Goal: Task Accomplishment & Management: Use online tool/utility

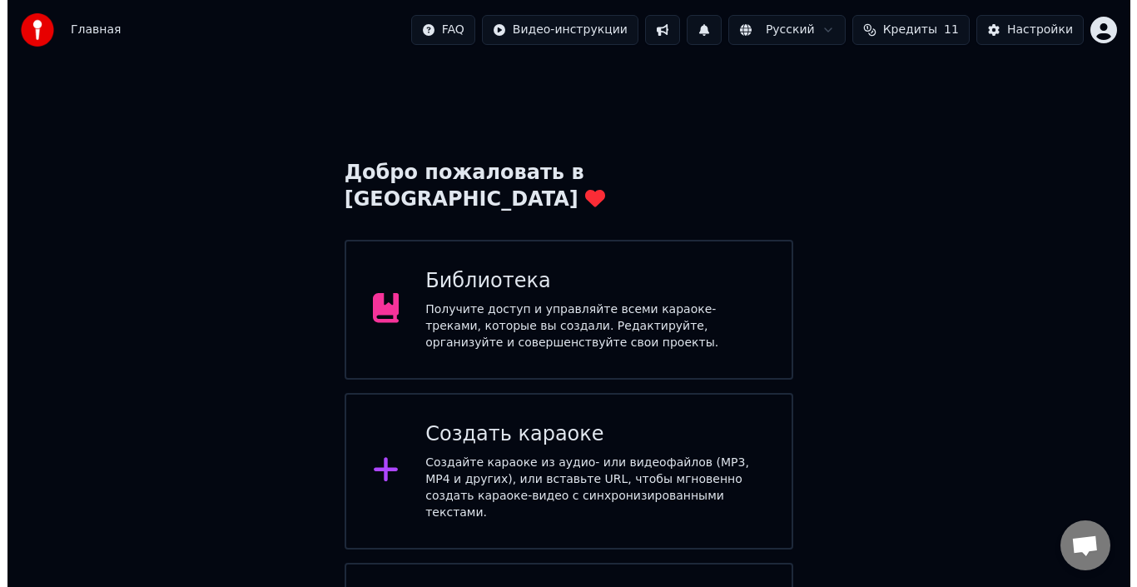
scroll to position [82, 0]
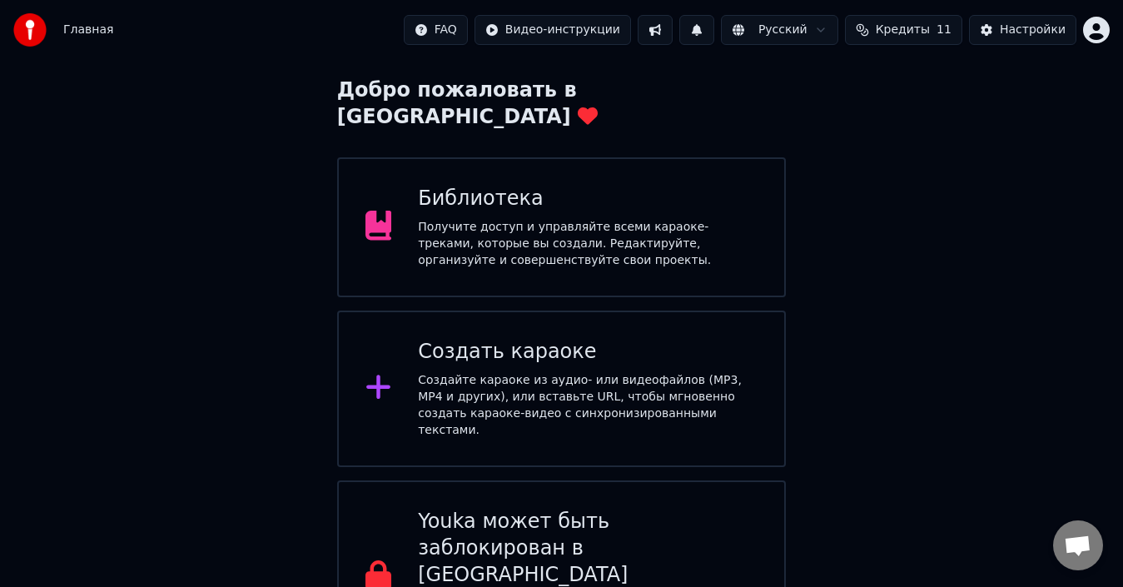
click at [372, 372] on icon at bounding box center [378, 387] width 27 height 30
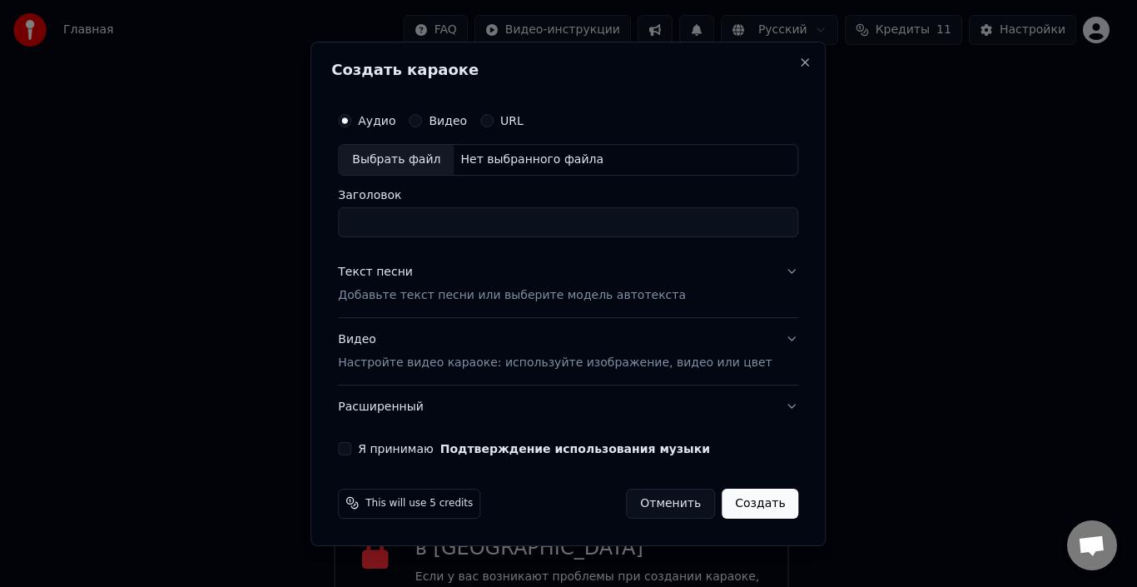
click at [425, 164] on div "Выбрать файл" at bounding box center [396, 160] width 115 height 30
type input "**********"
click at [482, 296] on p "Добавьте текст песни или выберите модель автотекста" at bounding box center [512, 295] width 348 height 17
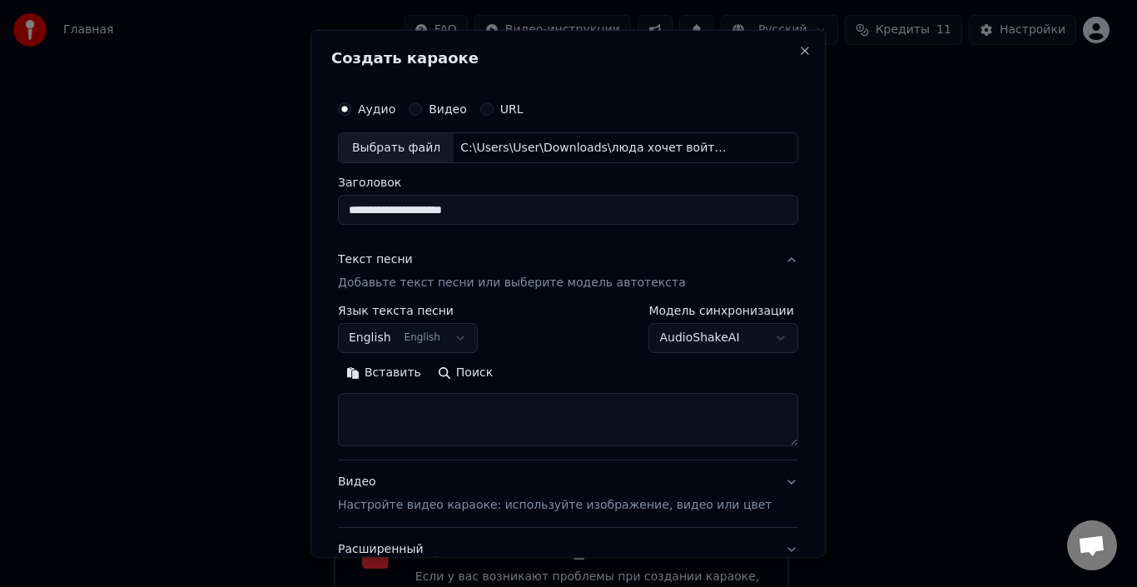
click at [468, 339] on button "English English" at bounding box center [408, 338] width 140 height 30
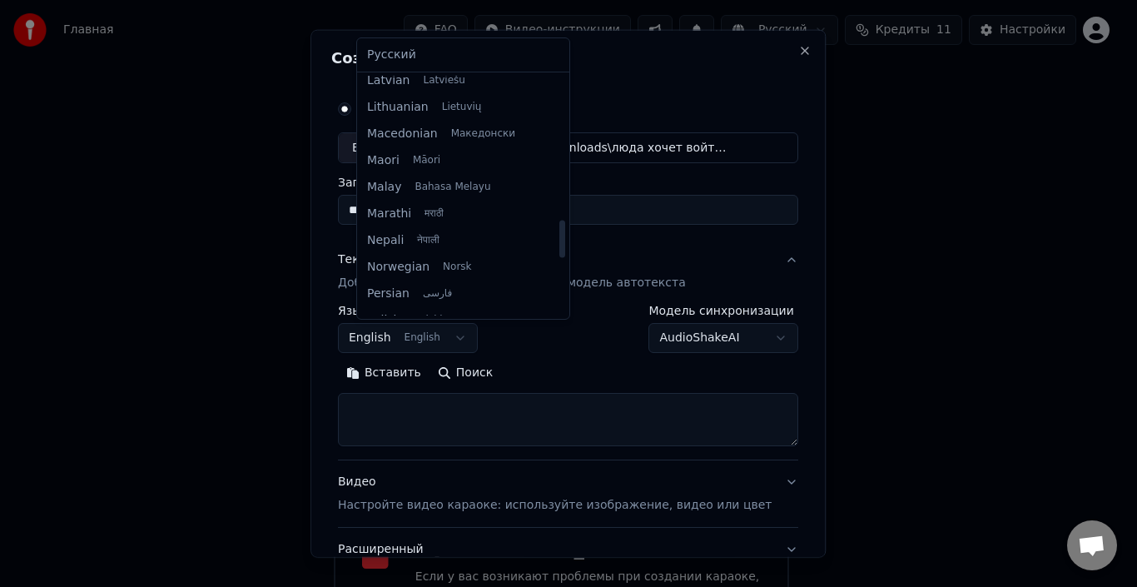
scroll to position [915, 0]
click at [718, 345] on body "Главная FAQ Видео-инструкции Русский Кредиты 11 Настройки Добро пожаловать в Yo…" at bounding box center [561, 274] width 1123 height 712
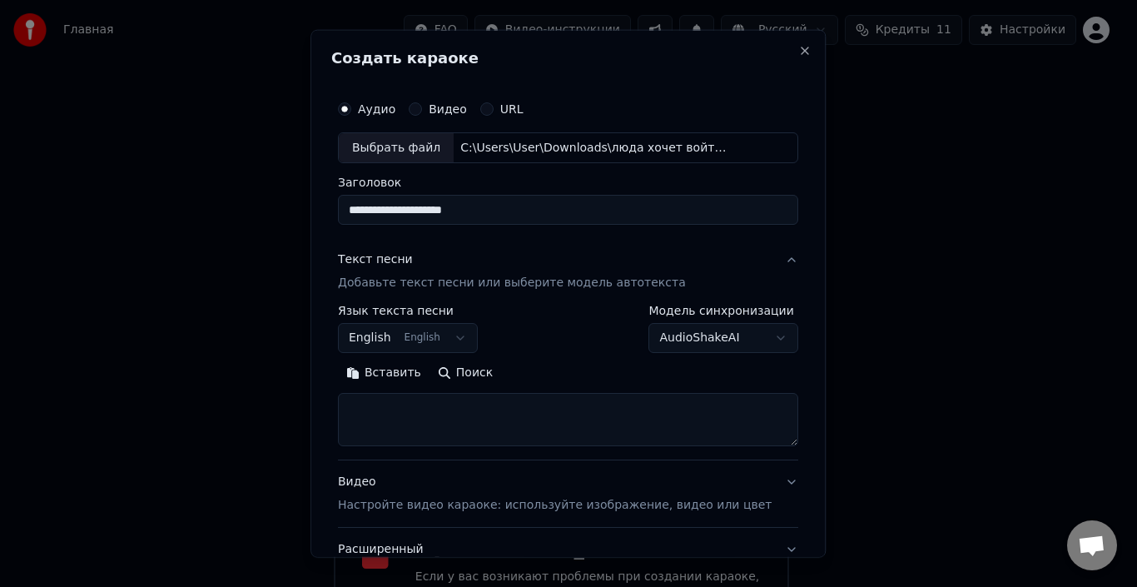
click at [718, 344] on body "Главная FAQ Видео-инструкции Русский Кредиты 11 Настройки Добро пожаловать в Yo…" at bounding box center [561, 274] width 1123 height 712
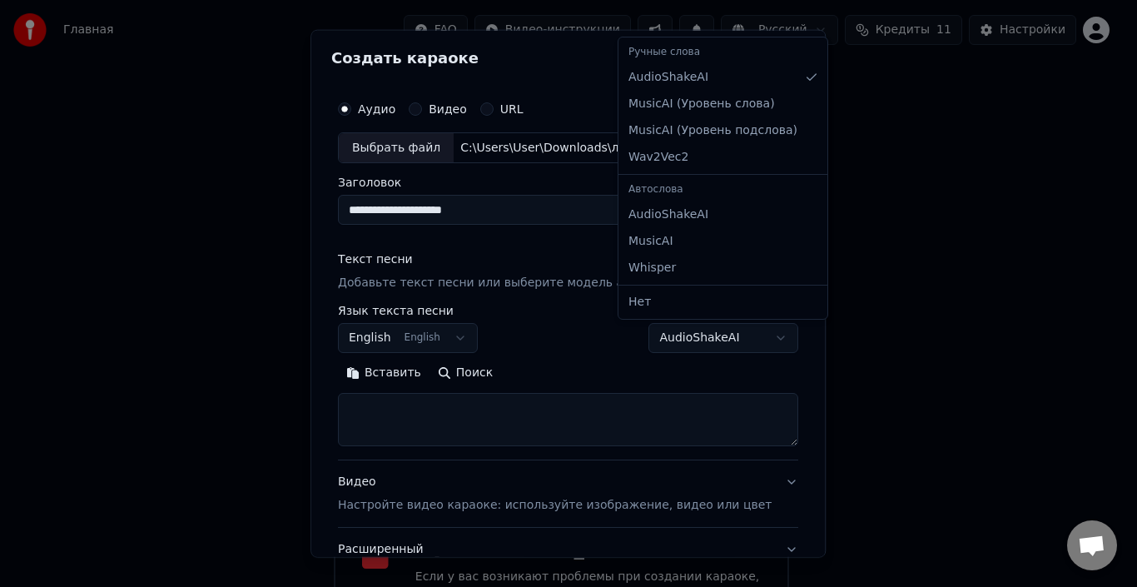
click at [684, 340] on body "Главная FAQ Видео-инструкции Русский Кредиты 11 Настройки Добро пожаловать в Yo…" at bounding box center [561, 274] width 1123 height 712
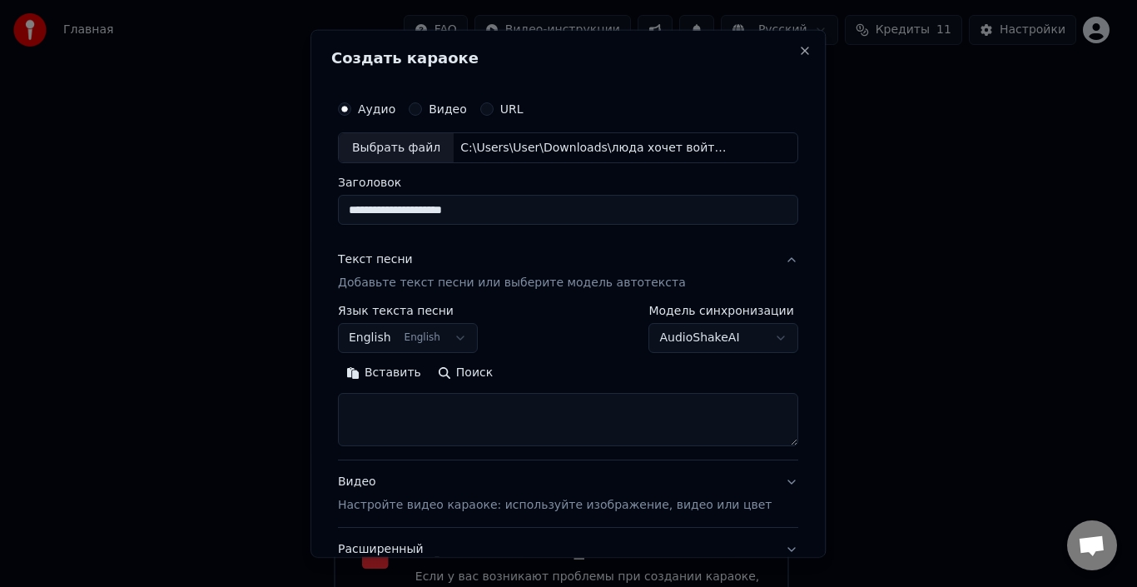
click at [472, 410] on textarea at bounding box center [568, 419] width 460 height 53
click at [436, 337] on button "English English" at bounding box center [408, 338] width 140 height 30
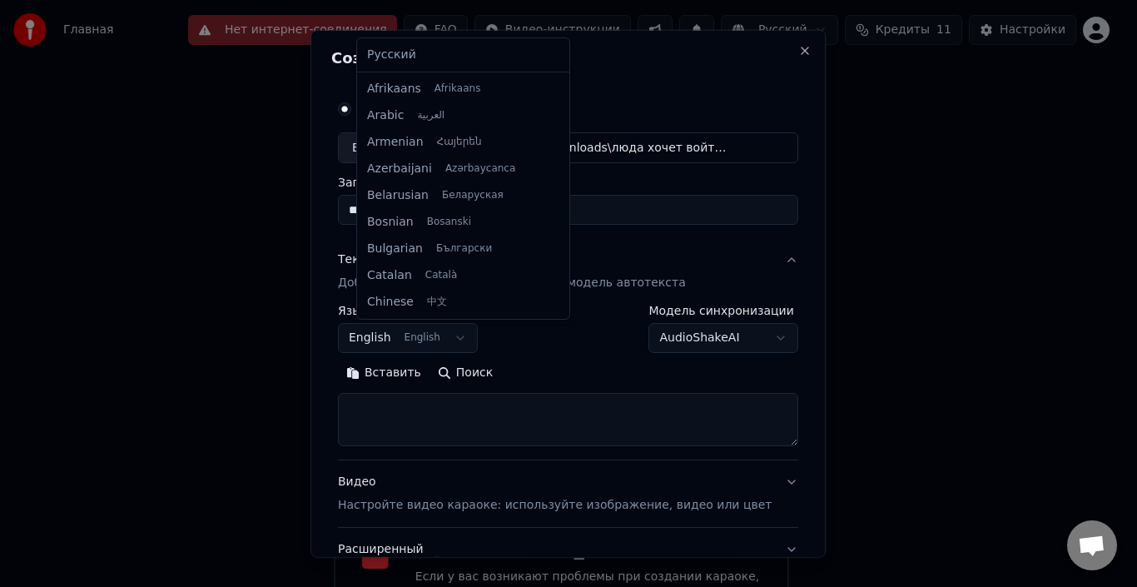
scroll to position [133, 0]
click at [548, 347] on body "Главная Нет интернет-соединения FAQ Видео-инструкции Русский Кредиты 11 Настрой…" at bounding box center [561, 274] width 1123 height 712
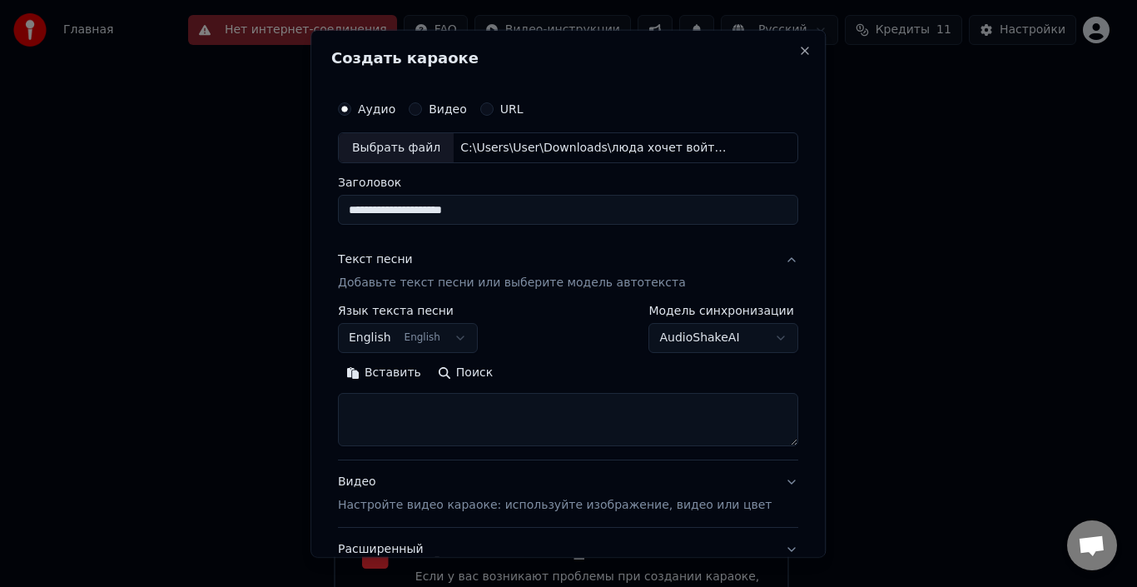
click at [557, 285] on p "Добавьте текст песни или выберите модель автотекста" at bounding box center [512, 283] width 348 height 17
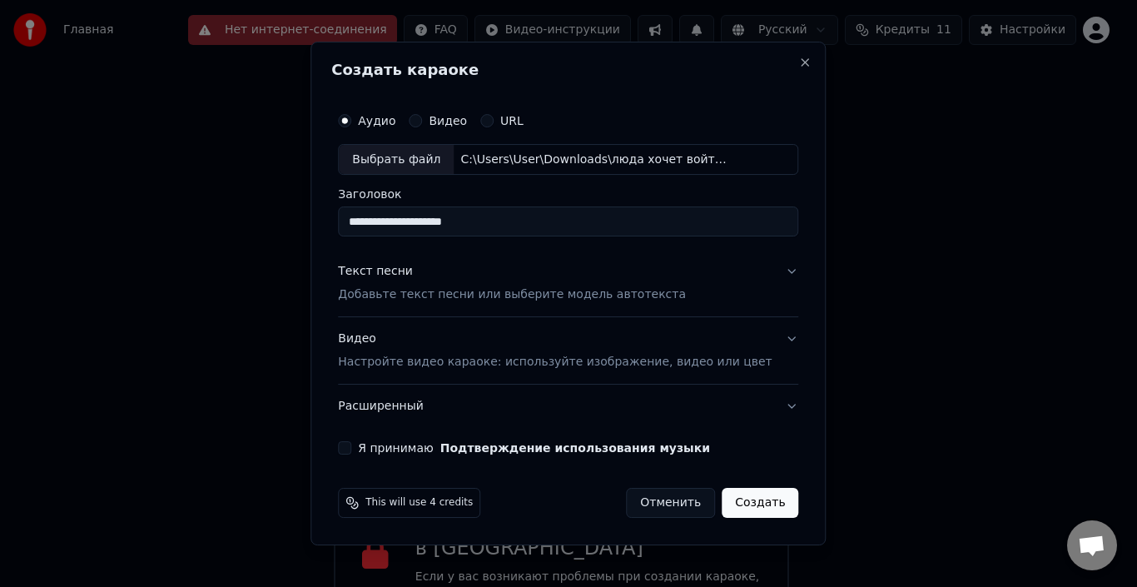
click at [556, 287] on p "Добавьте текст песни или выберите модель автотекста" at bounding box center [512, 295] width 348 height 17
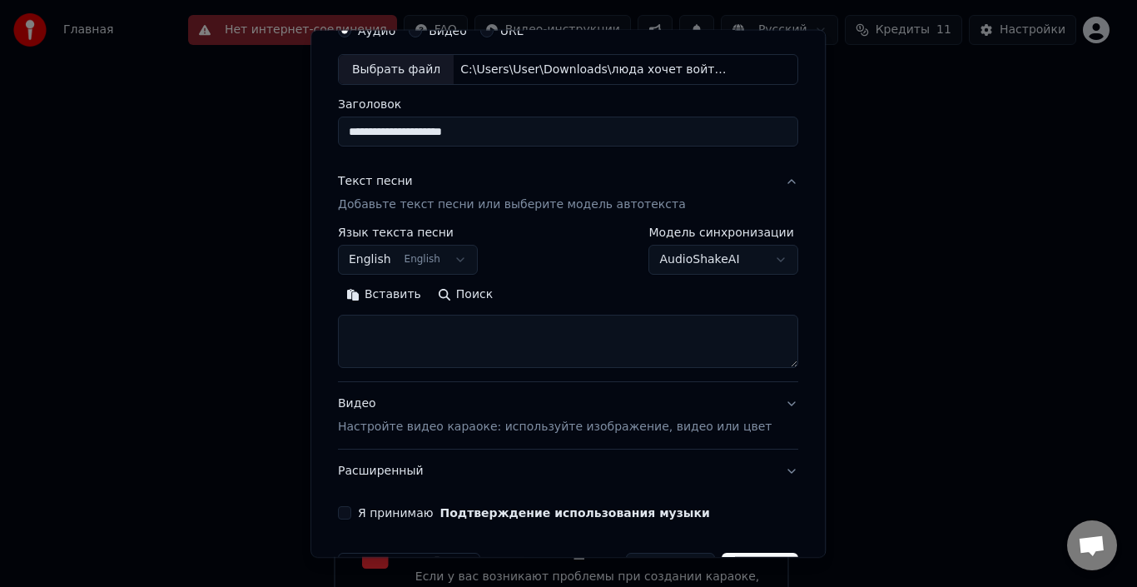
scroll to position [131, 0]
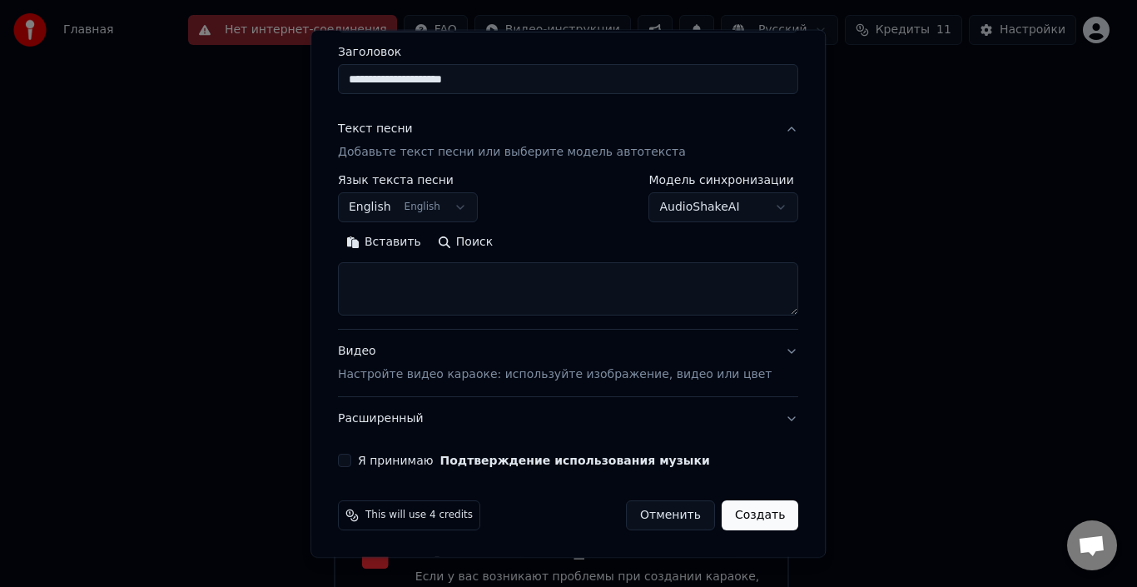
click at [501, 291] on textarea at bounding box center [568, 288] width 460 height 53
type textarea "*"
paste textarea "**********"
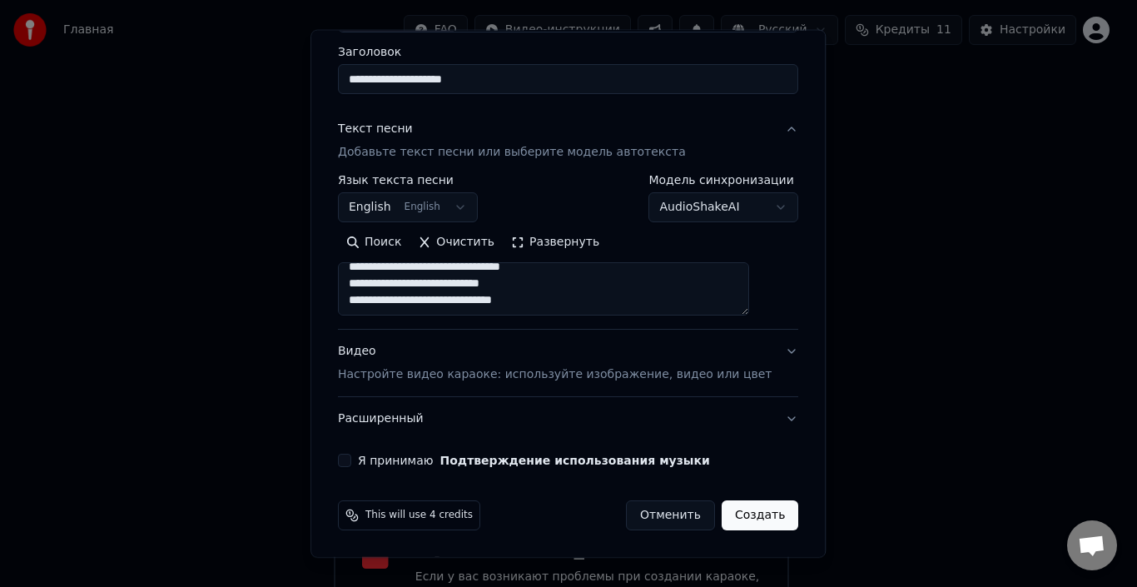
scroll to position [543, 0]
type textarea "**********"
click at [488, 240] on button "Очистить" at bounding box center [456, 242] width 93 height 27
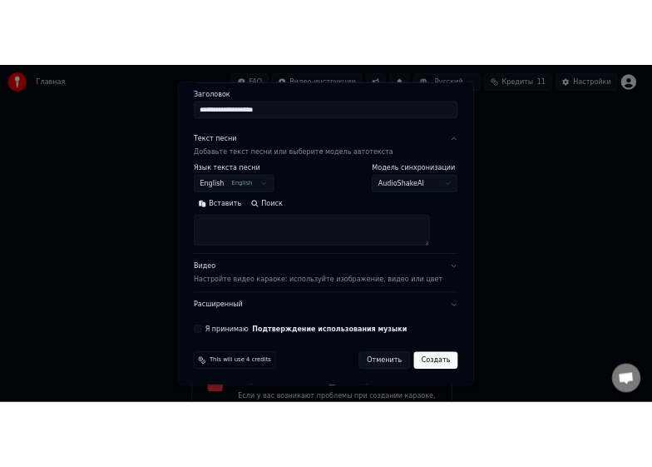
scroll to position [0, 0]
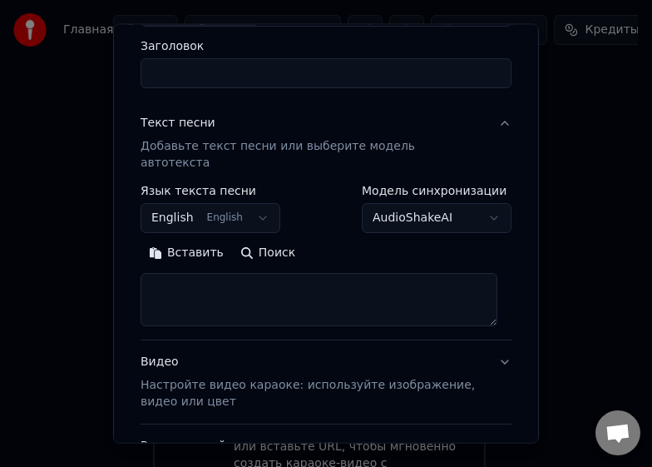
select select
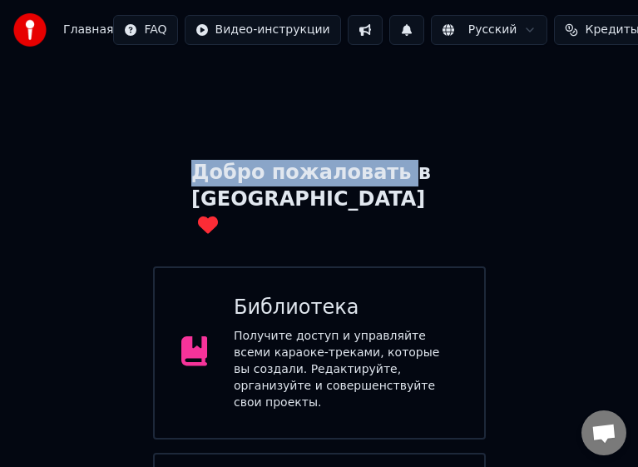
drag, startPoint x: 387, startPoint y: 0, endPoint x: 503, endPoint y: -23, distance: 118.0
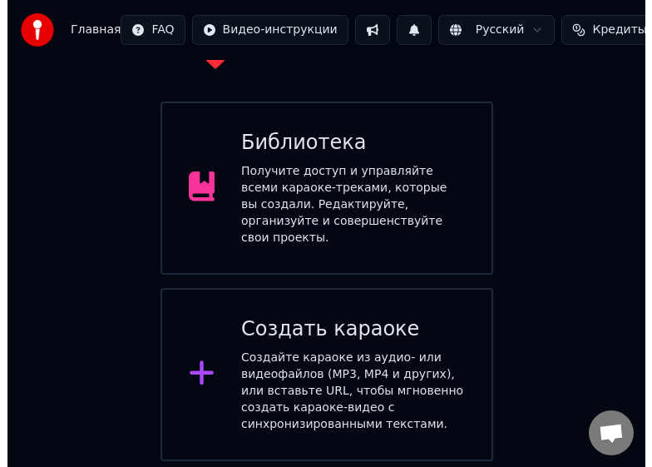
scroll to position [166, 0]
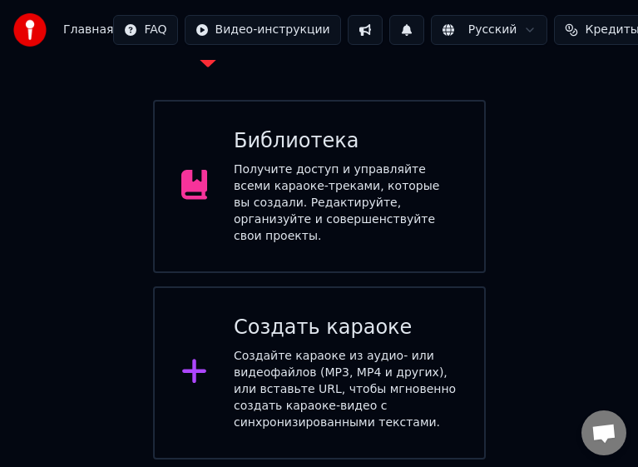
click at [197, 359] on icon at bounding box center [194, 371] width 24 height 24
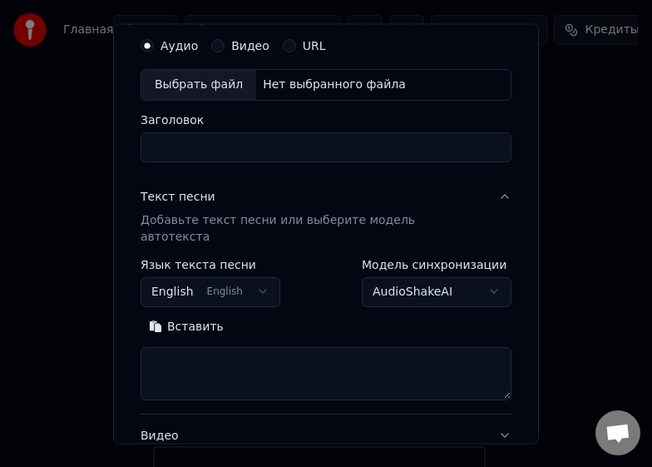
scroll to position [83, 0]
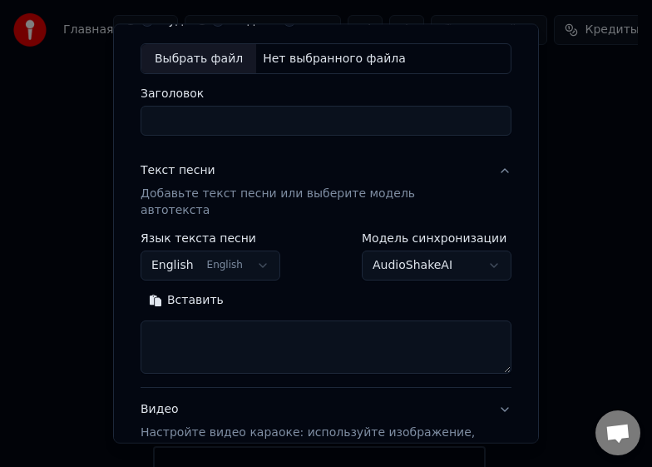
select select
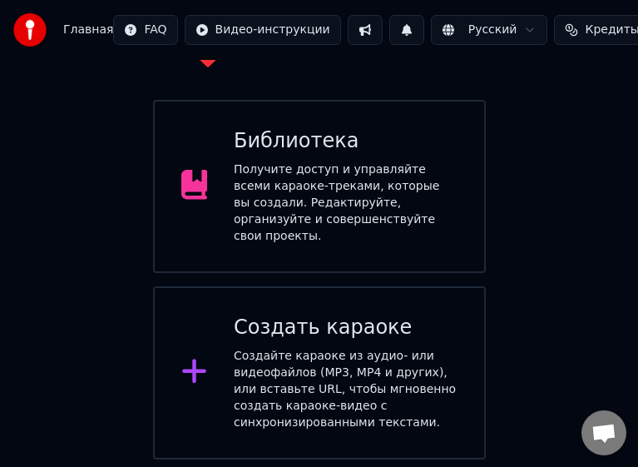
click at [198, 356] on icon at bounding box center [194, 371] width 27 height 30
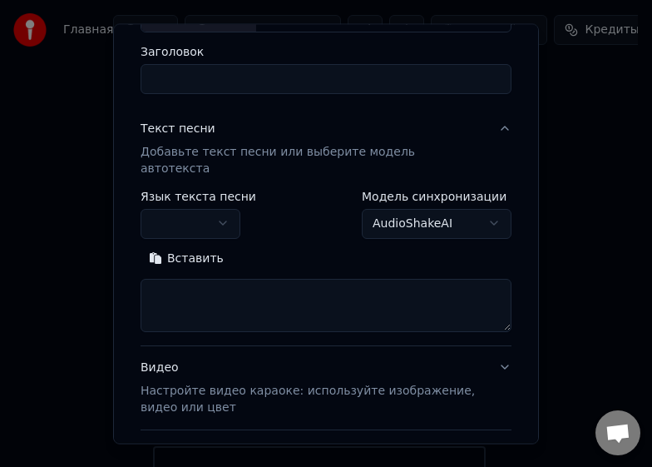
scroll to position [166, 0]
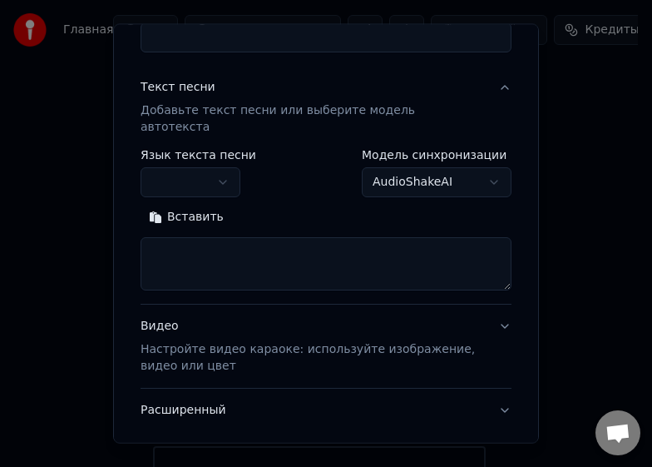
click at [156, 204] on button "Вставить" at bounding box center [187, 217] width 92 height 27
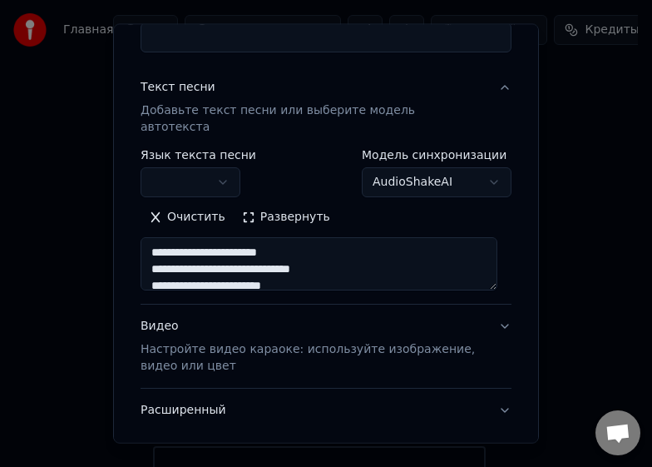
type textarea "**********"
click at [155, 204] on button "Очистить" at bounding box center [187, 217] width 93 height 27
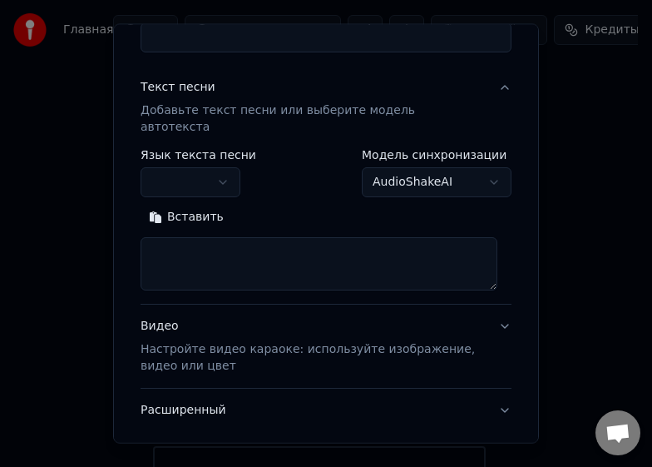
click at [239, 240] on textarea at bounding box center [319, 263] width 357 height 53
type textarea "*"
paste textarea "**********"
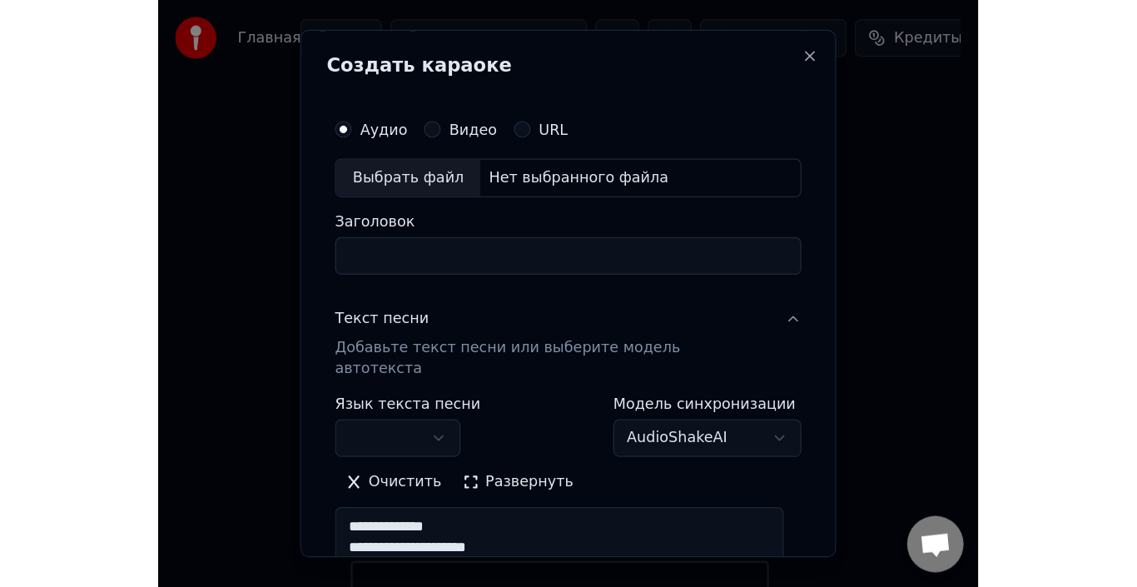
scroll to position [82, 0]
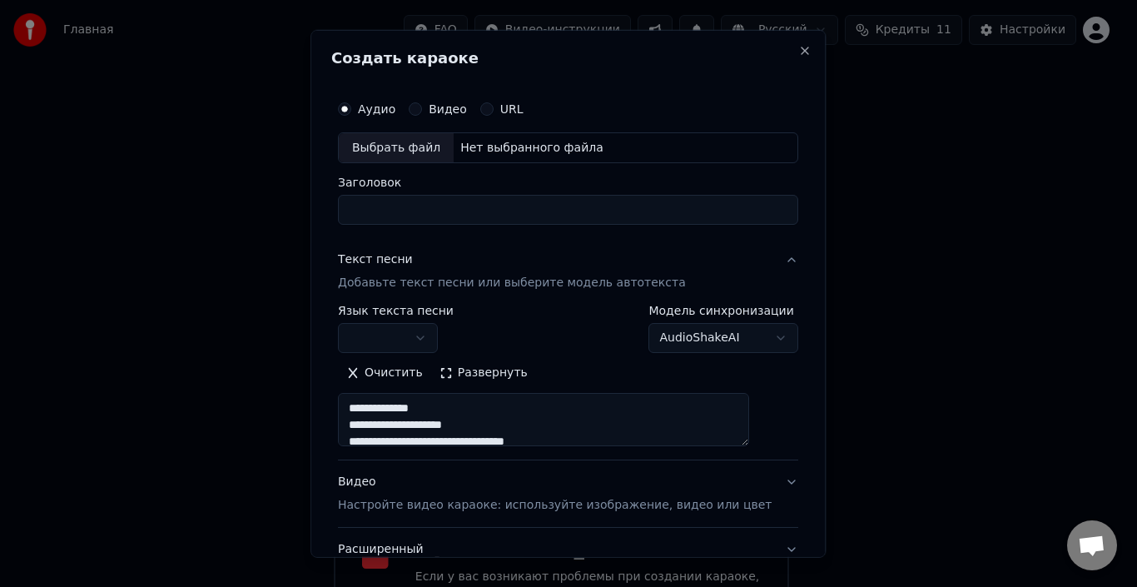
type textarea "**********"
click at [537, 154] on div "Нет выбранного файла" at bounding box center [532, 147] width 156 height 17
type input "**********"
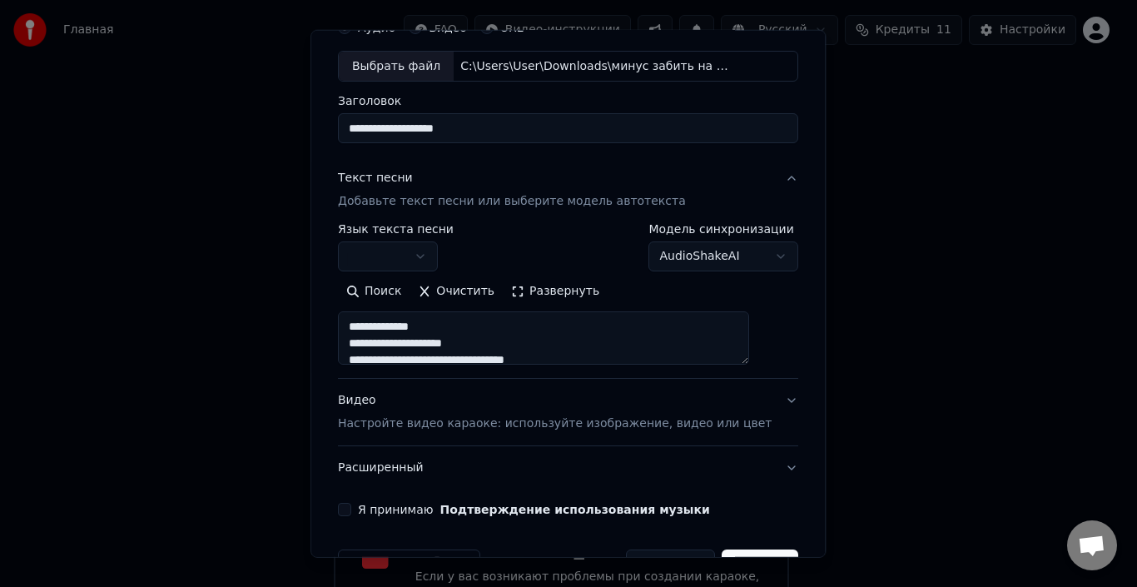
scroll to position [131, 0]
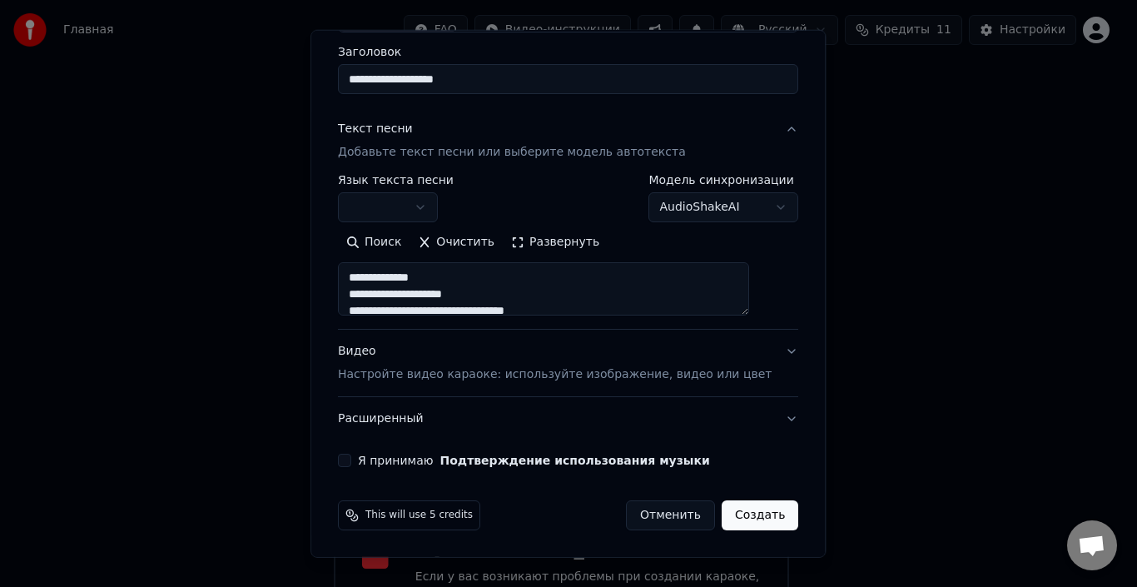
click at [749, 517] on button "Создать" at bounding box center [759, 515] width 77 height 30
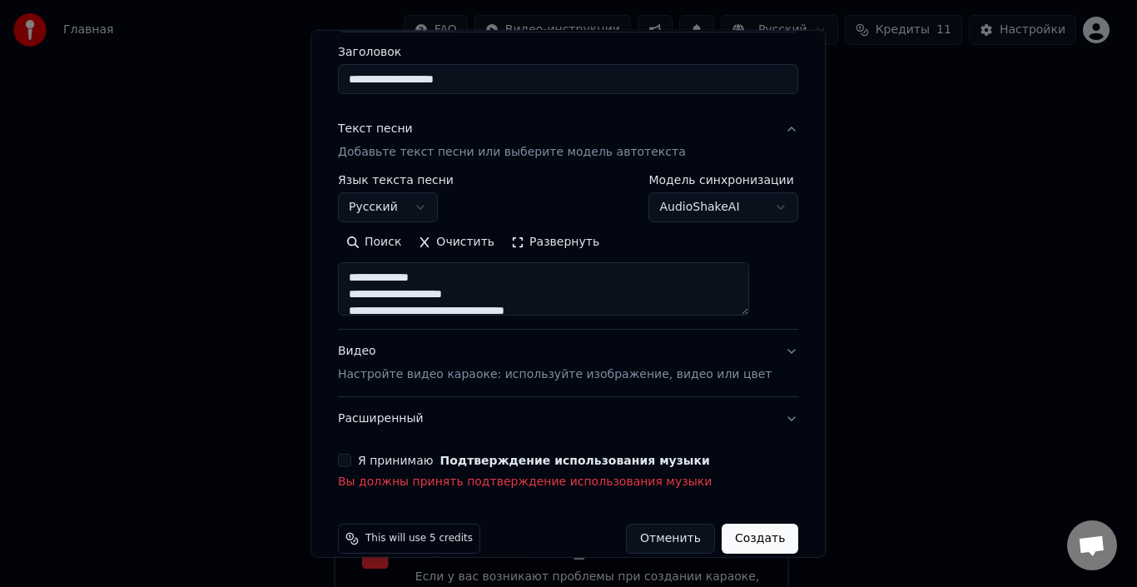
click at [351, 456] on button "Я принимаю Подтверждение использования музыки" at bounding box center [344, 460] width 13 height 13
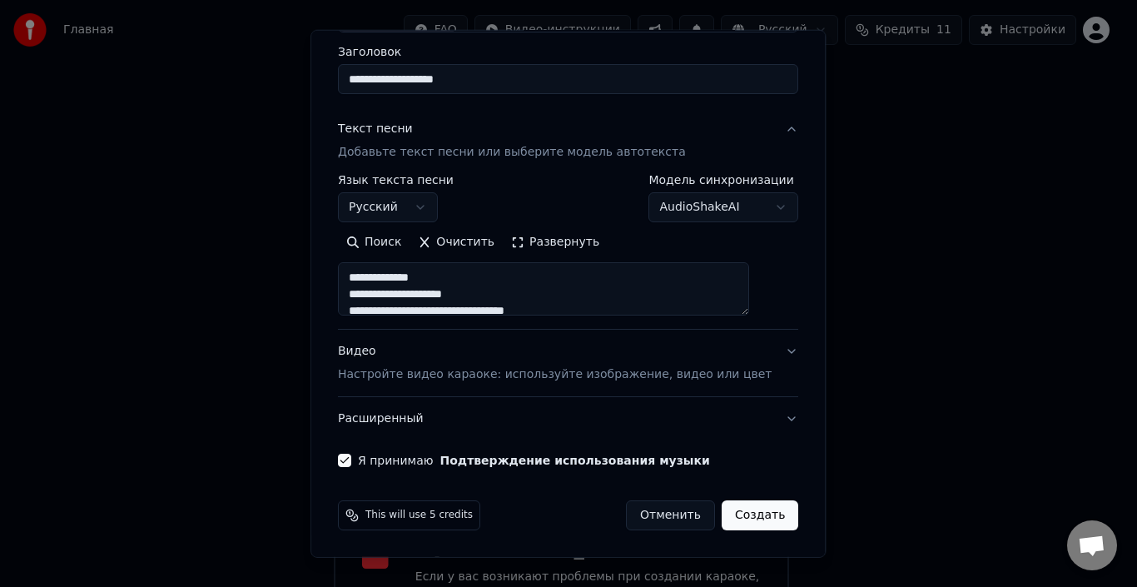
click at [731, 514] on button "Создать" at bounding box center [759, 515] width 77 height 30
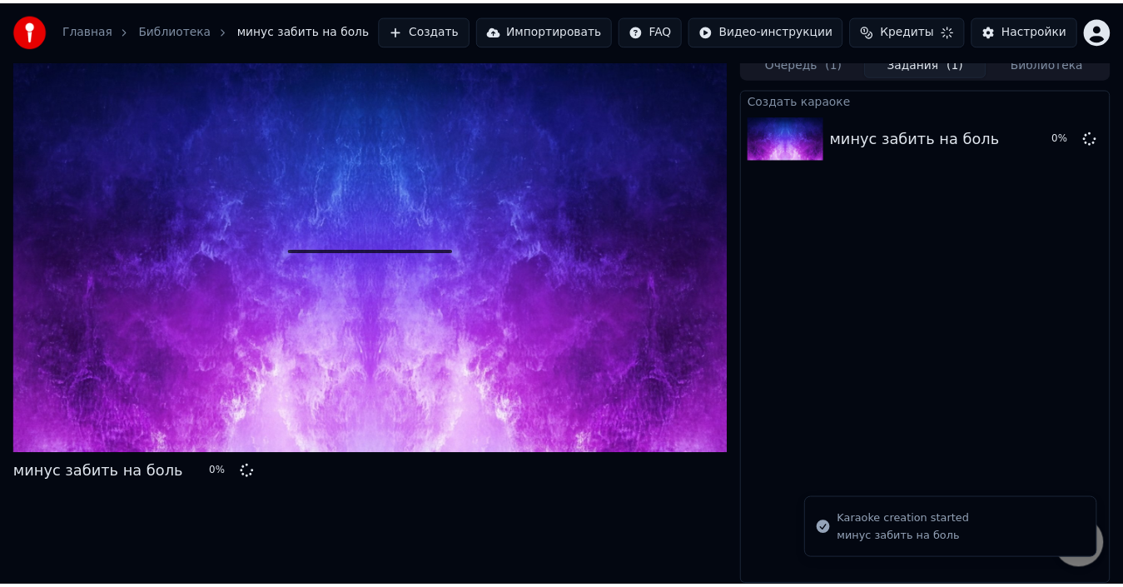
scroll to position [12, 0]
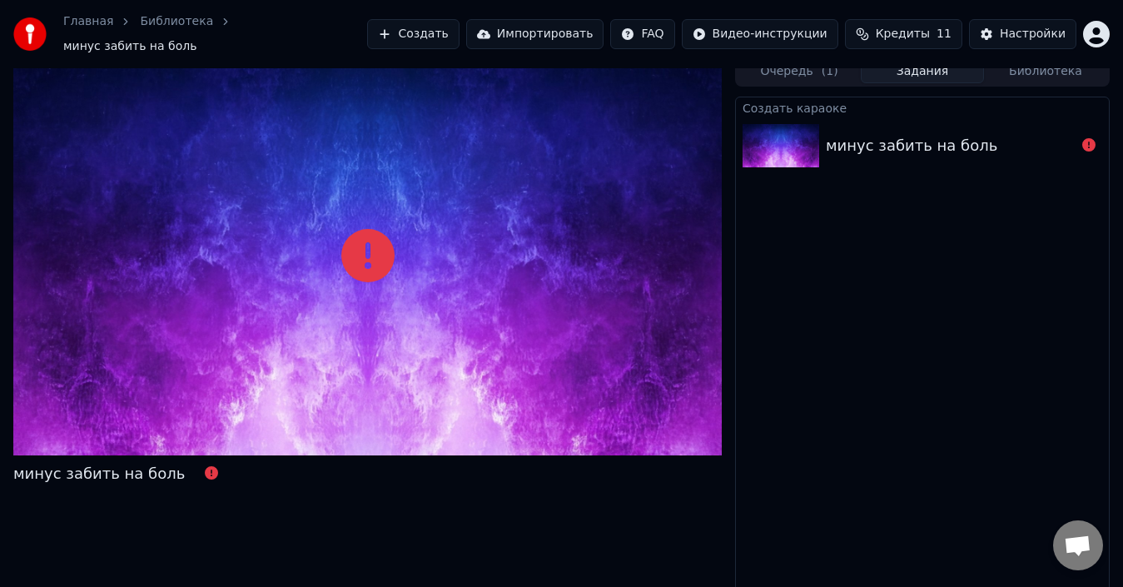
click at [413, 286] on div at bounding box center [367, 256] width 708 height 399
click at [364, 229] on icon at bounding box center [367, 255] width 53 height 53
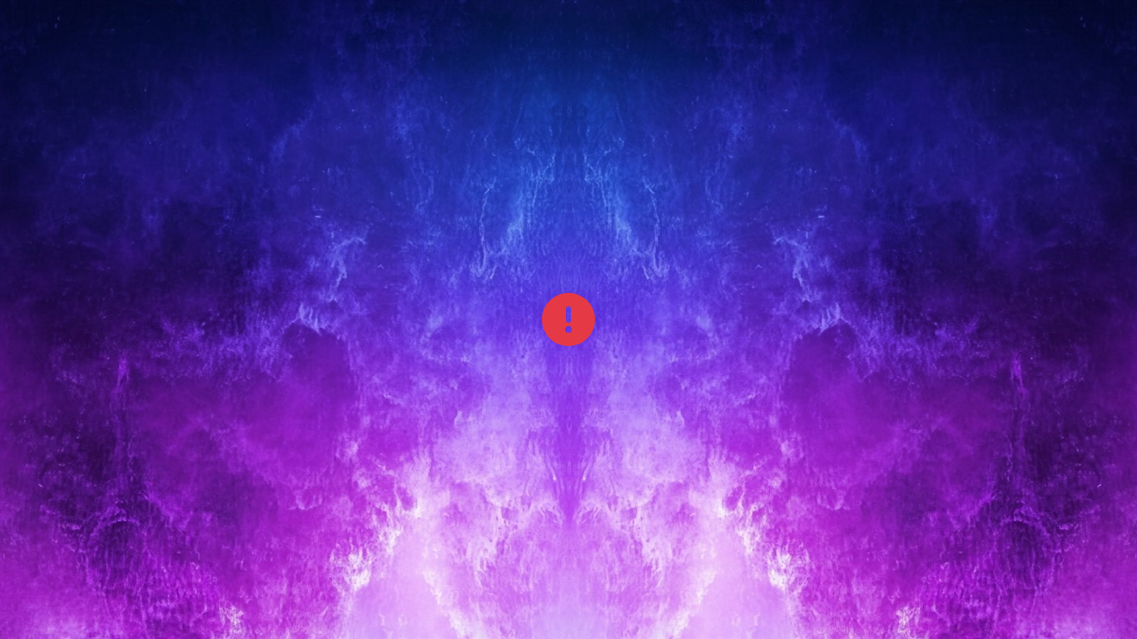
click at [785, 292] on div at bounding box center [568, 319] width 1137 height 639
click at [893, 177] on div at bounding box center [568, 319] width 1137 height 639
click at [890, 194] on div at bounding box center [568, 319] width 1137 height 639
click at [882, 197] on div at bounding box center [568, 319] width 1137 height 639
drag, startPoint x: 882, startPoint y: 198, endPoint x: 867, endPoint y: 345, distance: 148.1
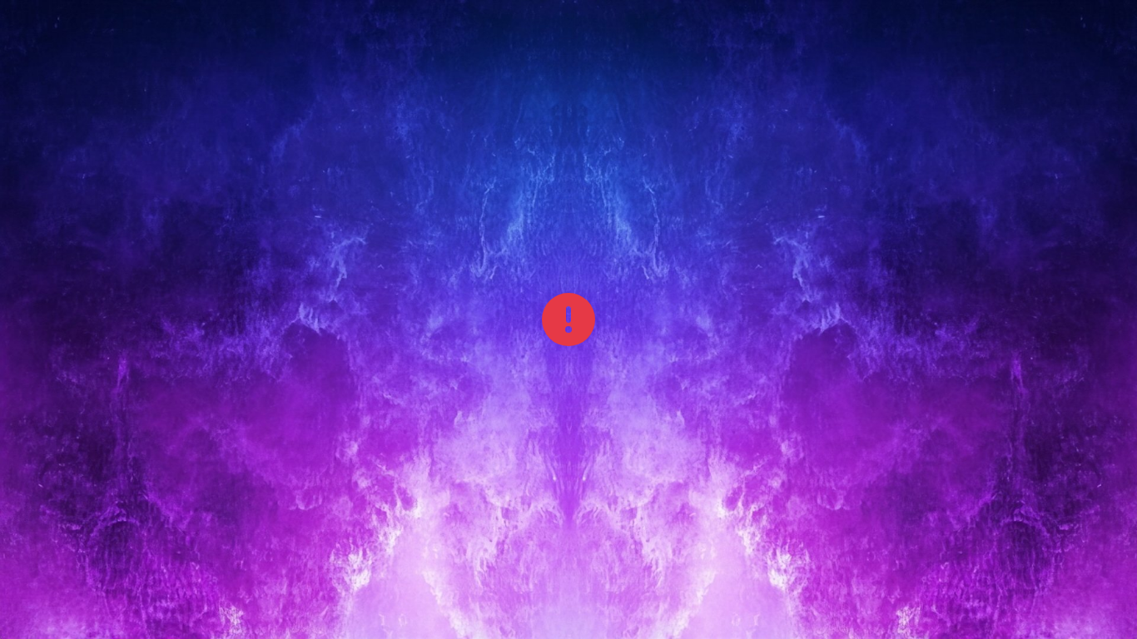
click at [828, 353] on div at bounding box center [568, 319] width 1137 height 639
click at [862, 399] on div at bounding box center [568, 319] width 1137 height 639
drag, startPoint x: 1132, startPoint y: 254, endPoint x: 1116, endPoint y: 257, distance: 16.2
click at [1124, 257] on div at bounding box center [568, 319] width 1137 height 639
click at [1059, 255] on div at bounding box center [568, 319] width 1137 height 639
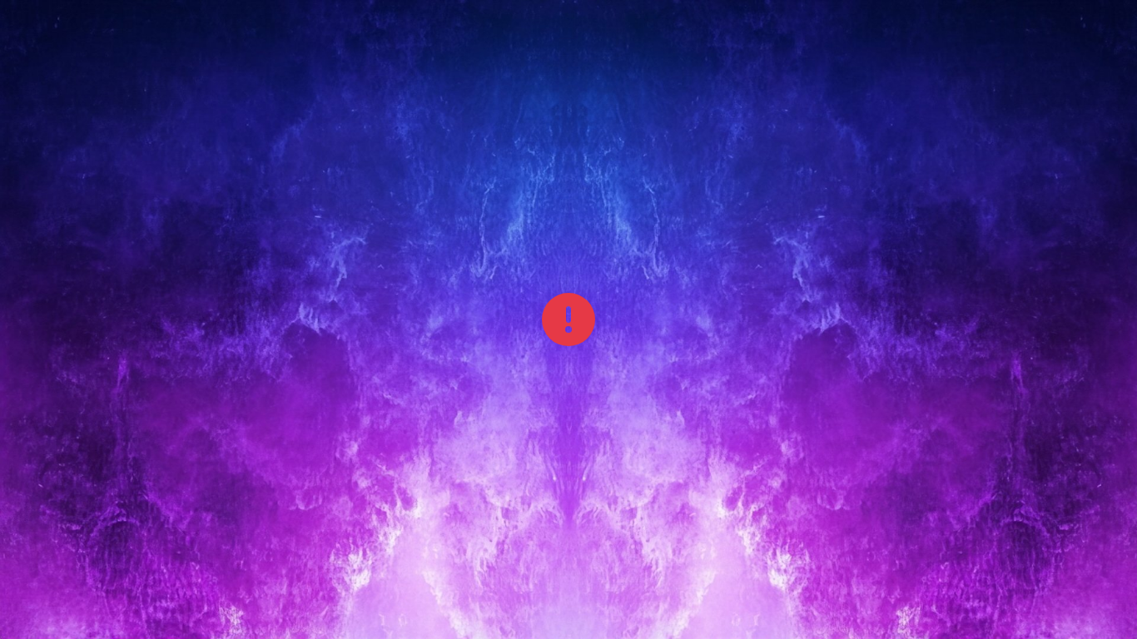
click at [977, 233] on div at bounding box center [568, 319] width 1137 height 639
drag, startPoint x: 982, startPoint y: 237, endPoint x: 979, endPoint y: 250, distance: 12.9
click at [982, 249] on div at bounding box center [568, 319] width 1137 height 639
drag, startPoint x: 1009, startPoint y: 255, endPoint x: 1002, endPoint y: 262, distance: 10.0
click at [1006, 261] on div at bounding box center [568, 319] width 1137 height 639
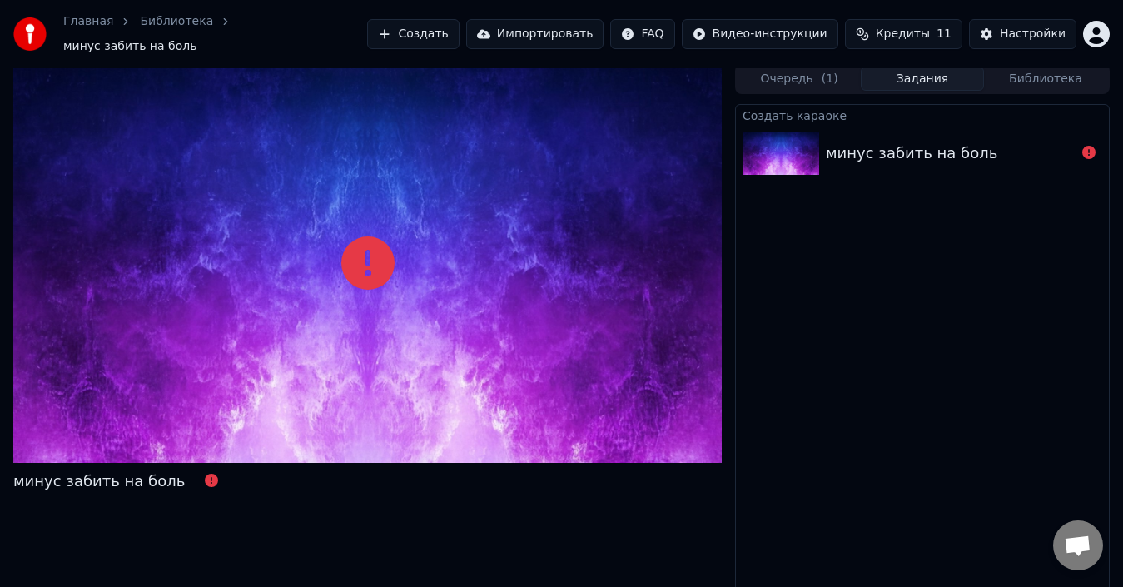
click at [433, 23] on button "Создать" at bounding box center [413, 34] width 92 height 30
click at [159, 29] on link "Библиотека" at bounding box center [176, 21] width 73 height 17
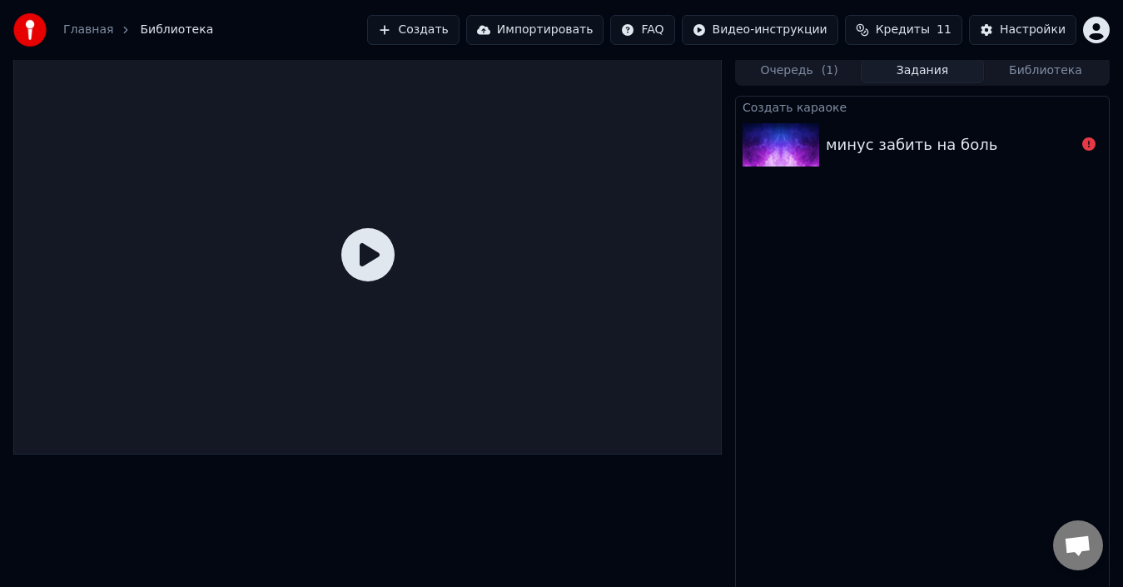
click at [70, 29] on link "Главная" at bounding box center [88, 30] width 50 height 17
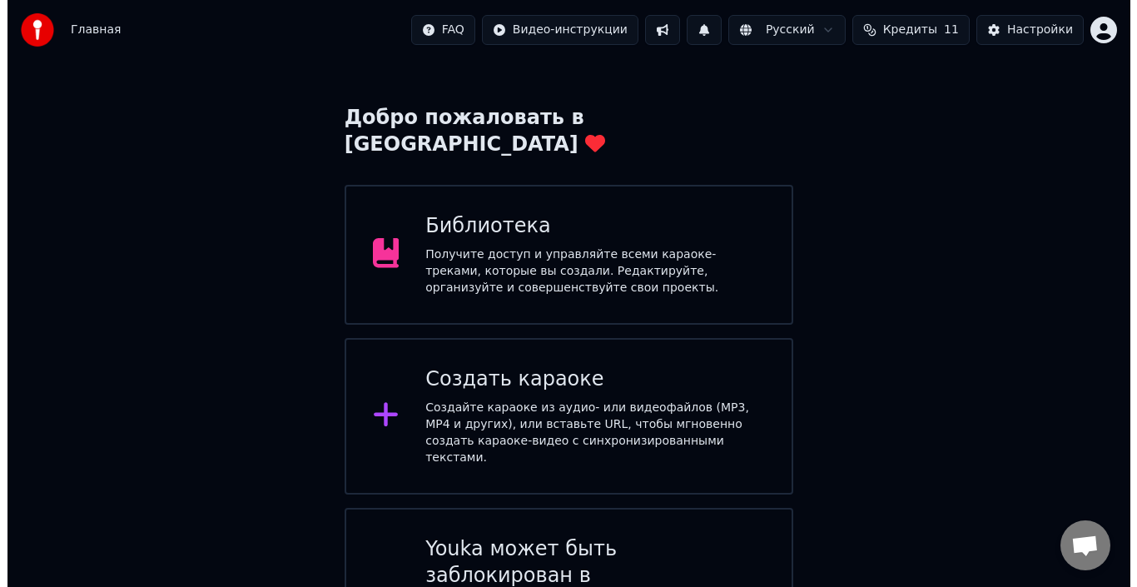
scroll to position [82, 0]
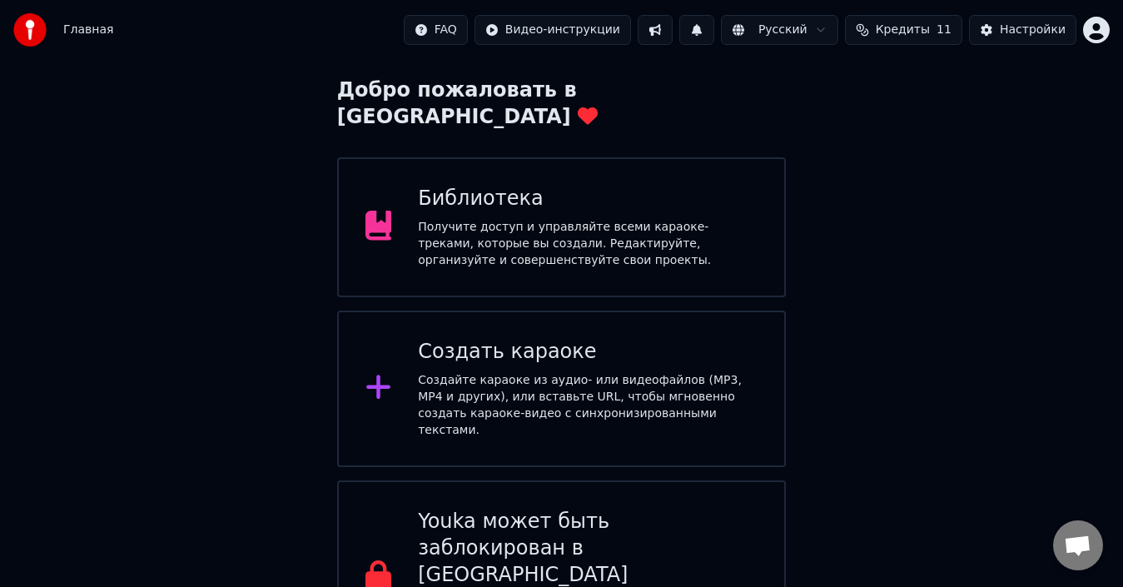
click at [376, 375] on icon at bounding box center [378, 387] width 24 height 24
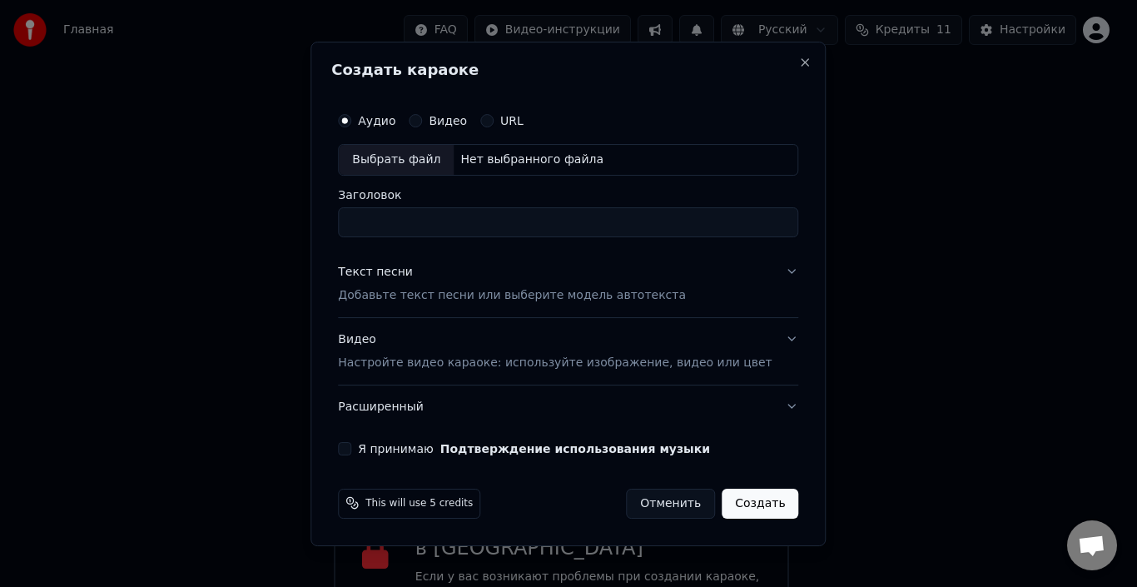
click at [416, 161] on div "Выбрать файл" at bounding box center [396, 160] width 115 height 30
type input "**********"
click at [436, 367] on p "Настройте видео караоке: используйте изображение, видео или цвет" at bounding box center [555, 362] width 434 height 17
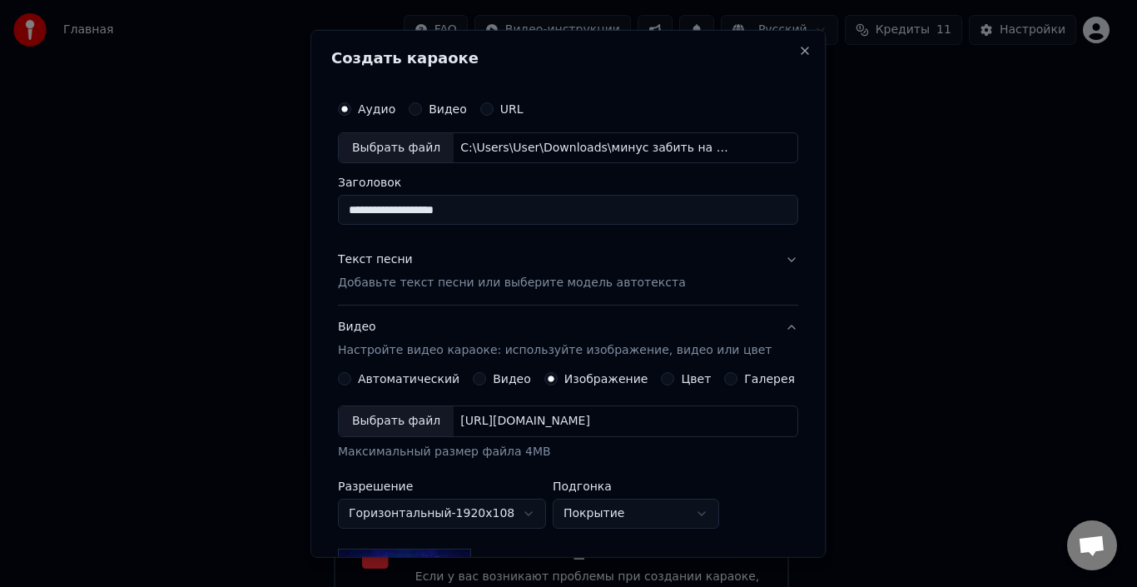
click at [469, 286] on p "Добавьте текст песни или выберите модель автотекста" at bounding box center [512, 283] width 348 height 17
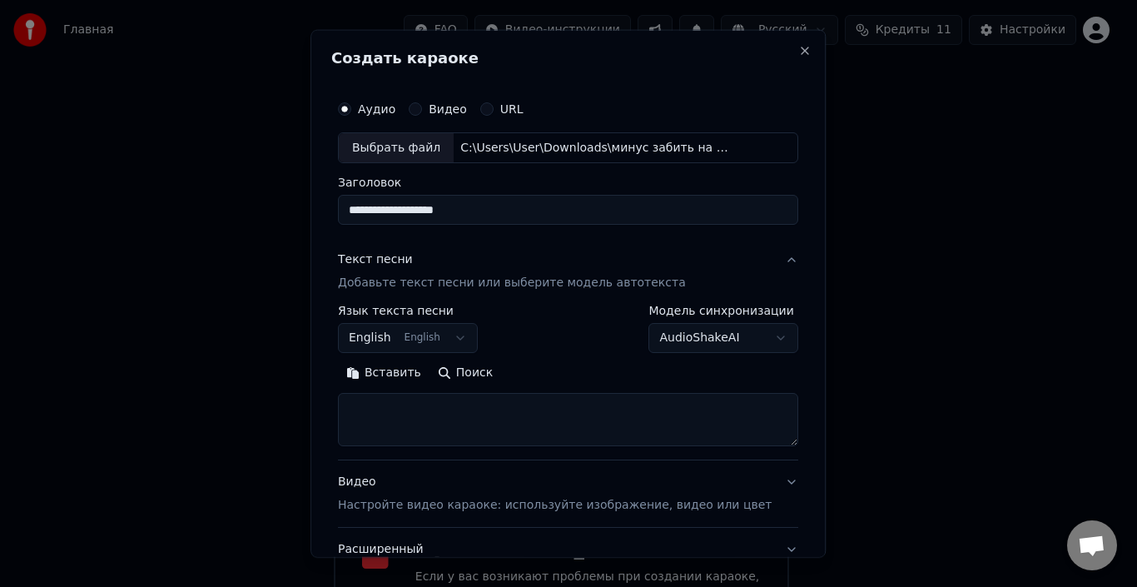
click at [622, 417] on textarea at bounding box center [568, 419] width 460 height 53
paste textarea "**********"
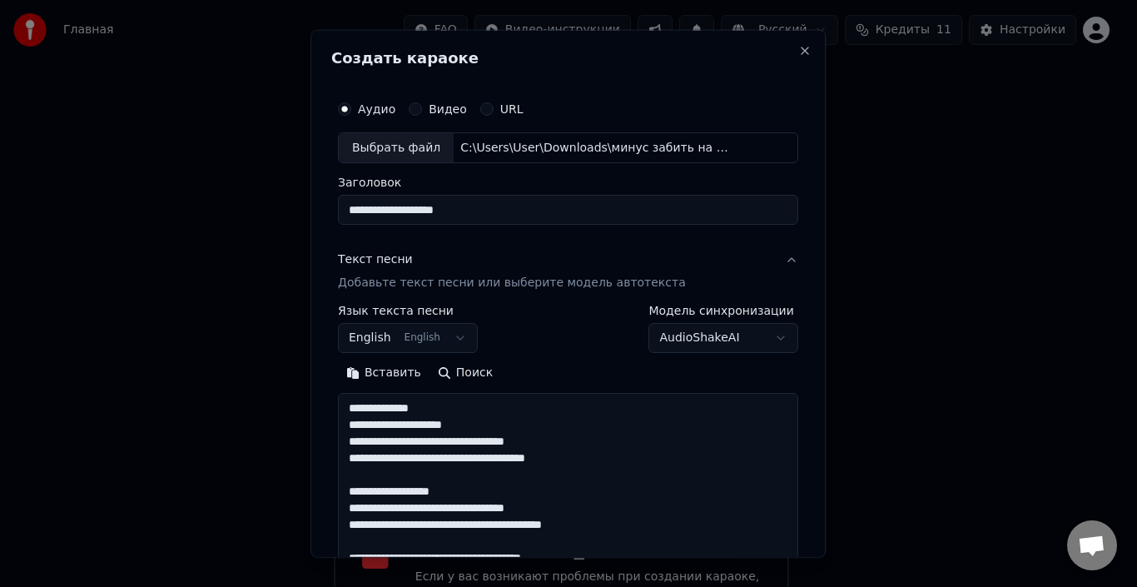
scroll to position [1153, 0]
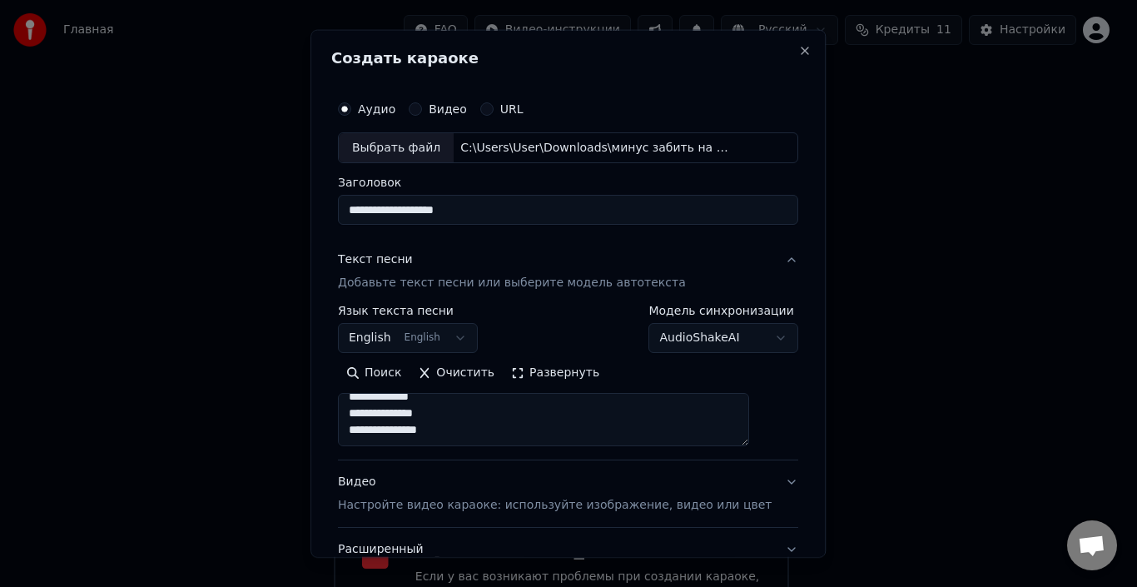
click at [467, 401] on textarea at bounding box center [543, 419] width 411 height 53
type textarea "**********"
click at [561, 371] on button "Развернуть" at bounding box center [555, 372] width 105 height 27
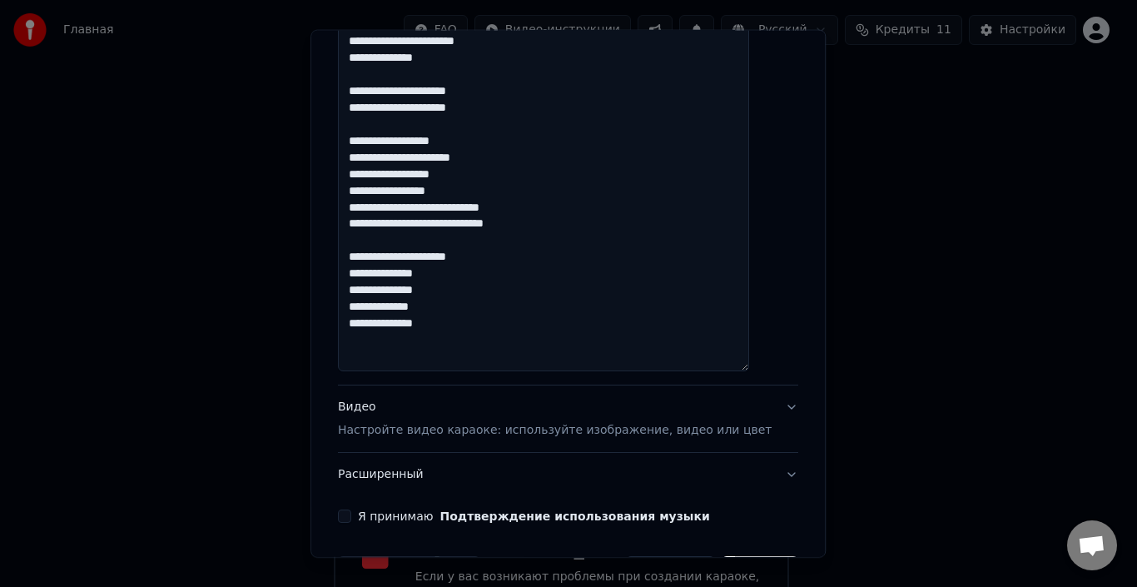
scroll to position [1248, 0]
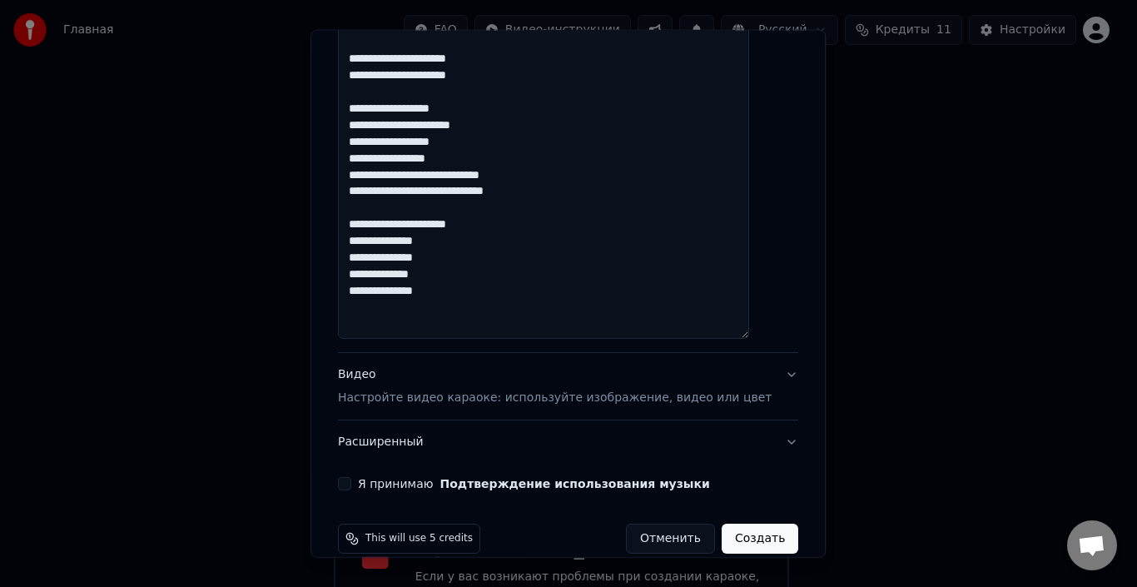
click at [464, 402] on p "Настройте видео караоке: используйте изображение, видео или цвет" at bounding box center [555, 397] width 434 height 17
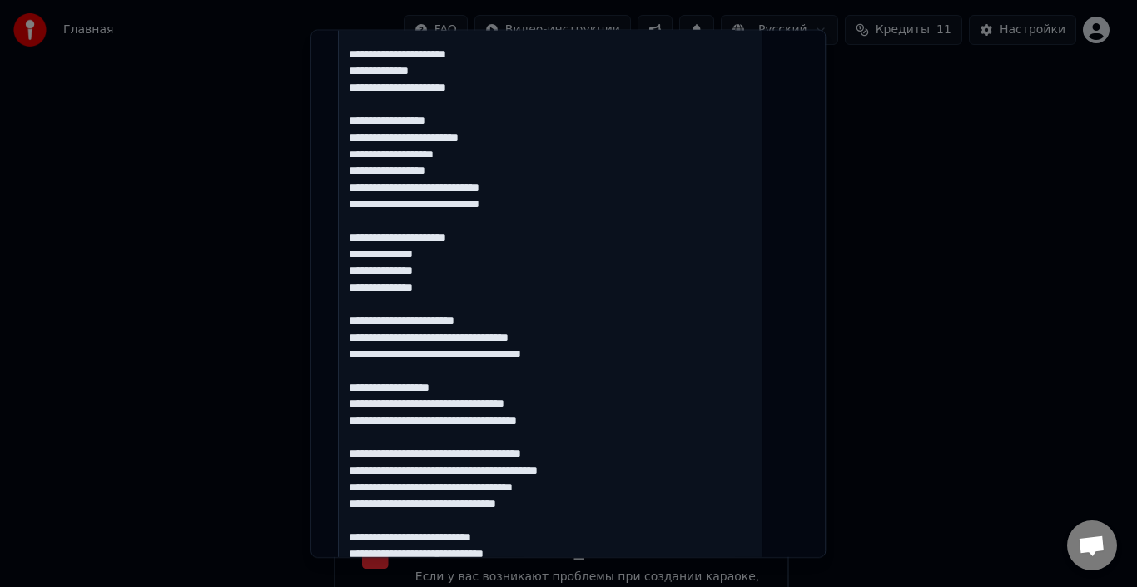
scroll to position [304, 0]
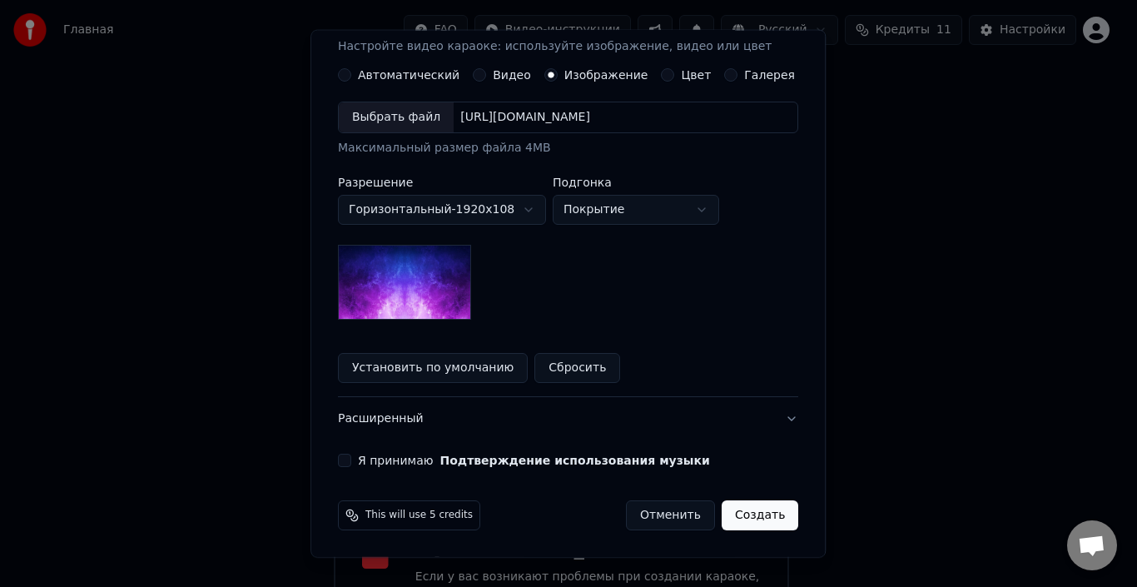
click at [426, 366] on button "Установить по умолчанию" at bounding box center [433, 368] width 190 height 30
click at [351, 463] on button "Я принимаю Подтверждение использования музыки" at bounding box center [344, 460] width 13 height 13
click at [733, 523] on button "Создать" at bounding box center [759, 515] width 77 height 30
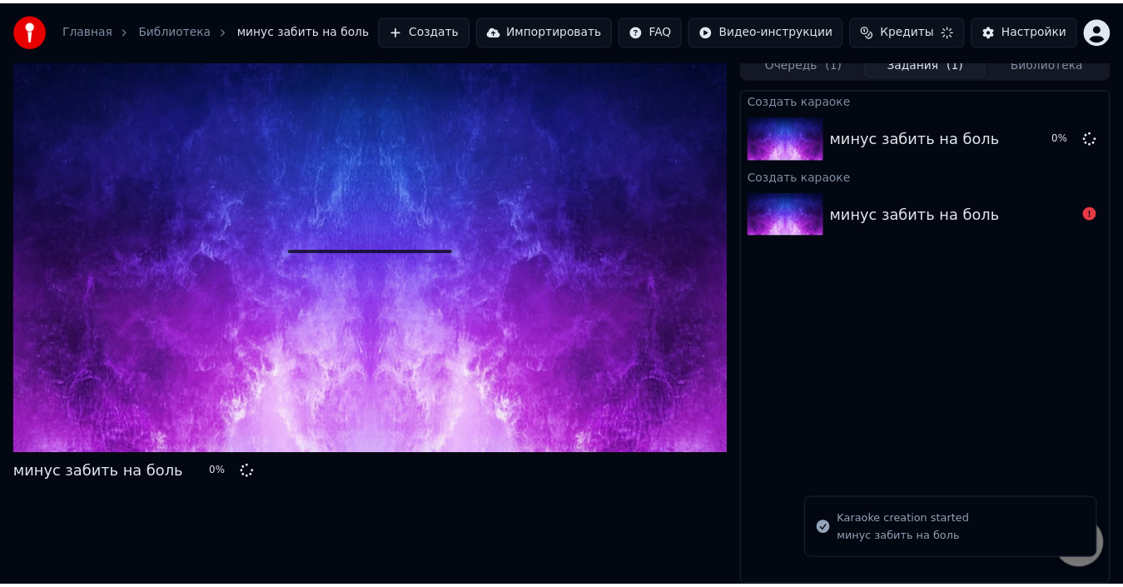
scroll to position [12, 0]
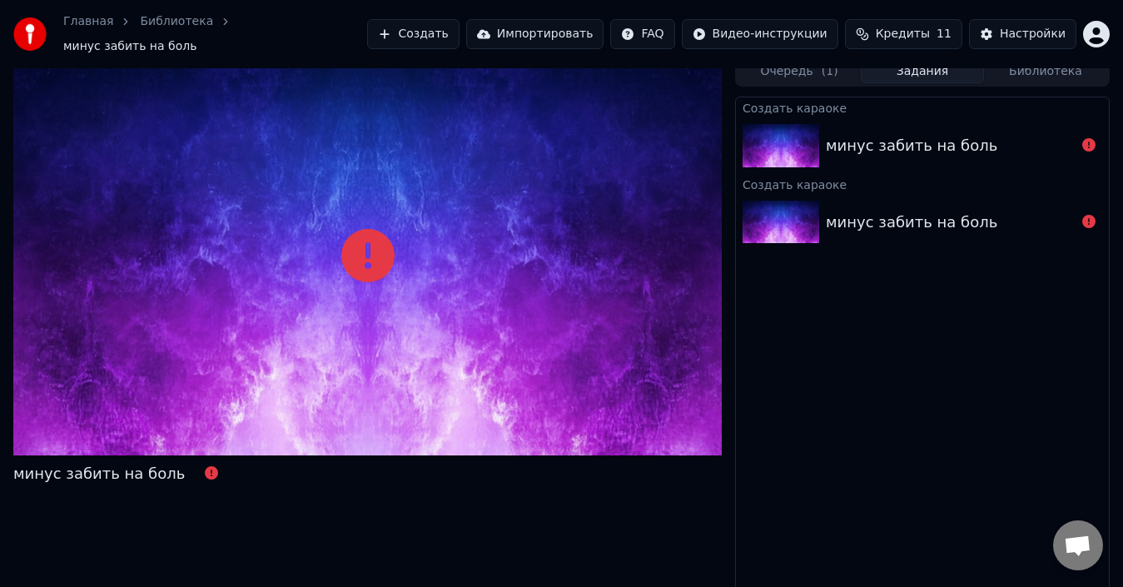
click at [1084, 215] on icon at bounding box center [1088, 221] width 13 height 13
click at [1094, 215] on icon at bounding box center [1088, 221] width 13 height 13
click at [1078, 136] on div at bounding box center [1088, 146] width 27 height 20
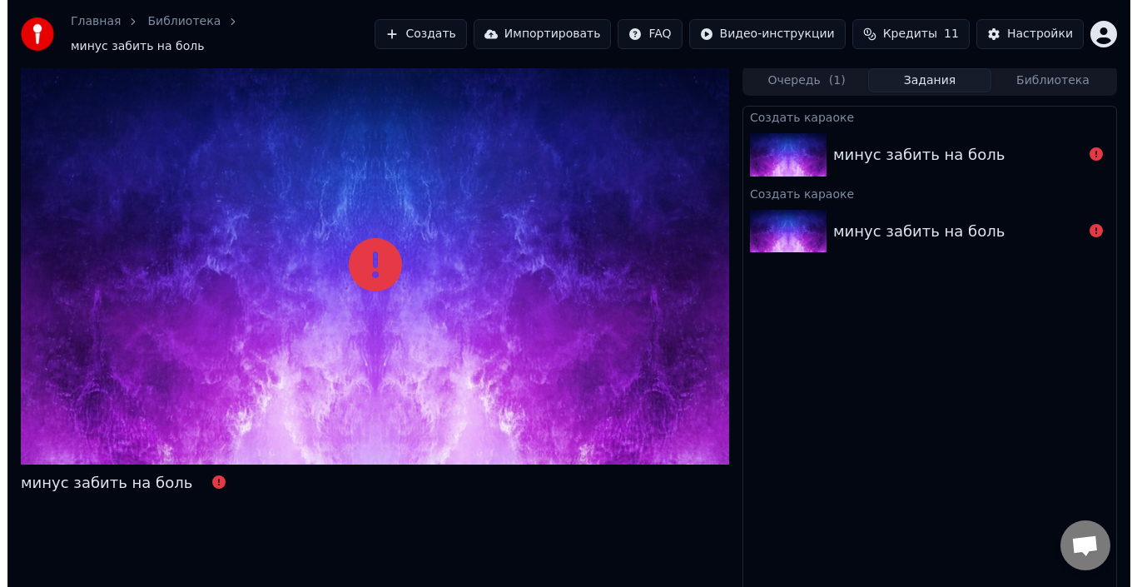
scroll to position [0, 0]
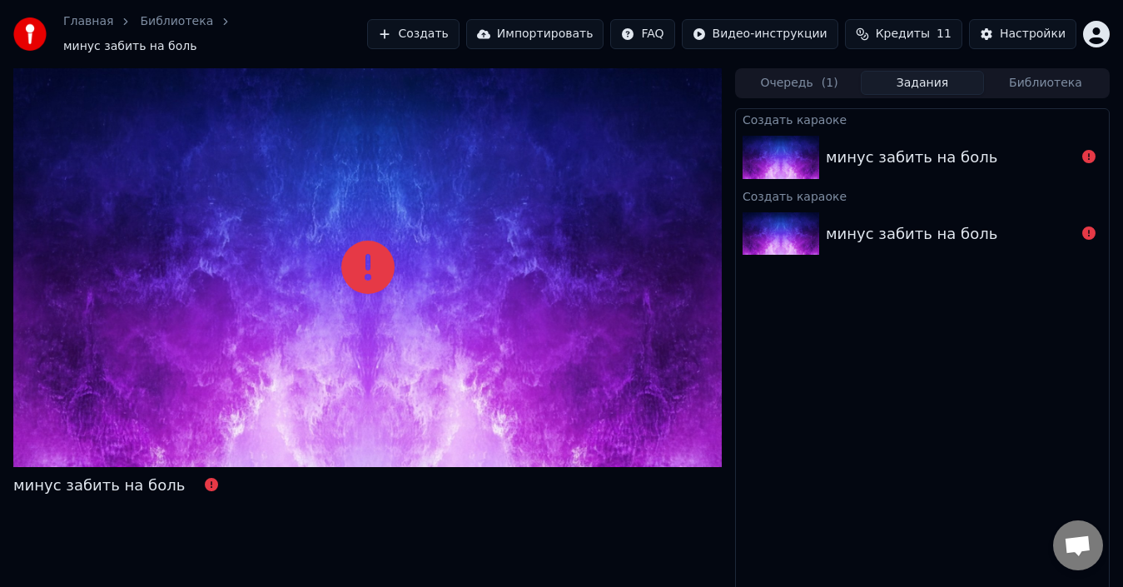
click at [930, 35] on span "Кредиты" at bounding box center [902, 34] width 54 height 17
click at [1027, 26] on div "Настройки" at bounding box center [1032, 34] width 66 height 17
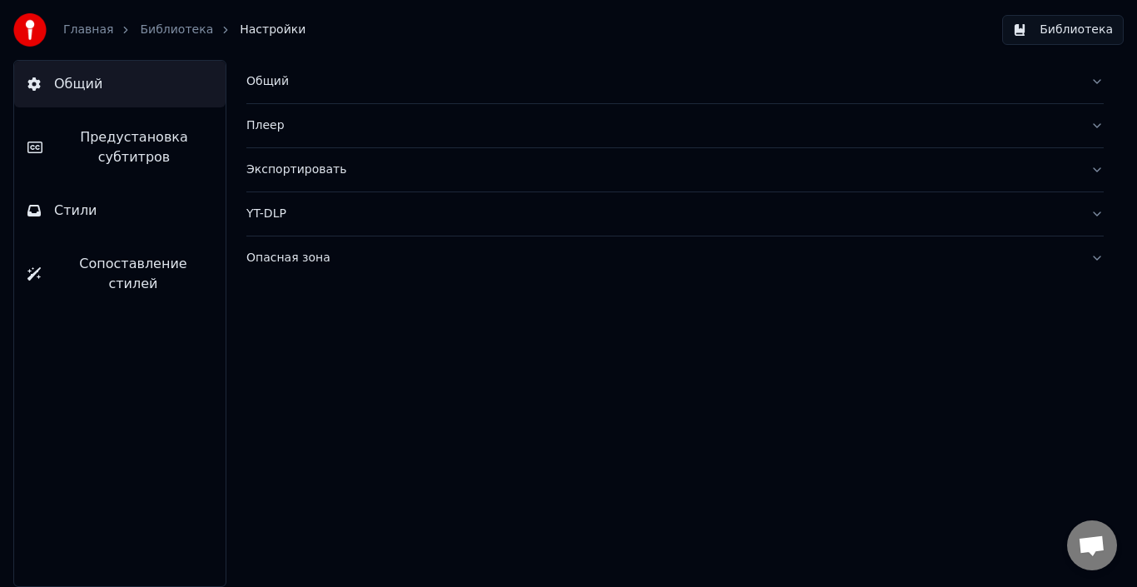
click at [129, 221] on button "Стили" at bounding box center [119, 210] width 211 height 47
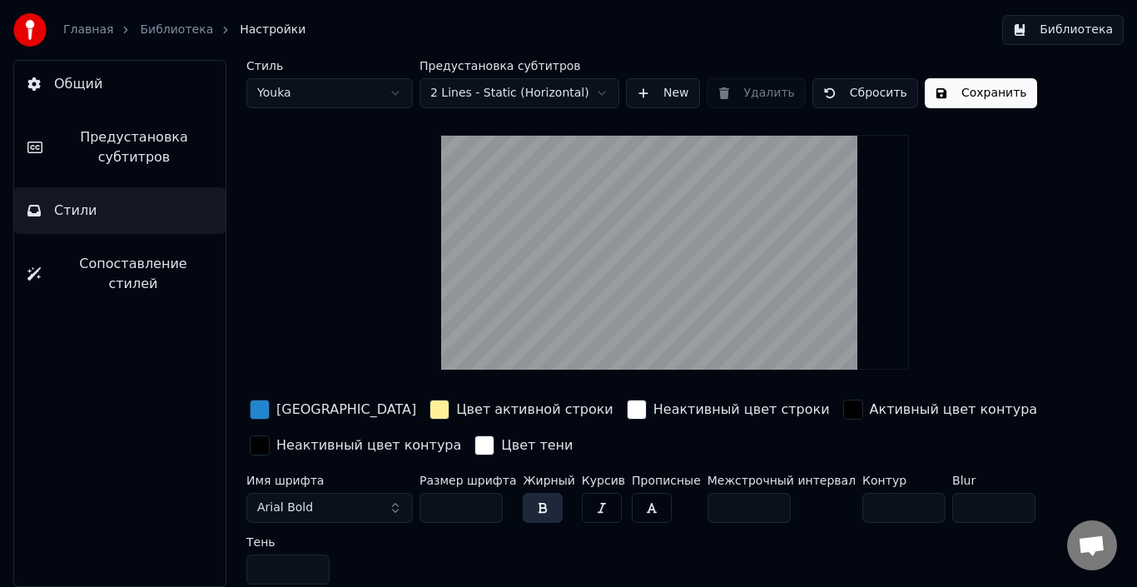
scroll to position [2, 0]
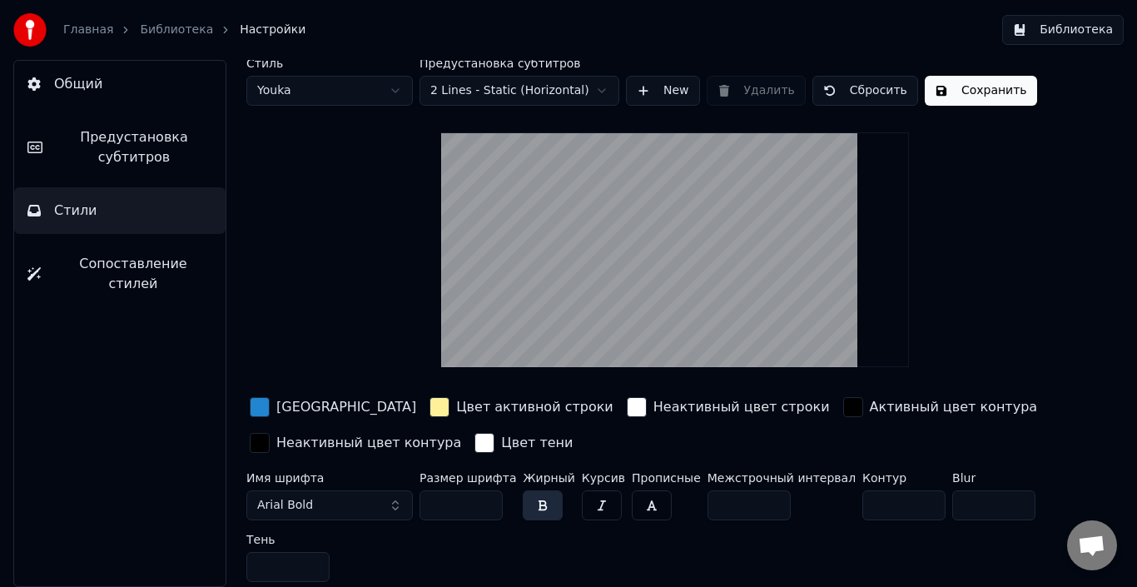
click at [828, 88] on button "Сбросить" at bounding box center [865, 91] width 106 height 30
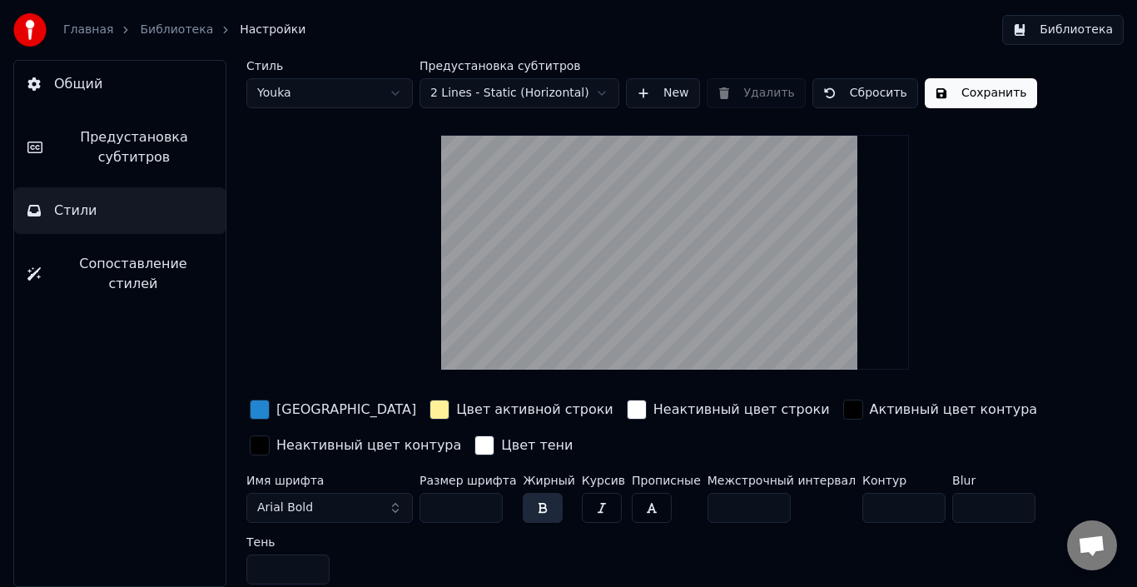
click at [429, 406] on div "button" at bounding box center [439, 409] width 20 height 20
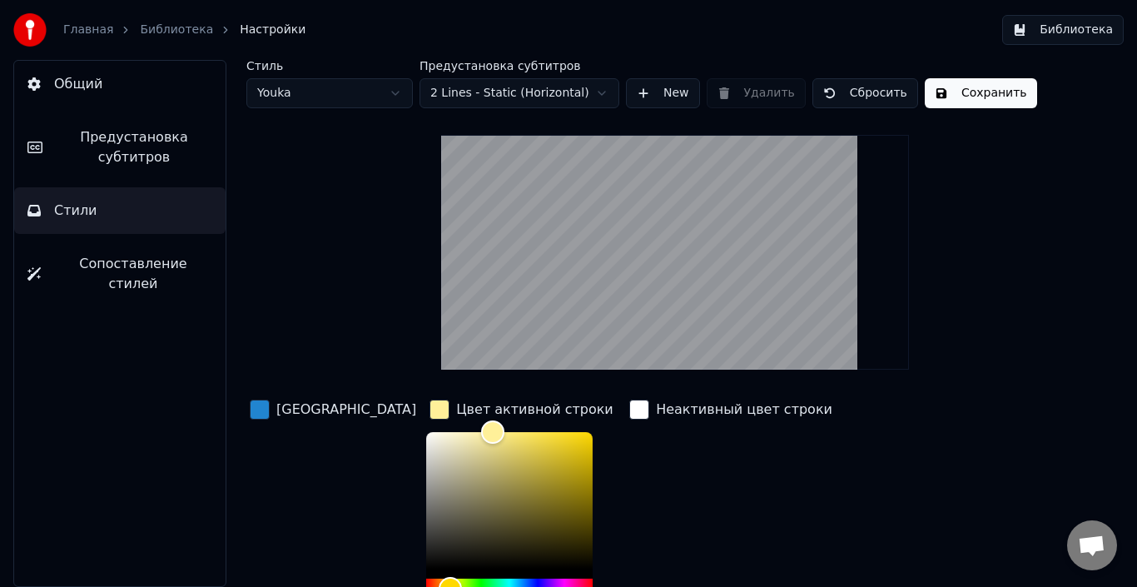
click at [629, 410] on div "button" at bounding box center [639, 409] width 20 height 20
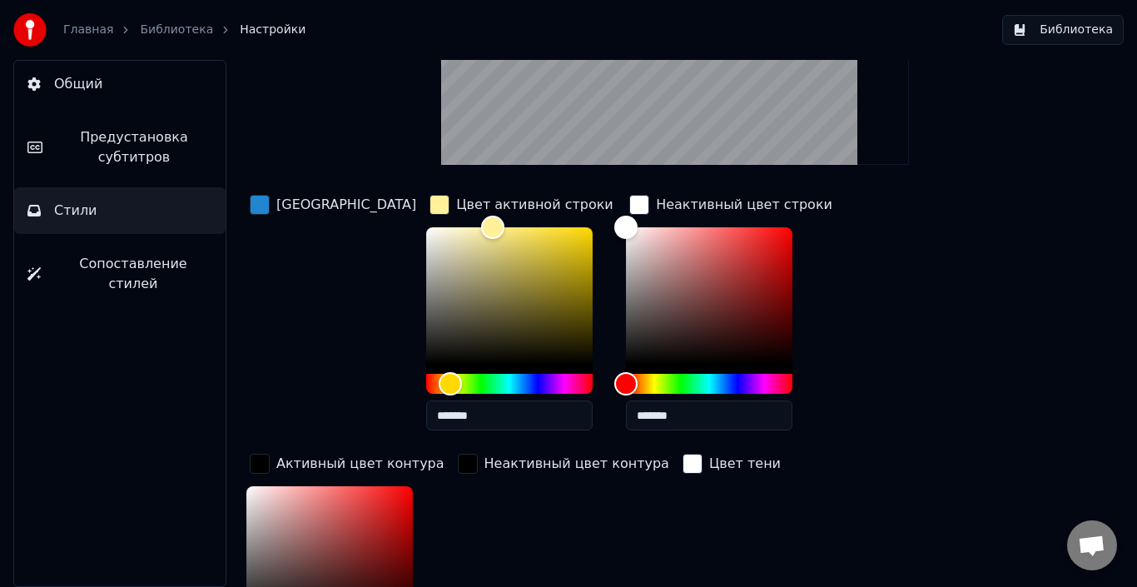
scroll to position [226, 0]
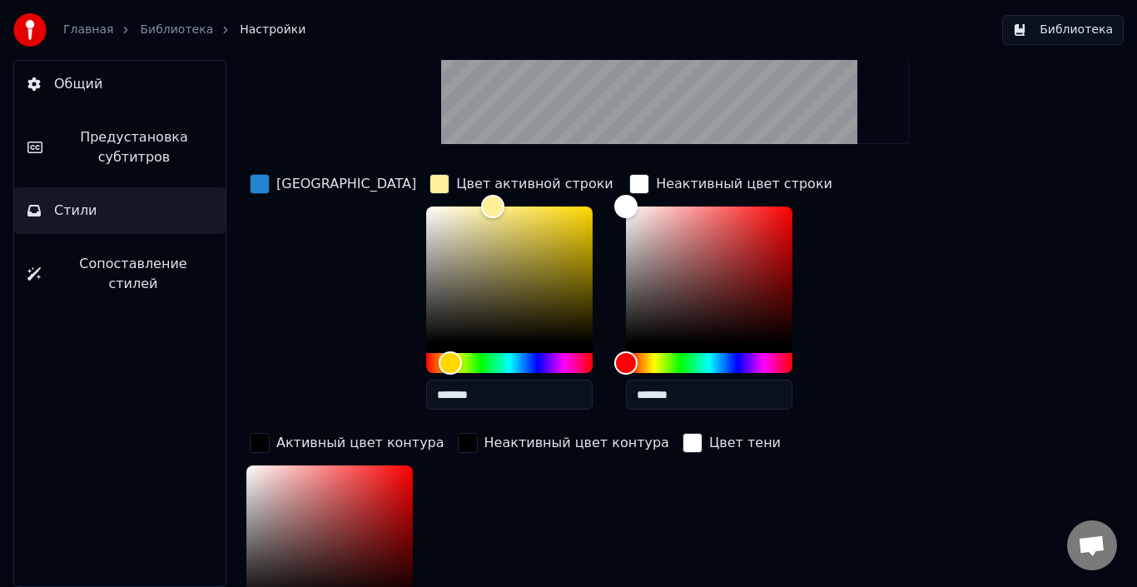
type input "*"
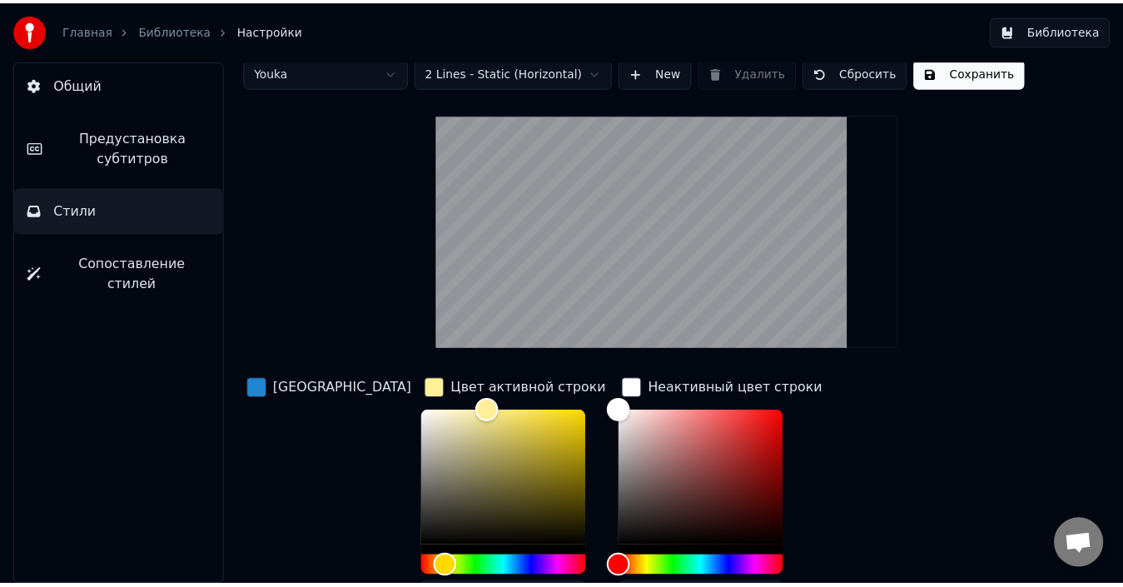
scroll to position [0, 0]
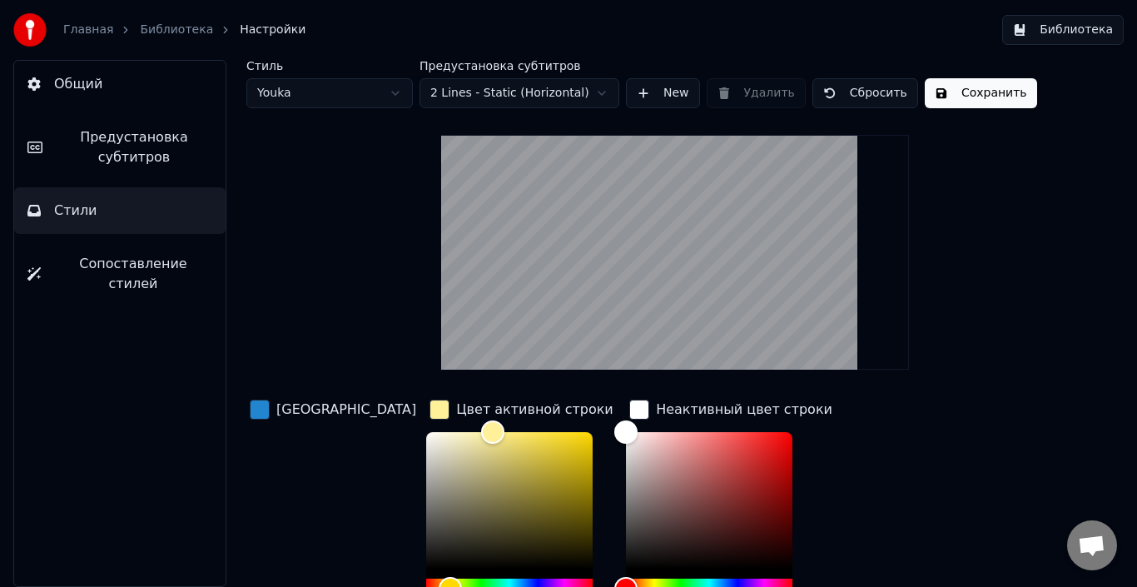
type input "*"
click at [646, 93] on button "New" at bounding box center [663, 93] width 74 height 30
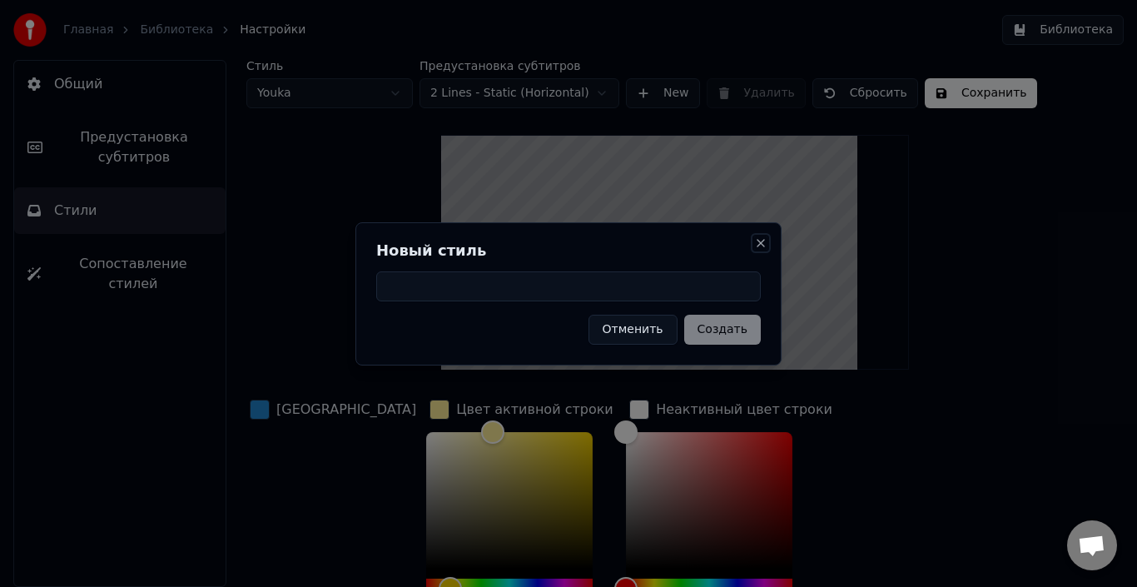
click at [761, 242] on button "Close" at bounding box center [760, 242] width 13 height 13
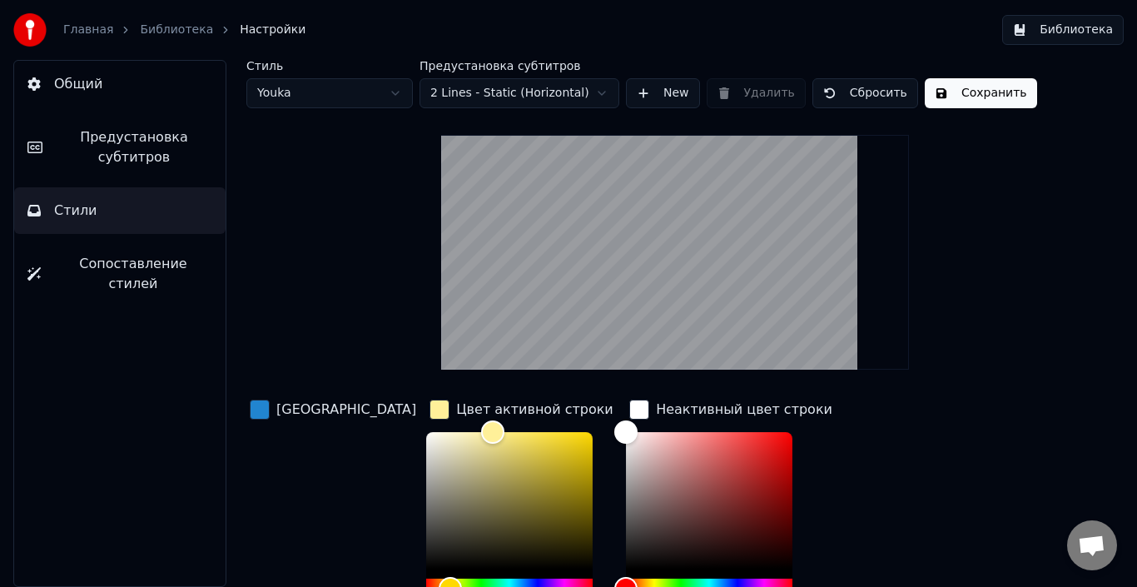
click at [177, 263] on span "Сопоставление стилей" at bounding box center [133, 274] width 158 height 40
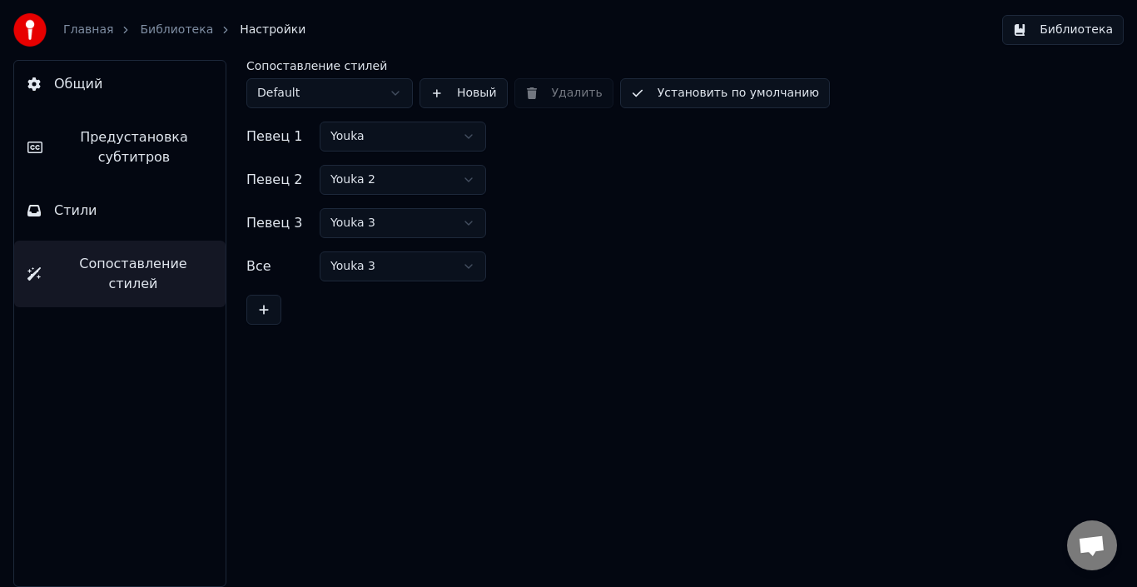
click at [114, 80] on button "Общий" at bounding box center [119, 84] width 211 height 47
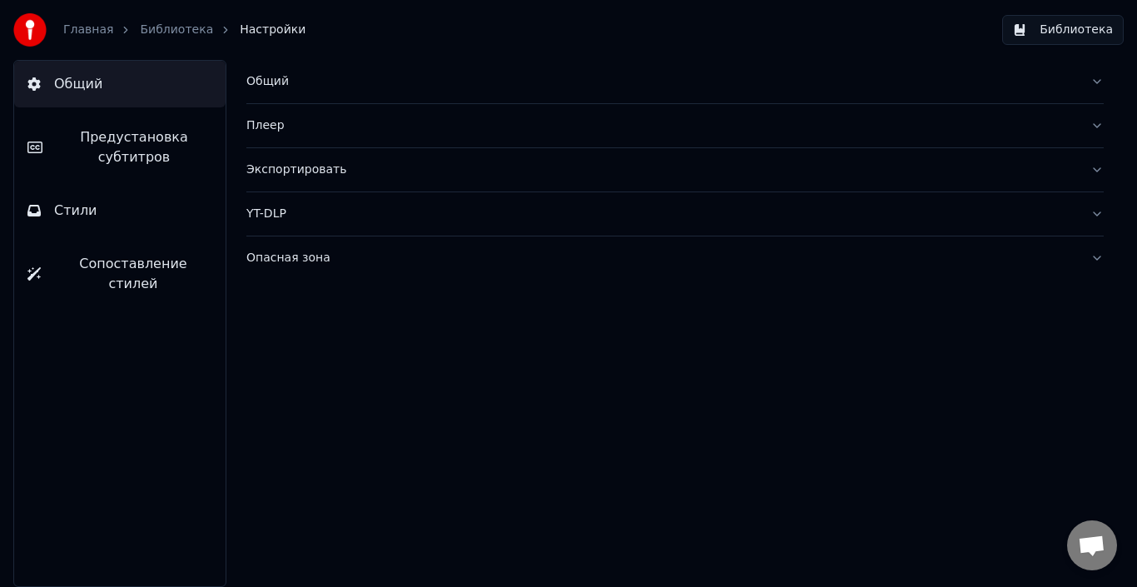
click at [77, 29] on link "Главная" at bounding box center [88, 30] width 50 height 17
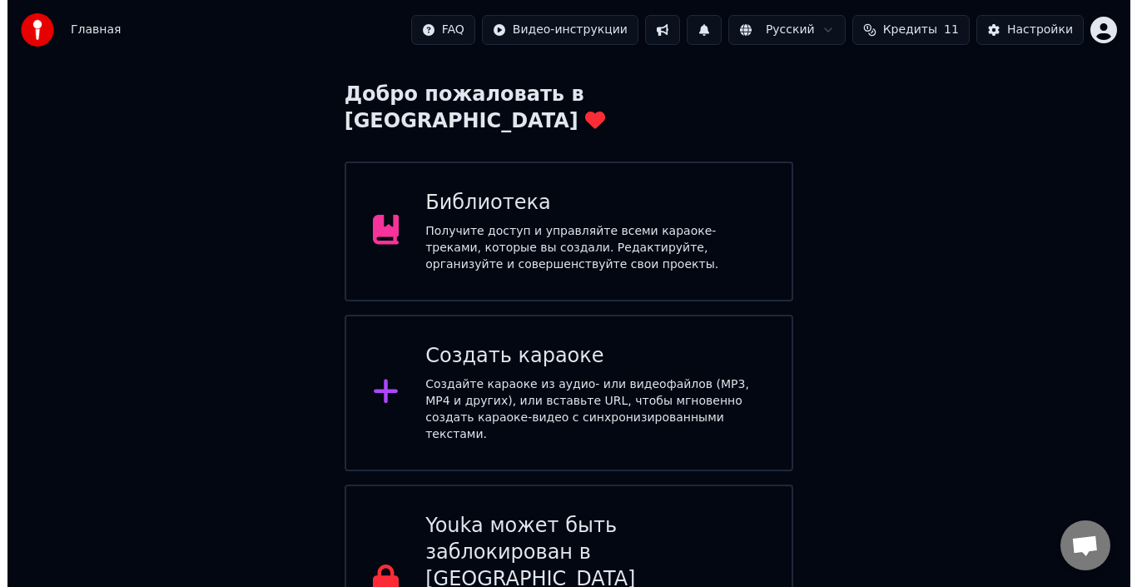
scroll to position [82, 0]
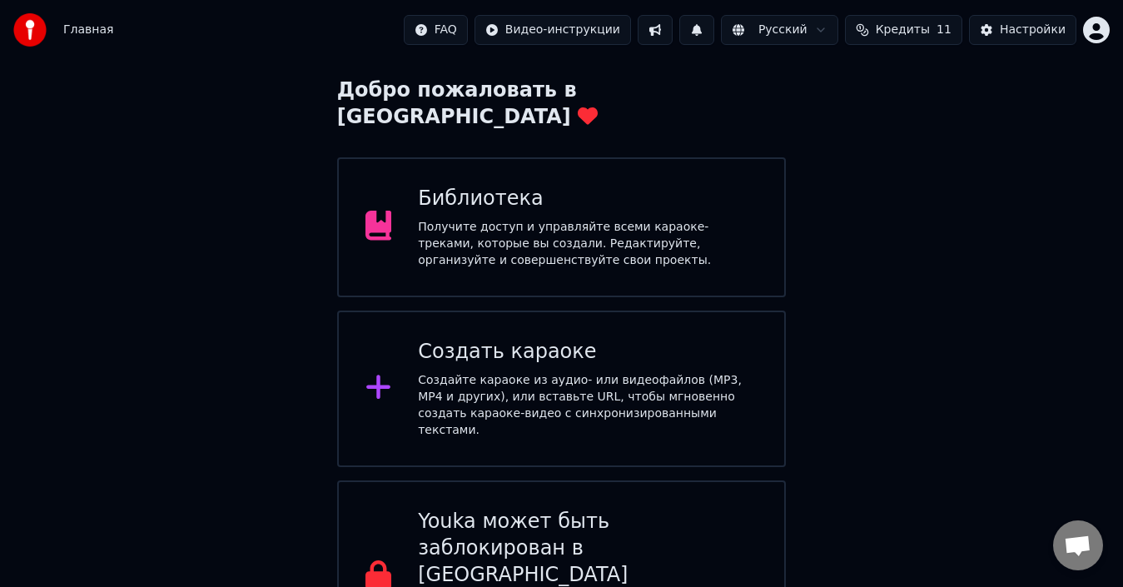
click at [376, 375] on icon at bounding box center [378, 387] width 24 height 24
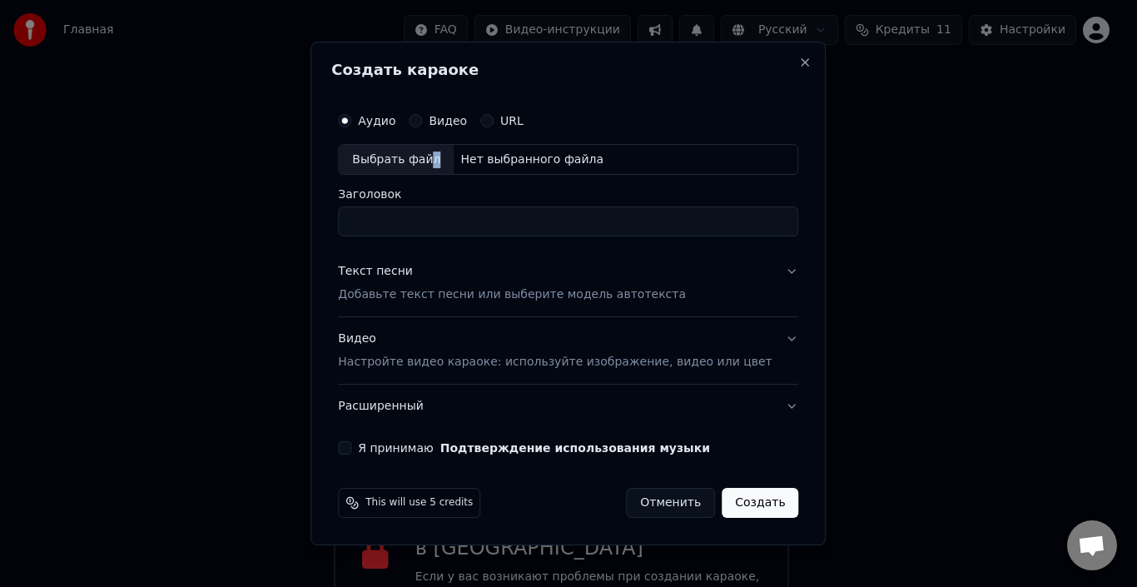
click at [449, 163] on div "Выбрать файл" at bounding box center [396, 160] width 115 height 30
type input "**********"
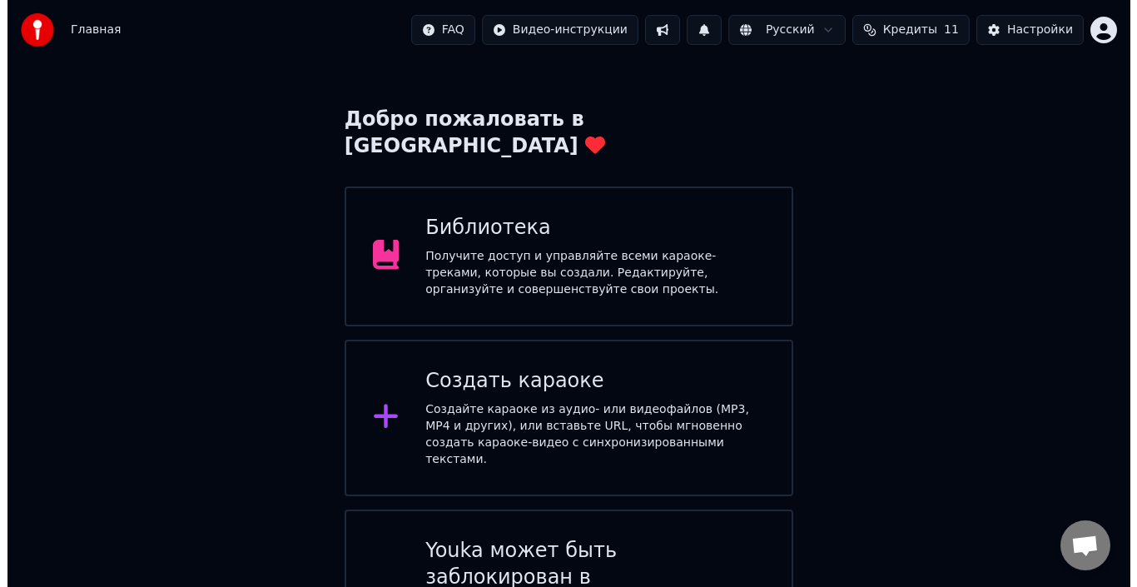
scroll to position [82, 0]
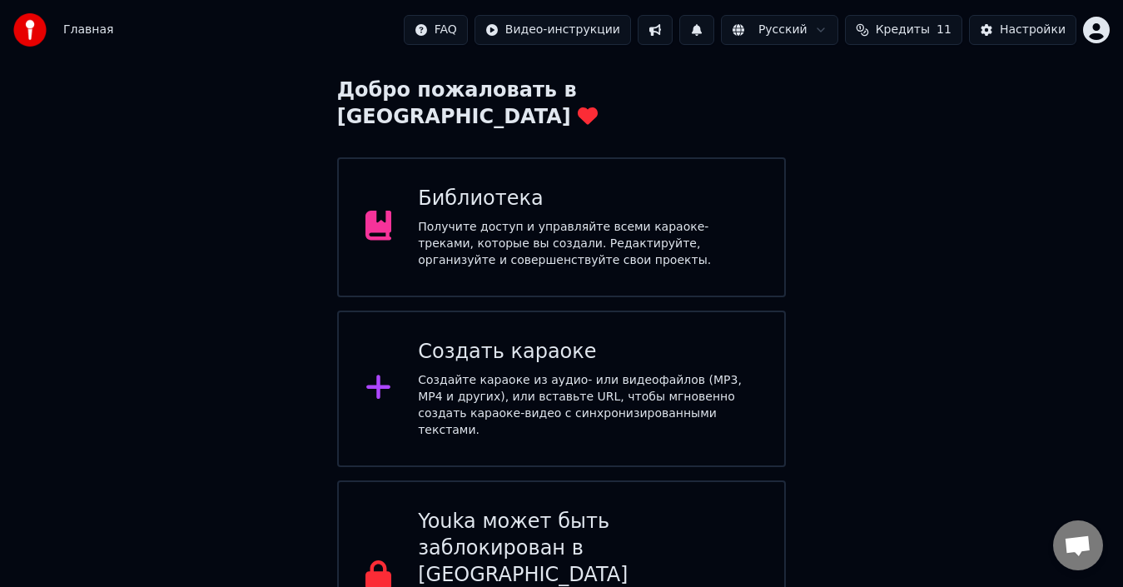
click at [369, 372] on icon at bounding box center [378, 387] width 27 height 30
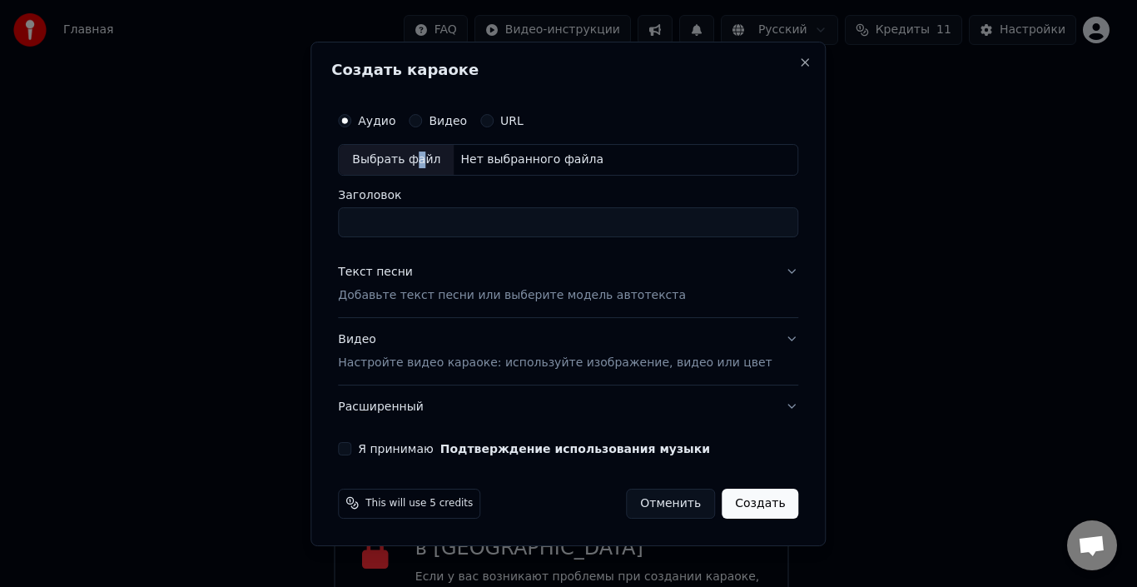
click at [436, 161] on div "Выбрать файл" at bounding box center [396, 160] width 115 height 30
click at [622, 222] on input "**********" at bounding box center [568, 222] width 460 height 30
type input "*"
type input "**********"
click at [440, 442] on button "Подтверждение использования музыки" at bounding box center [575, 448] width 270 height 12
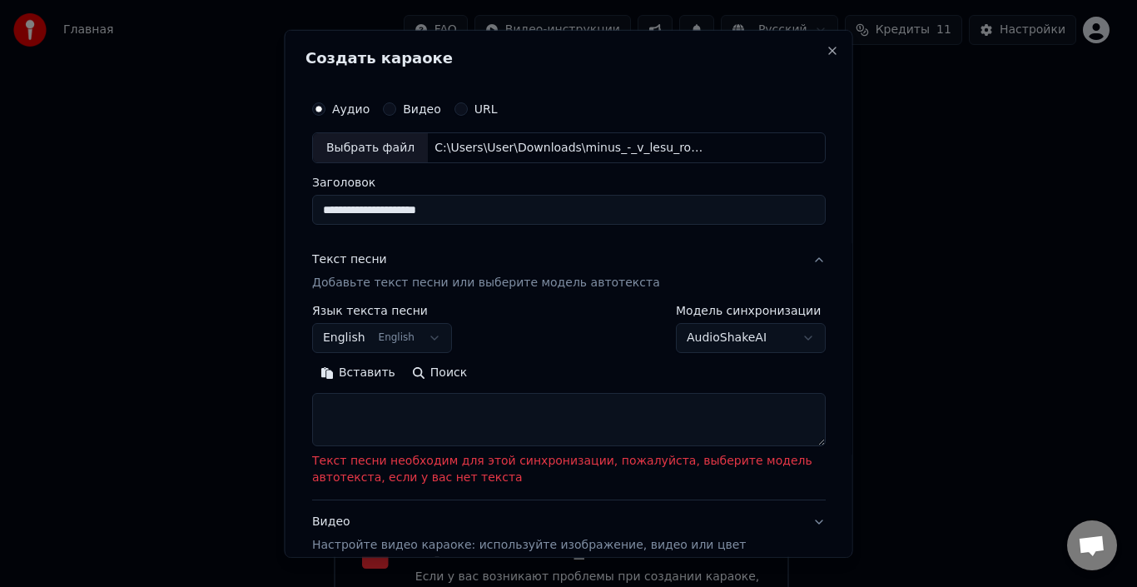
paste textarea "**********"
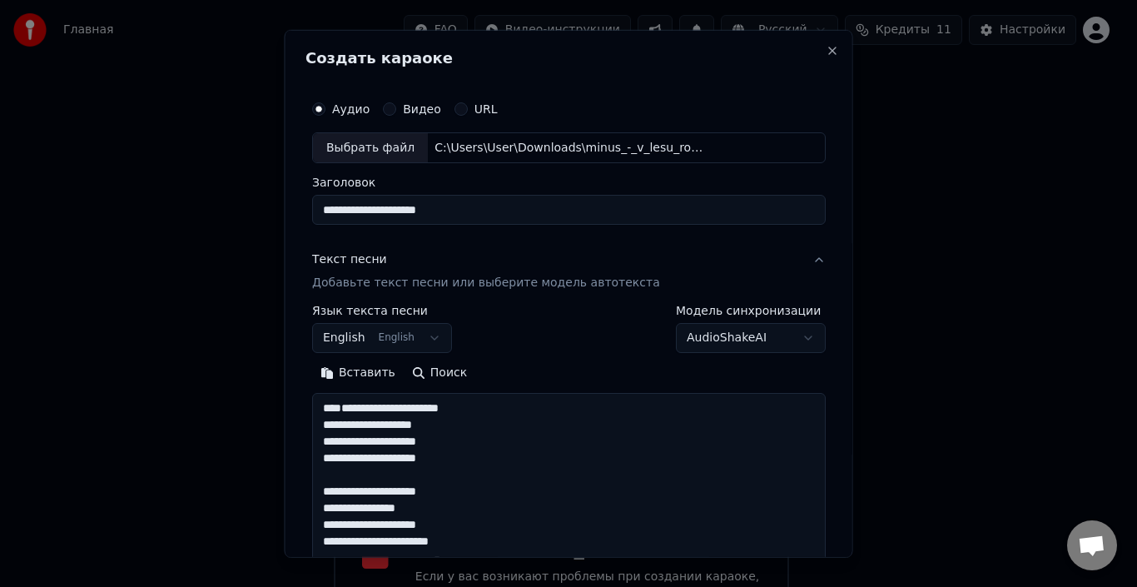
scroll to position [1019, 0]
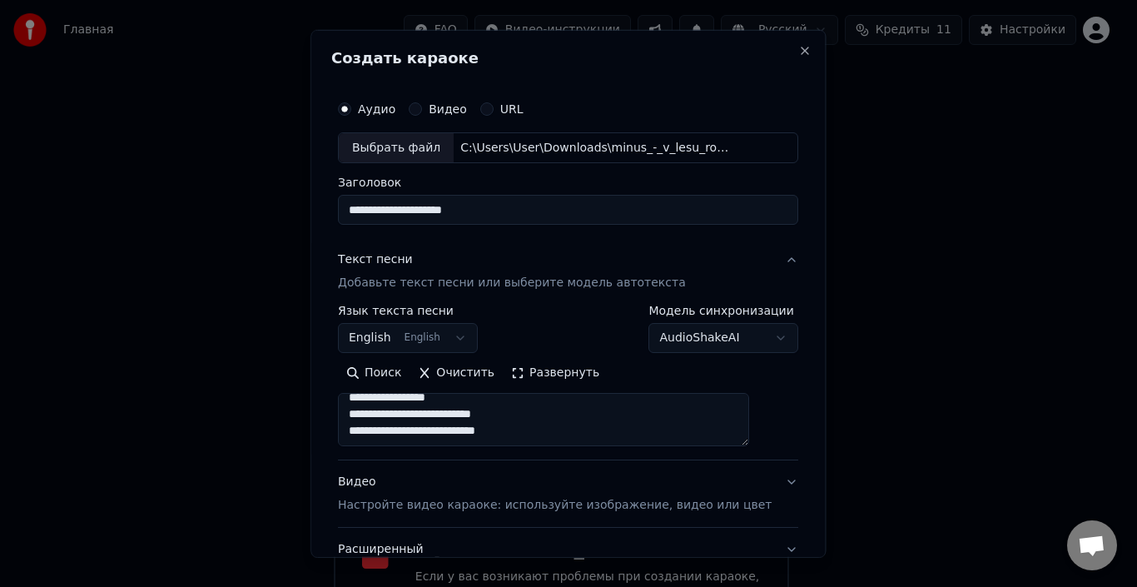
click at [641, 412] on textarea at bounding box center [543, 419] width 411 height 53
paste textarea "**********"
type textarea "**********"
drag, startPoint x: 581, startPoint y: 388, endPoint x: 589, endPoint y: 400, distance: 15.0
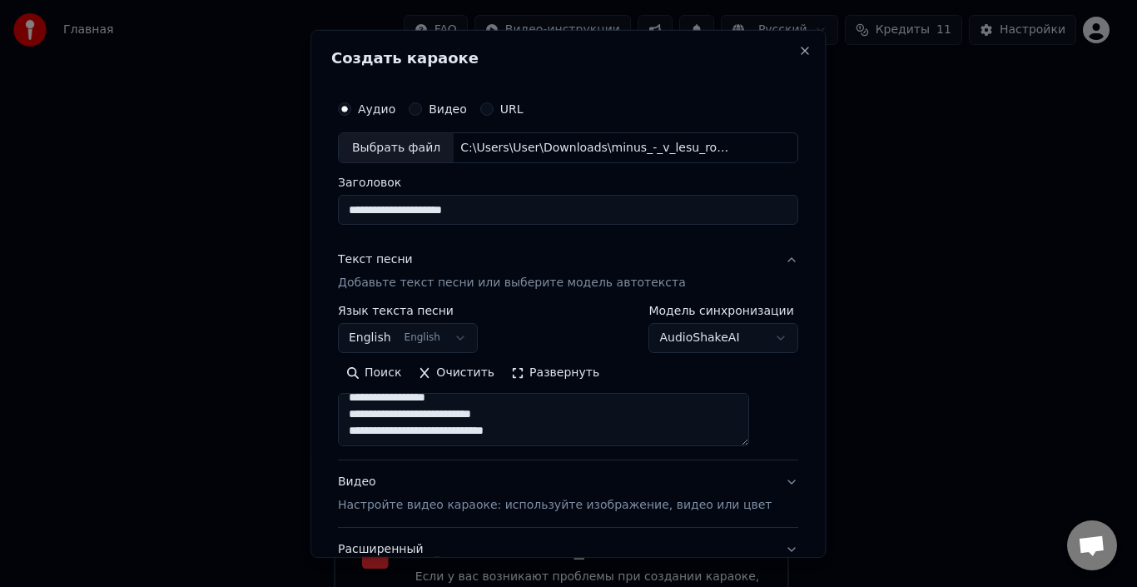
click at [579, 389] on div "Поиск Очистить Развернуть" at bounding box center [568, 402] width 460 height 87
click at [599, 414] on textarea at bounding box center [543, 419] width 411 height 53
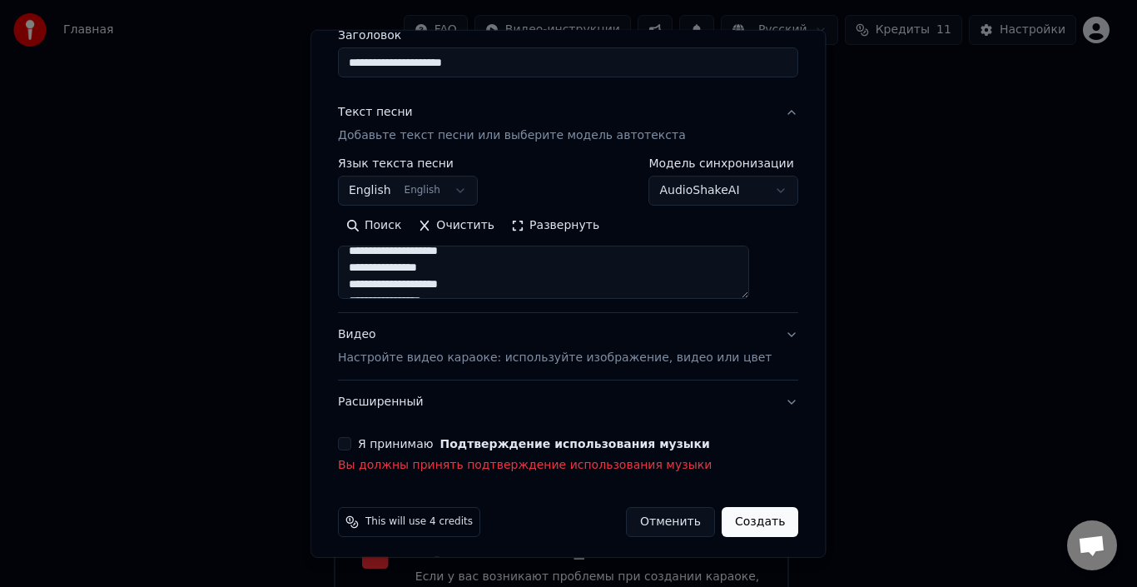
scroll to position [154, 0]
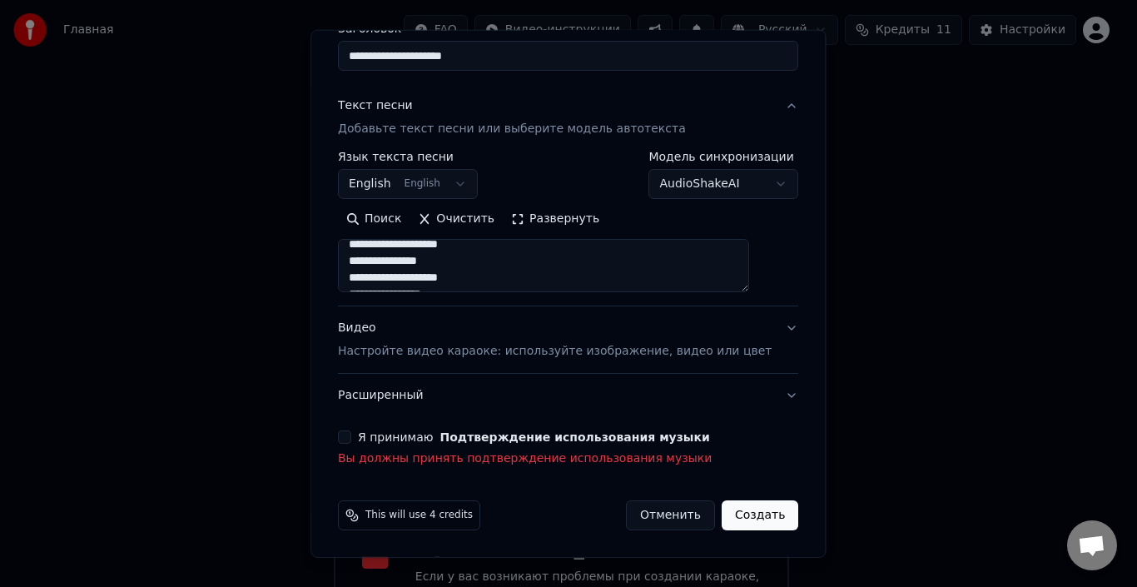
click at [394, 352] on p "Настройте видео караоке: используйте изображение, видео или цвет" at bounding box center [555, 351] width 434 height 17
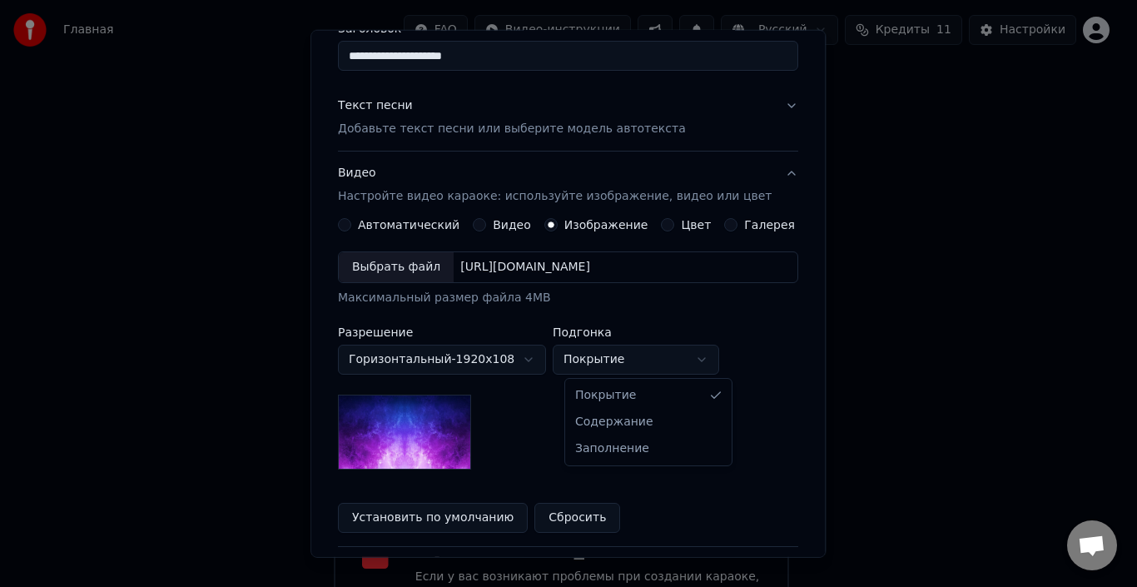
click at [719, 364] on body "Главная FAQ Видео-инструкции Русский Кредиты 11 Настройки Добро пожаловать в Yo…" at bounding box center [561, 274] width 1123 height 712
click at [463, 422] on body "Главная FAQ Видео-инструкции Русский Кредиты 11 Настройки Добро пожаловать в Yo…" at bounding box center [561, 274] width 1123 height 712
click at [456, 422] on img at bounding box center [404, 431] width 133 height 75
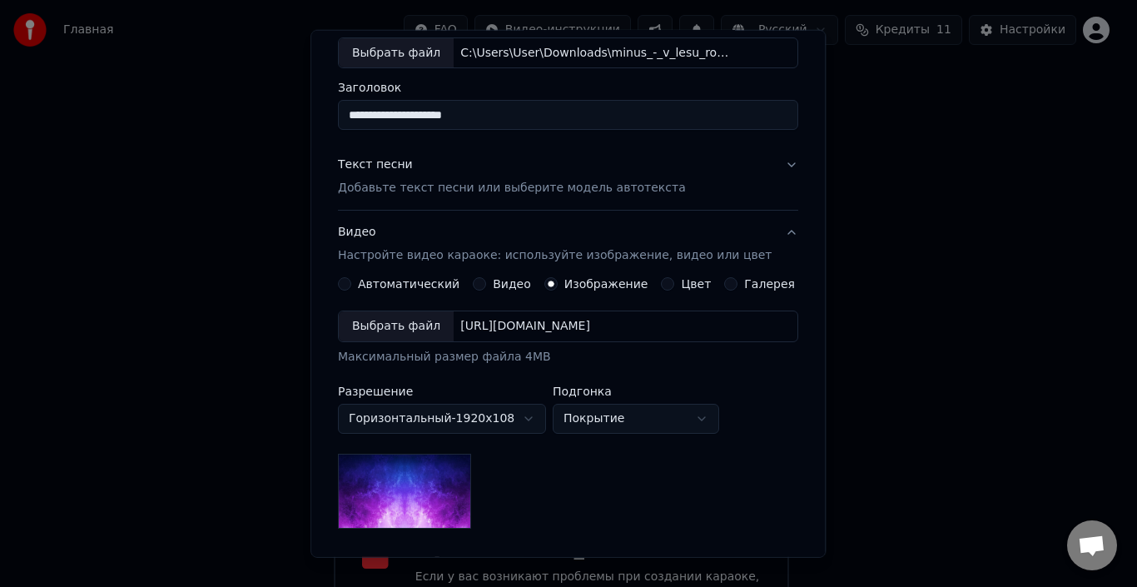
scroll to position [0, 0]
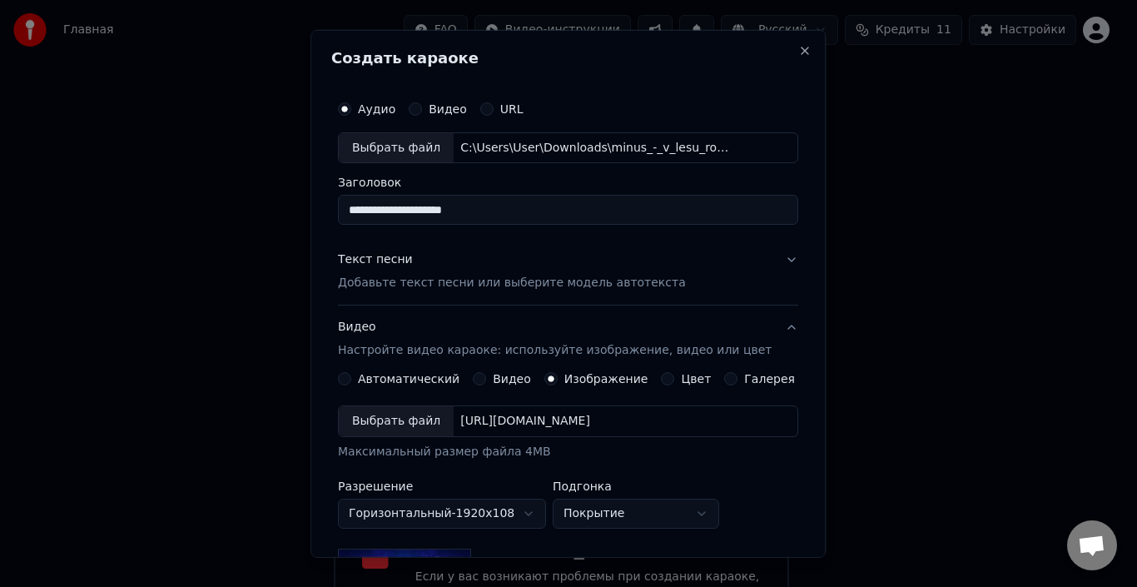
click at [725, 381] on button "Галерея" at bounding box center [731, 378] width 13 height 13
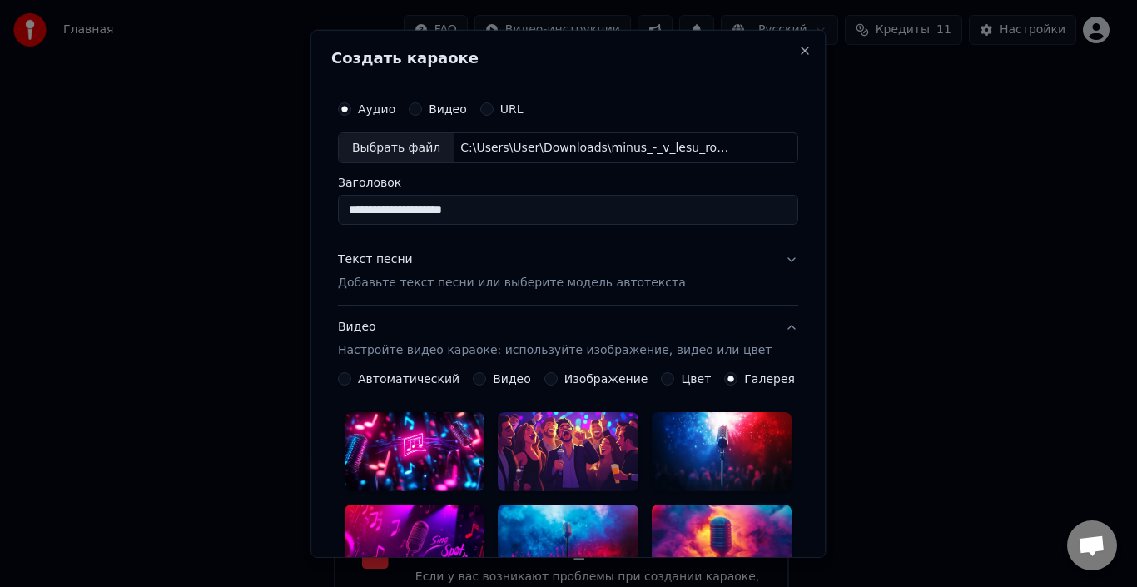
click at [577, 282] on p "Добавьте текст песни или выберите модель автотекста" at bounding box center [512, 283] width 348 height 17
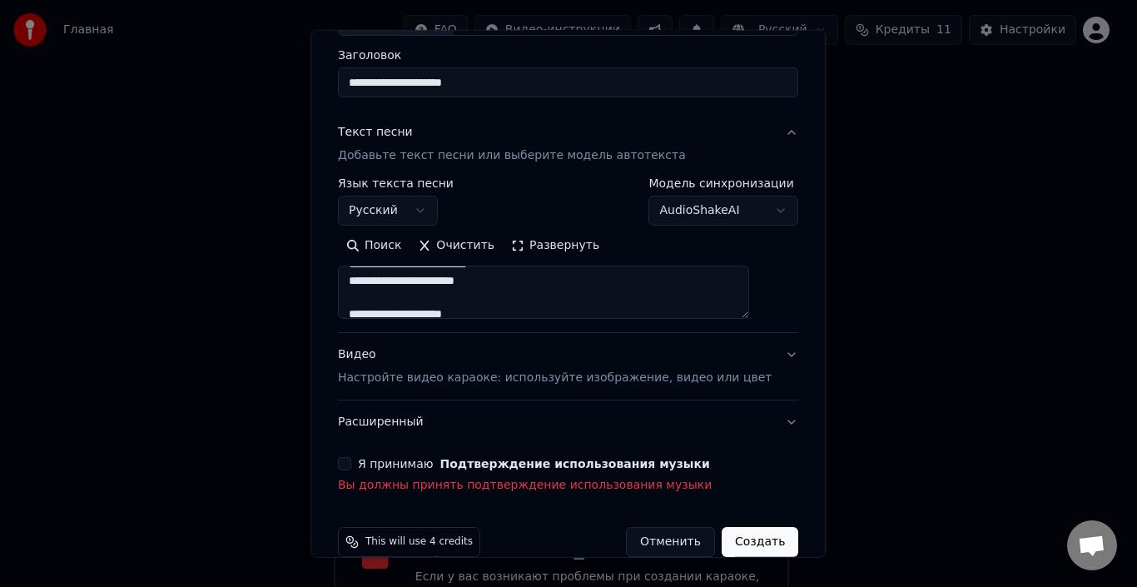
scroll to position [154, 0]
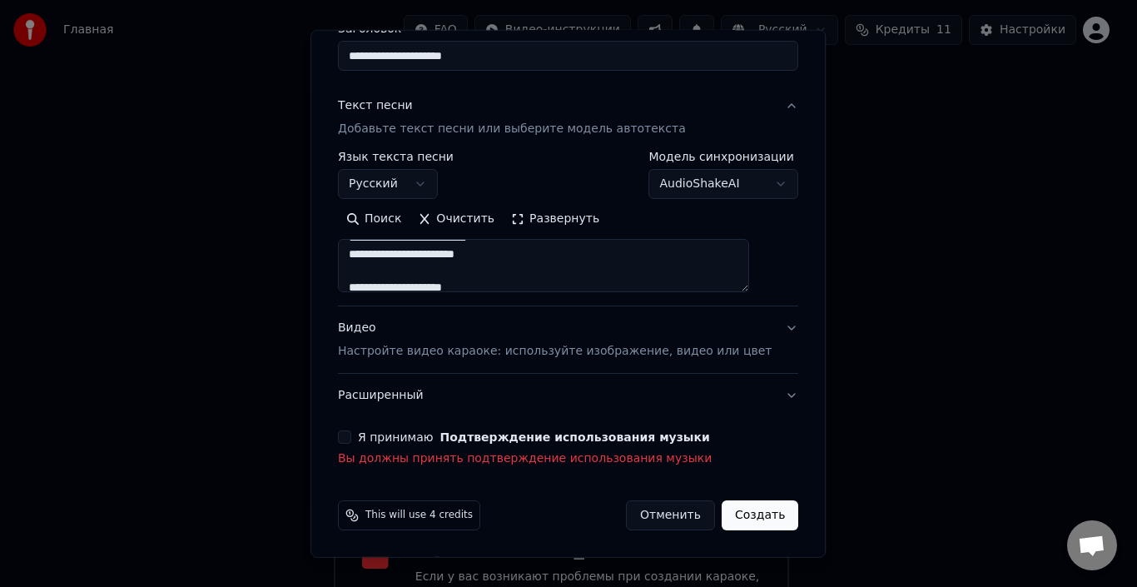
click at [762, 396] on button "Расширенный" at bounding box center [568, 395] width 460 height 43
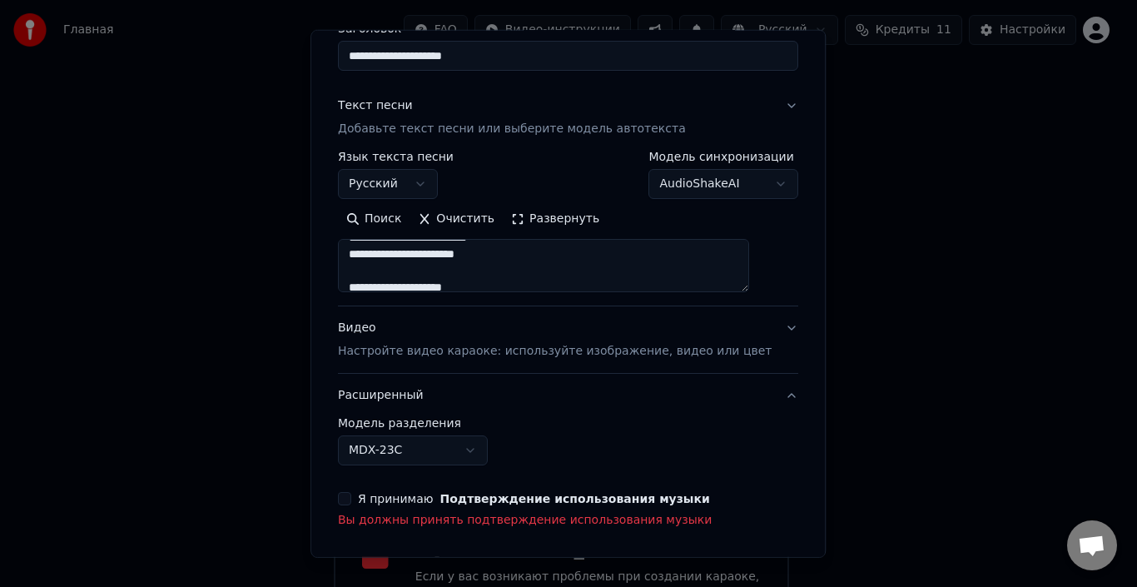
scroll to position [61, 0]
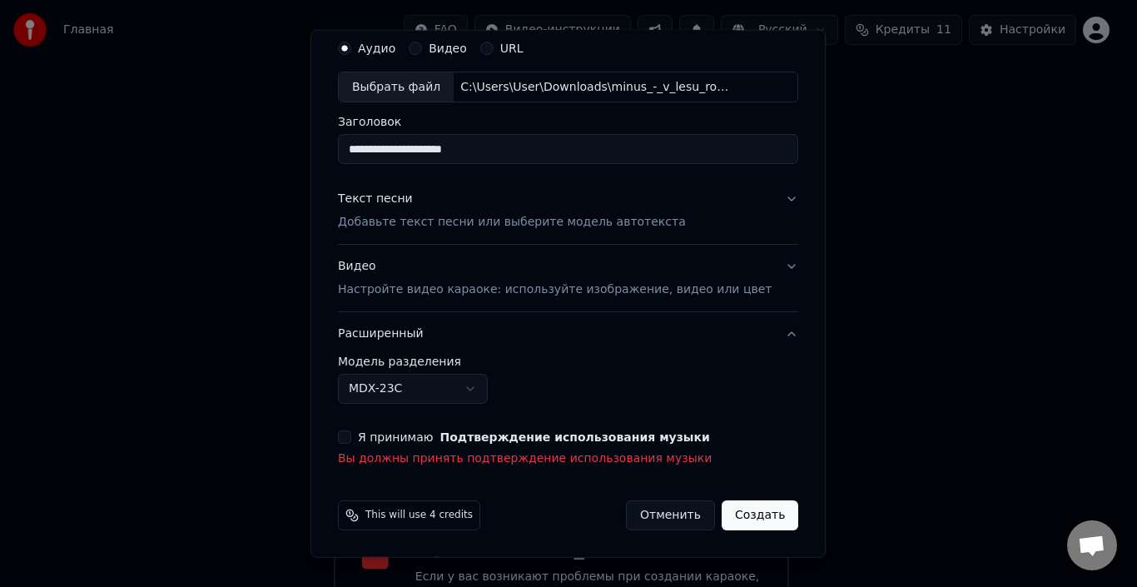
click at [518, 293] on p "Настройте видео караоке: используйте изображение, видео или цвет" at bounding box center [555, 289] width 434 height 17
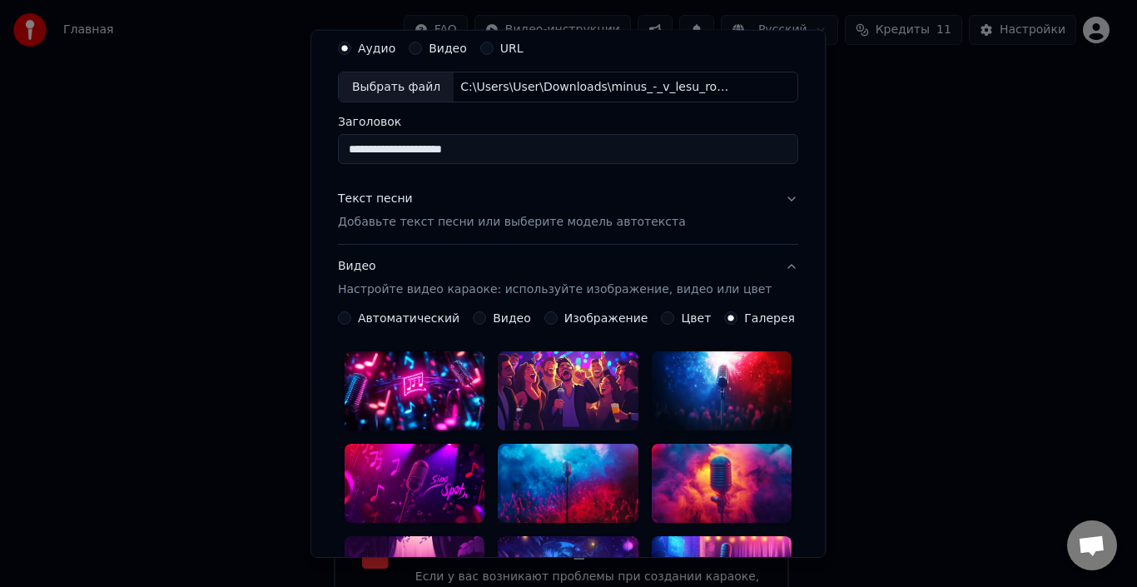
click at [351, 315] on button "Автоматический" at bounding box center [344, 317] width 13 height 13
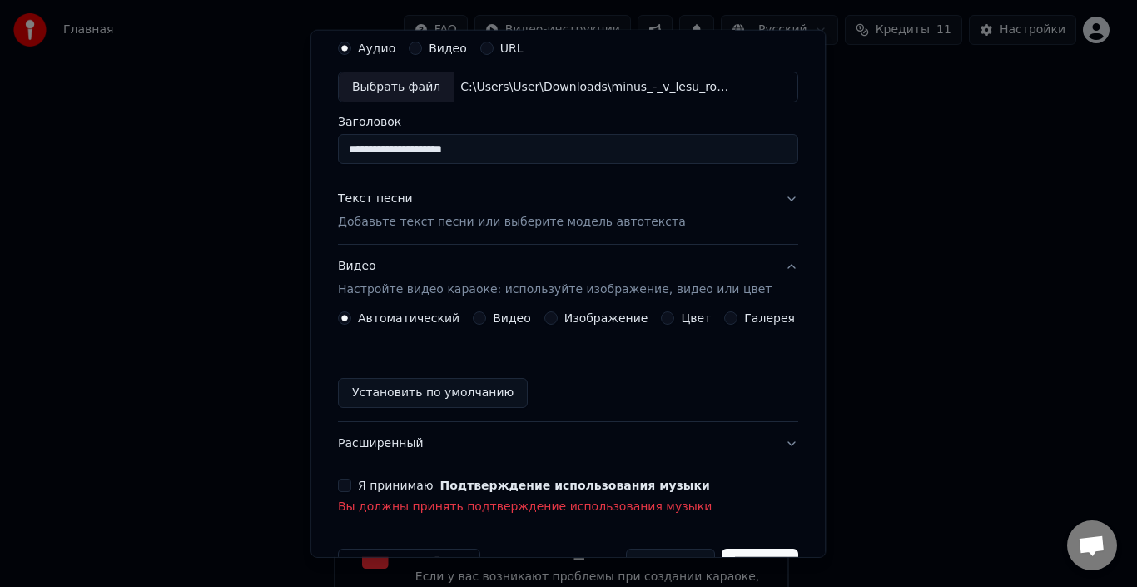
click at [481, 321] on button "Видео" at bounding box center [479, 317] width 13 height 13
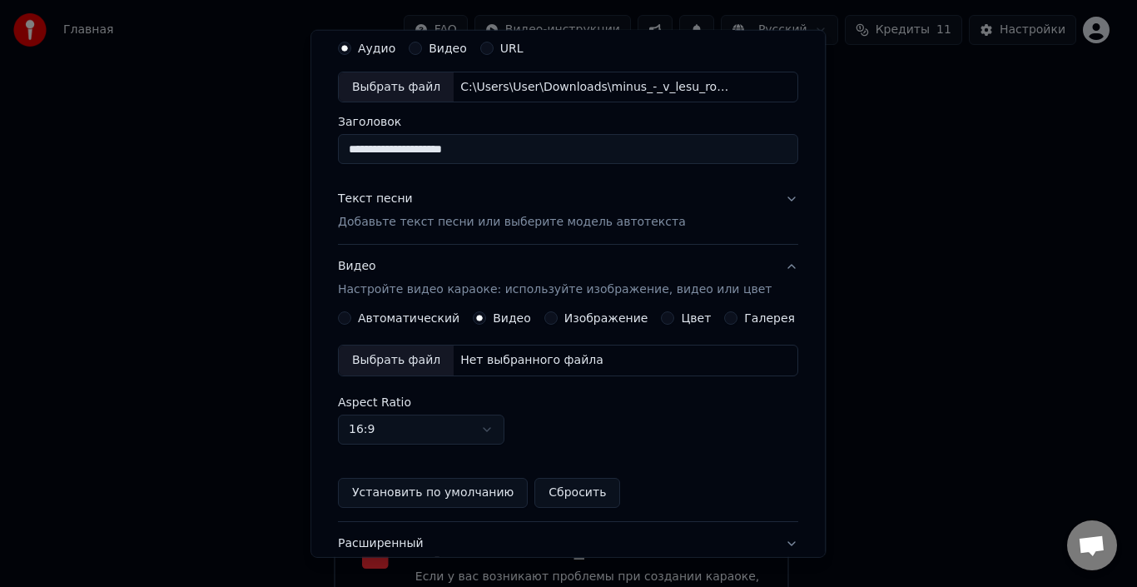
click at [424, 359] on div "Выбрать файл" at bounding box center [396, 360] width 115 height 30
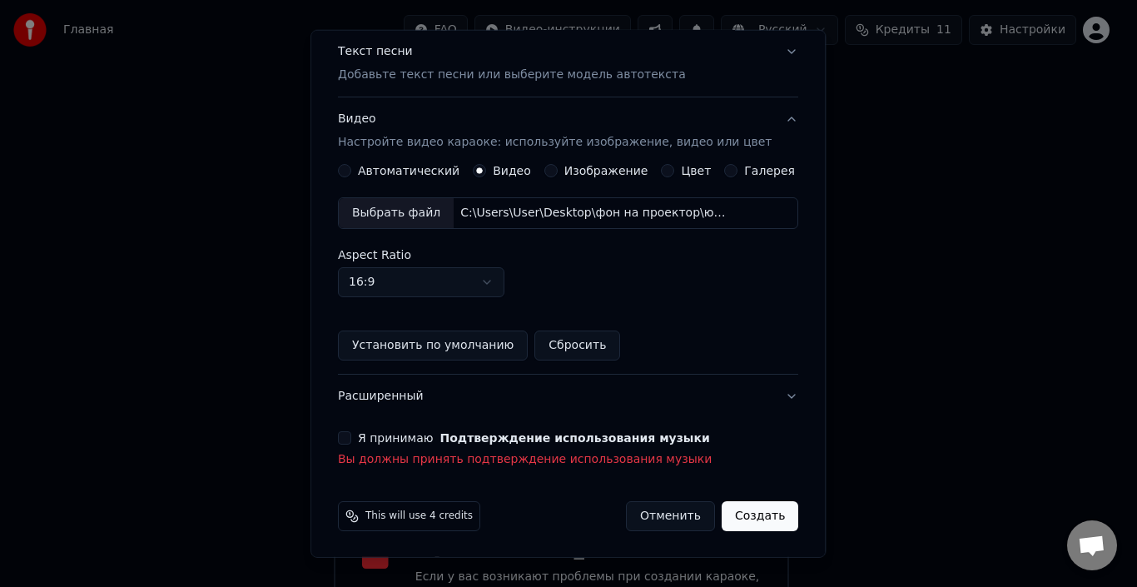
scroll to position [209, 0]
click at [351, 437] on button "Я принимаю Подтверждение использования музыки" at bounding box center [344, 436] width 13 height 13
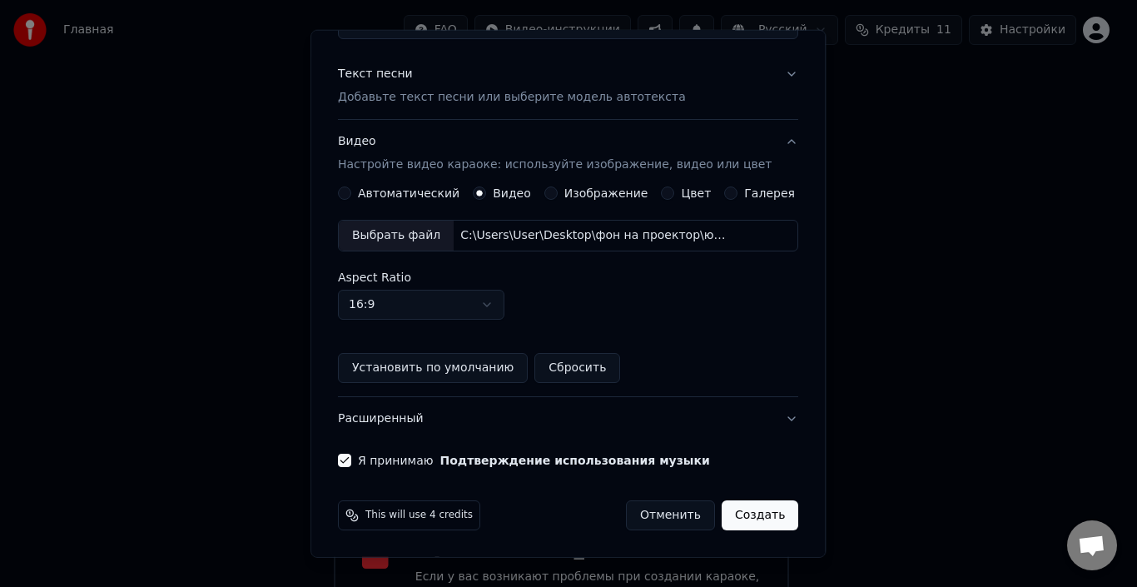
click at [723, 520] on button "Создать" at bounding box center [759, 515] width 77 height 30
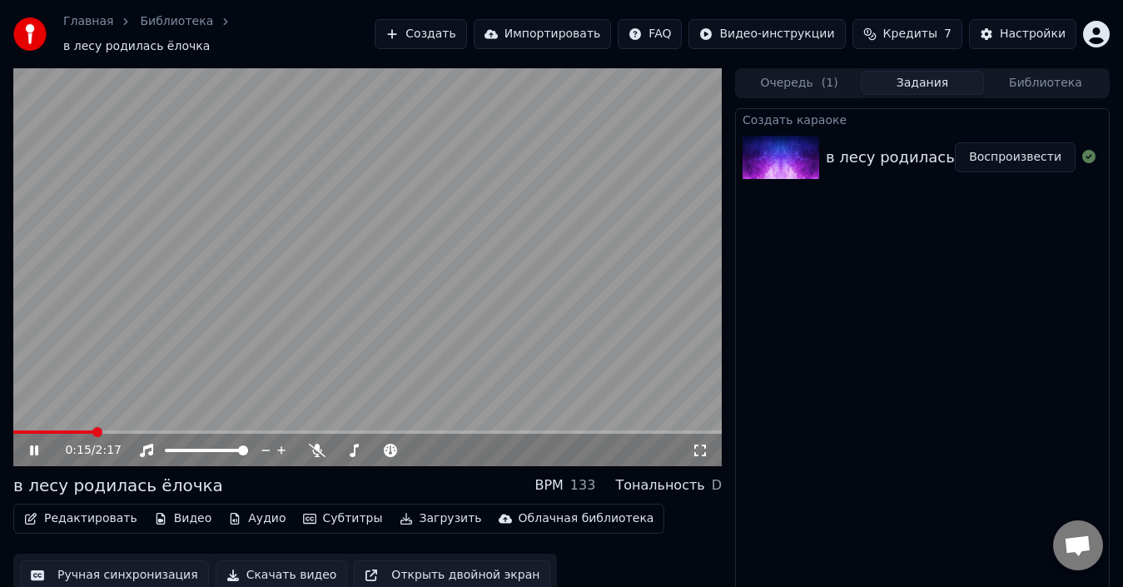
drag, startPoint x: 86, startPoint y: 418, endPoint x: 27, endPoint y: 435, distance: 61.6
click at [27, 435] on div "0:15 / 2:17" at bounding box center [367, 267] width 708 height 399
click at [20, 419] on video at bounding box center [367, 267] width 708 height 399
click at [13, 430] on span at bounding box center [13, 431] width 0 height 3
drag, startPoint x: 21, startPoint y: 419, endPoint x: 6, endPoint y: 419, distance: 15.0
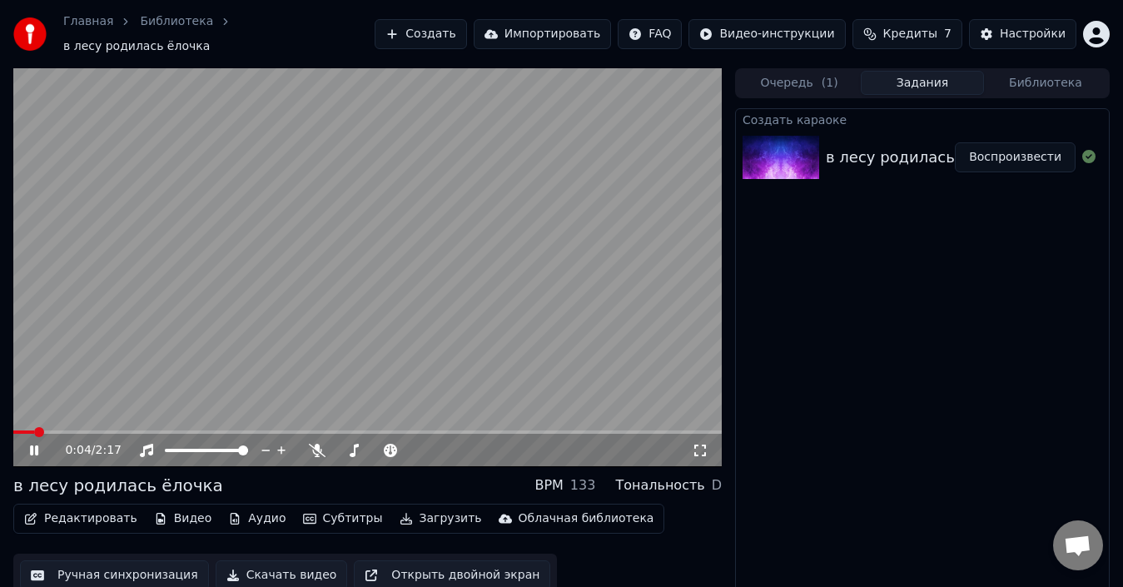
click at [6, 419] on div "0:04 / 2:17 в лесу родилась ёлочка BPM 133 Тональность D Редактировать Видео Ау…" at bounding box center [561, 337] width 1123 height 538
drag, startPoint x: 18, startPoint y: 426, endPoint x: 34, endPoint y: 429, distance: 16.0
click at [7, 426] on div "0:05 / 2:17 в лесу родилась ёлочка BPM 133 Тональность D Редактировать Видео Ау…" at bounding box center [561, 337] width 1123 height 538
click at [13, 427] on span at bounding box center [18, 432] width 10 height 10
click at [34, 444] on icon at bounding box center [46, 450] width 38 height 13
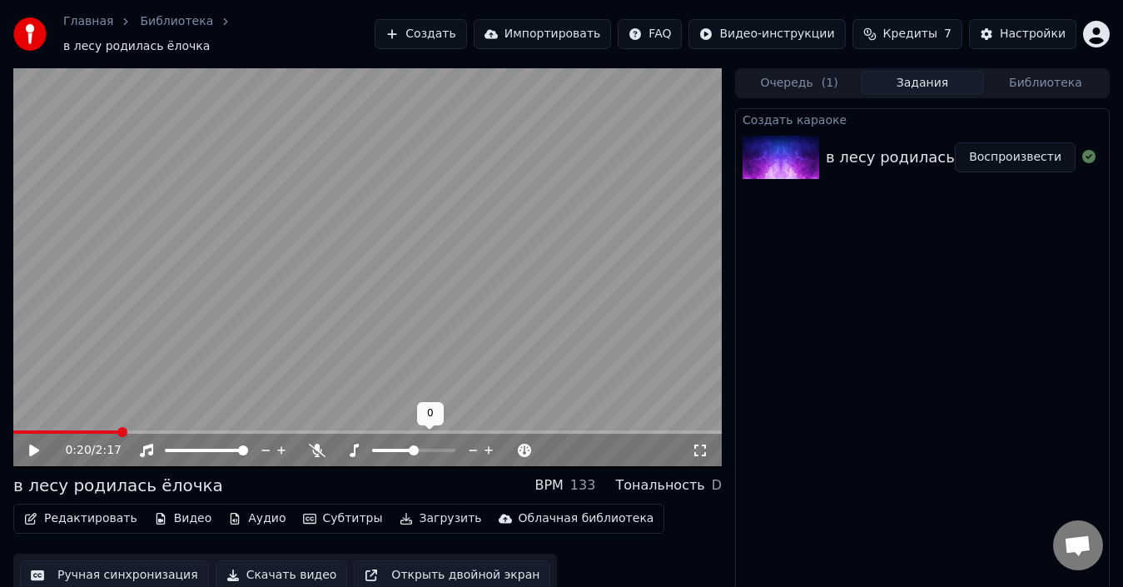
click at [414, 445] on span at bounding box center [414, 450] width 10 height 10
click at [284, 446] on icon at bounding box center [281, 450] width 8 height 8
click at [345, 445] on span at bounding box center [349, 450] width 10 height 10
click at [36, 444] on icon at bounding box center [34, 450] width 10 height 12
click at [37, 445] on icon at bounding box center [34, 450] width 8 height 10
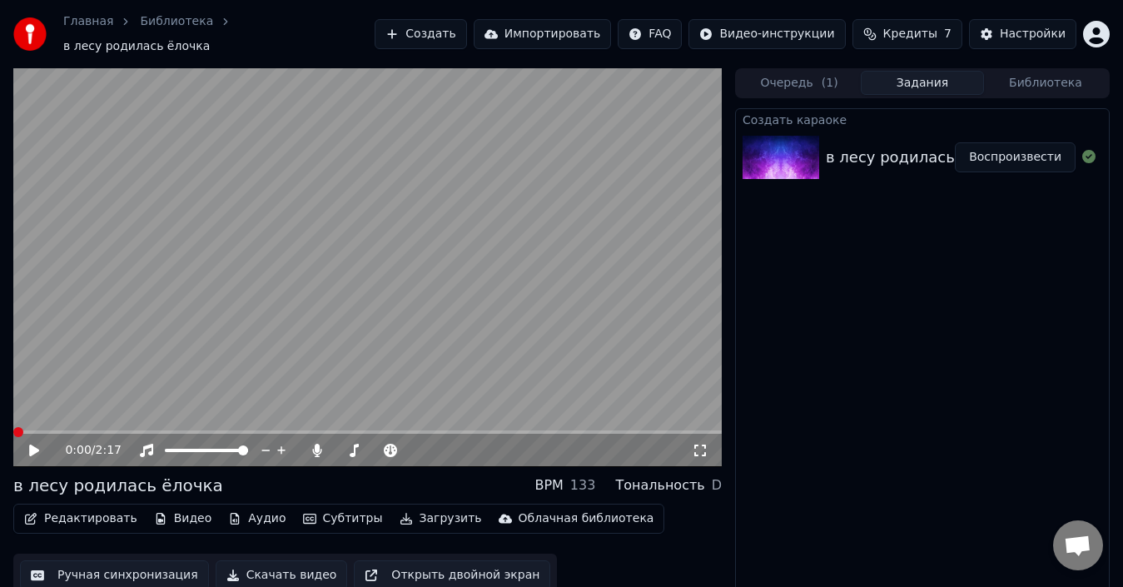
click at [13, 427] on span at bounding box center [18, 432] width 10 height 10
click at [28, 449] on div "0:00 / 2:17" at bounding box center [367, 450] width 695 height 17
click at [36, 444] on icon at bounding box center [34, 450] width 10 height 12
click at [36, 445] on icon at bounding box center [34, 450] width 8 height 10
drag, startPoint x: 36, startPoint y: 414, endPoint x: 10, endPoint y: 416, distance: 25.9
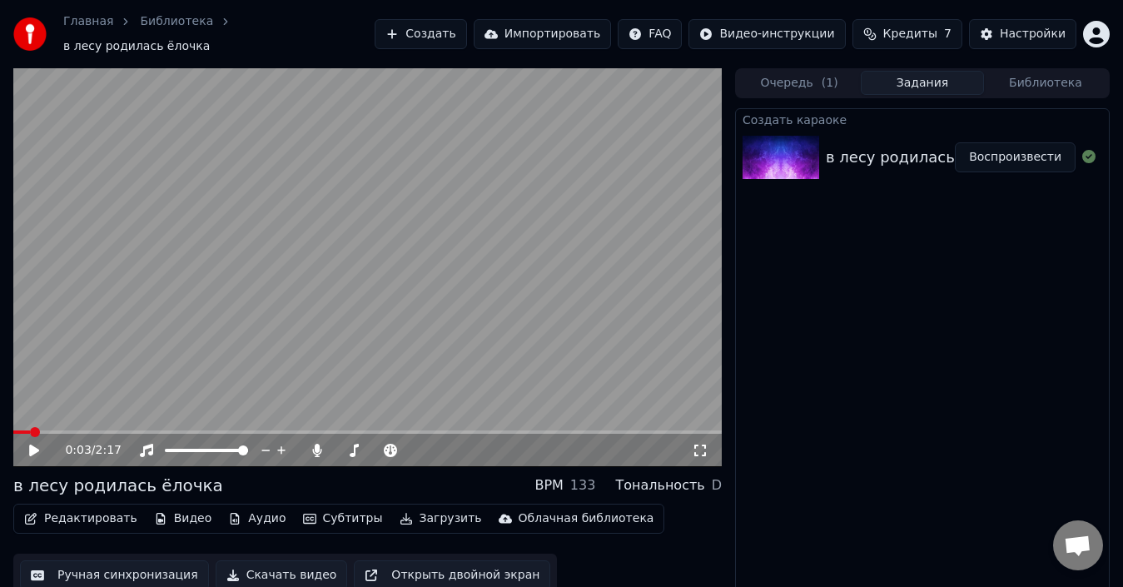
click at [10, 414] on div "0:03 / 2:17 в лесу родилась ёлочка BPM 133 Тональность D Редактировать Видео Ау…" at bounding box center [561, 337] width 1123 height 538
click at [13, 427] on span at bounding box center [18, 432] width 10 height 10
click at [27, 445] on icon at bounding box center [46, 450] width 38 height 13
click at [37, 446] on icon at bounding box center [34, 450] width 8 height 10
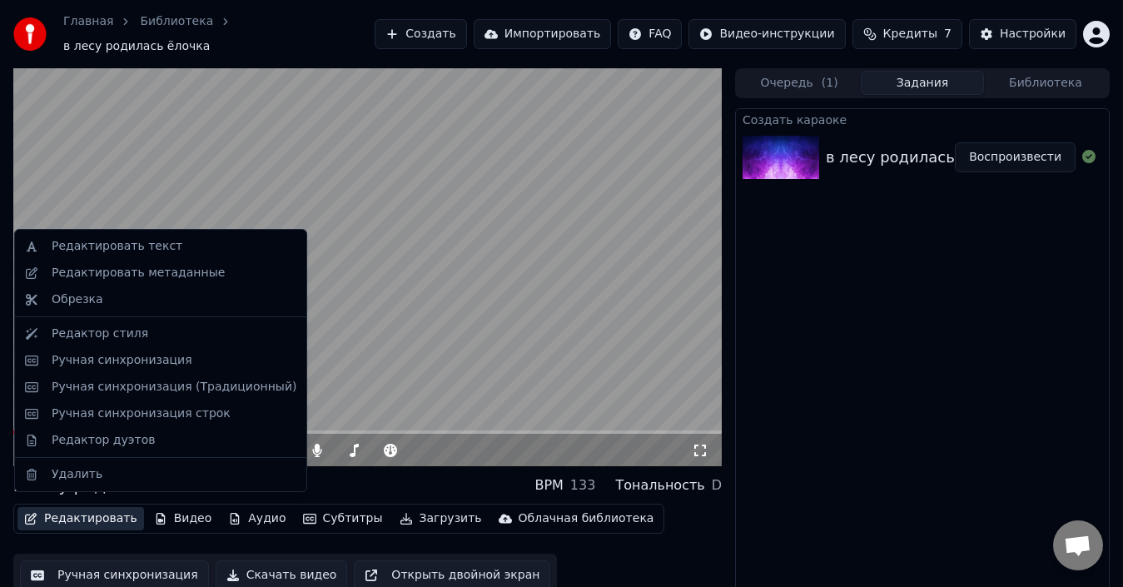
click at [33, 513] on icon "button" at bounding box center [30, 519] width 13 height 12
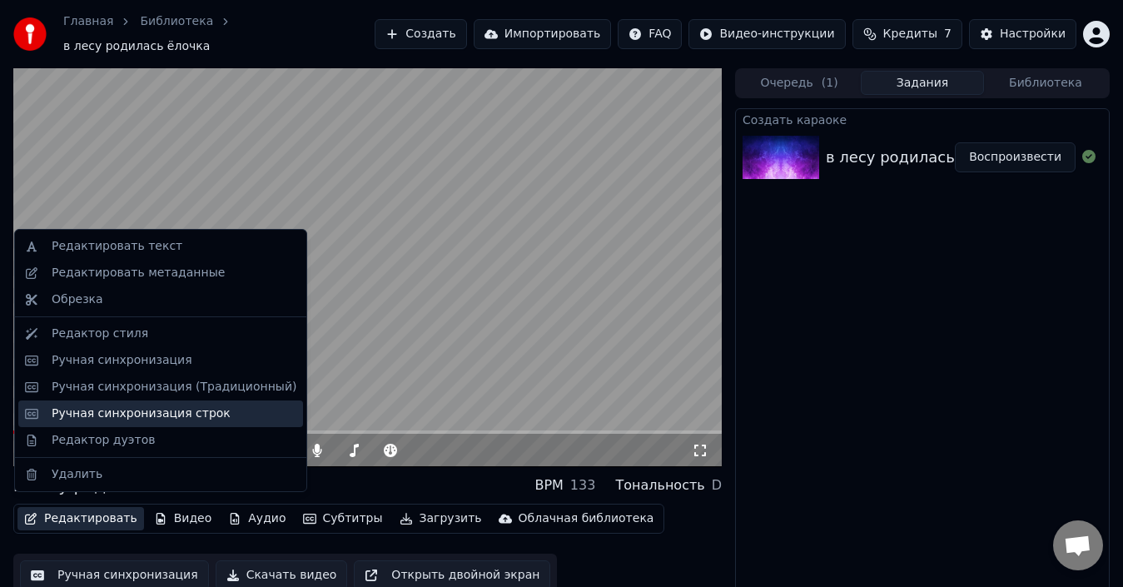
click at [208, 417] on div "Ручная синхронизация строк" at bounding box center [174, 413] width 245 height 17
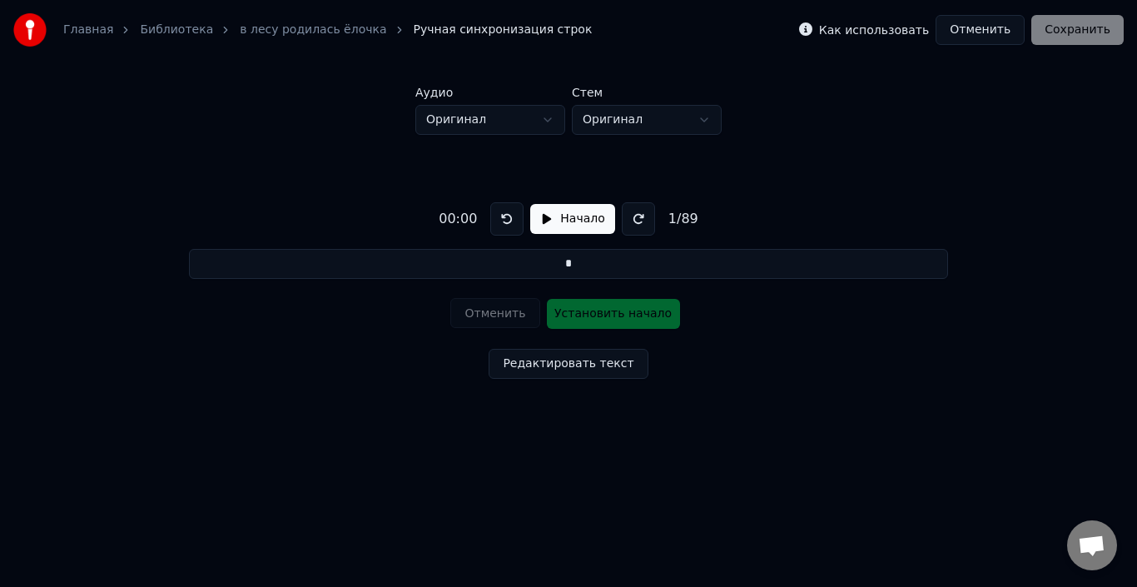
click at [578, 315] on div "Отменить Установить начало" at bounding box center [568, 313] width 236 height 43
click at [548, 117] on html "Главная Библиотека в лесу родилась ёлочка Ручная синхронизация строк Как исполь…" at bounding box center [568, 232] width 1137 height 465
click at [695, 118] on html "Главная Библиотека в лесу родилась ёлочка Ручная синхронизация строк Как исполь…" at bounding box center [568, 232] width 1137 height 465
click at [699, 118] on html "Главная Библиотека в лесу родилась ёлочка Ручная синхронизация строк Как исполь…" at bounding box center [568, 232] width 1137 height 465
click at [508, 216] on html "Главная Библиотека в лесу родилась ёлочка Ручная синхронизация строк Как исполь…" at bounding box center [568, 232] width 1137 height 465
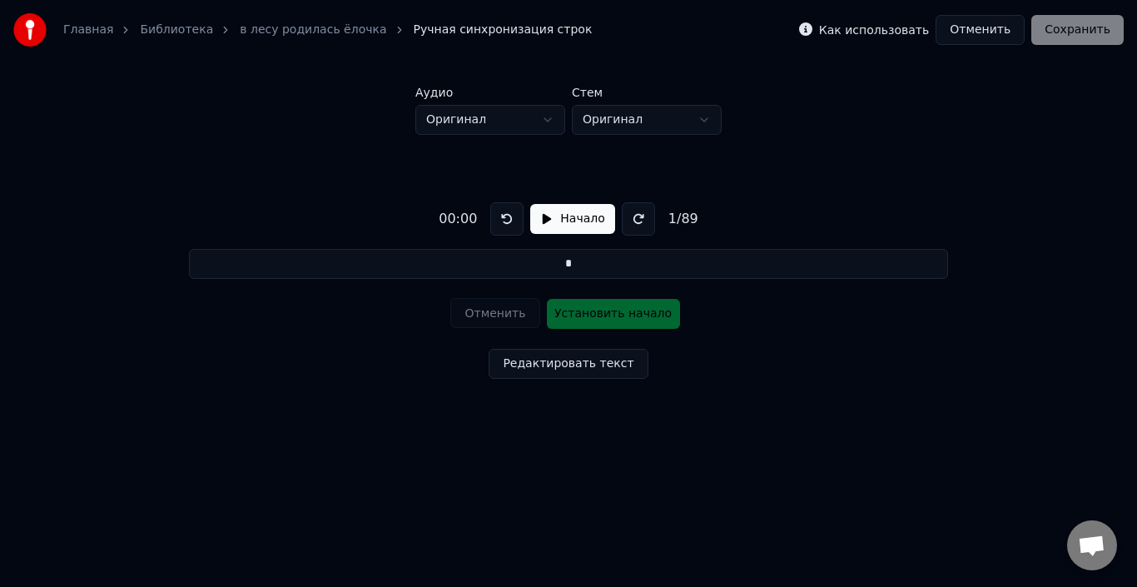
click at [508, 216] on button at bounding box center [506, 218] width 33 height 33
drag, startPoint x: 503, startPoint y: 216, endPoint x: 523, endPoint y: 218, distance: 20.0
click at [504, 216] on button at bounding box center [506, 218] width 33 height 33
click at [572, 222] on button "Начало" at bounding box center [572, 219] width 84 height 30
click at [546, 221] on button "Пауза" at bounding box center [572, 219] width 76 height 30
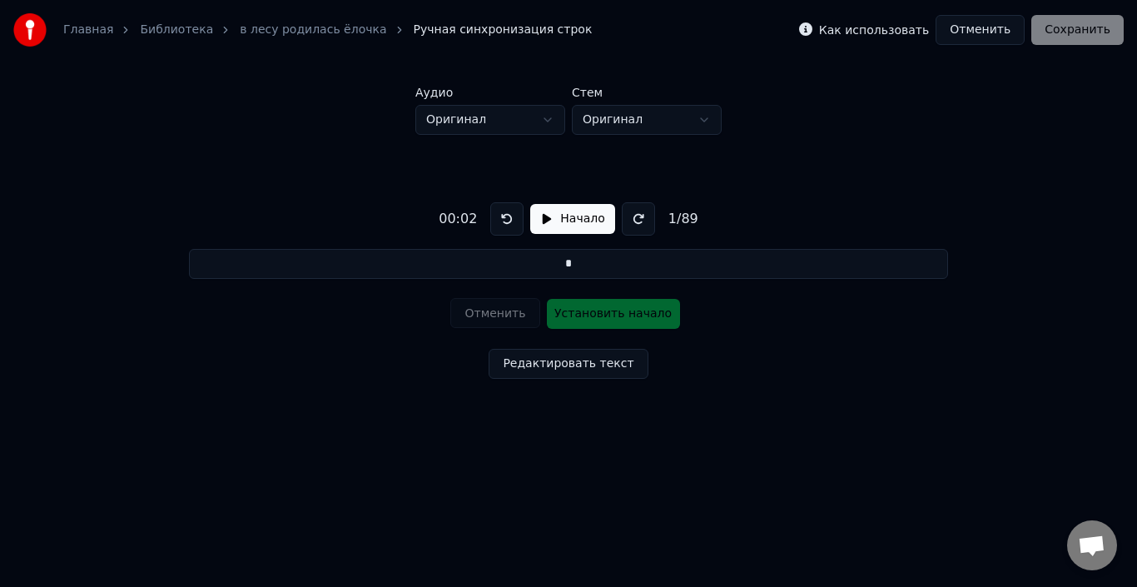
click at [511, 219] on button at bounding box center [506, 218] width 33 height 33
click at [507, 219] on button at bounding box center [506, 218] width 33 height 33
click at [632, 212] on button at bounding box center [638, 218] width 33 height 33
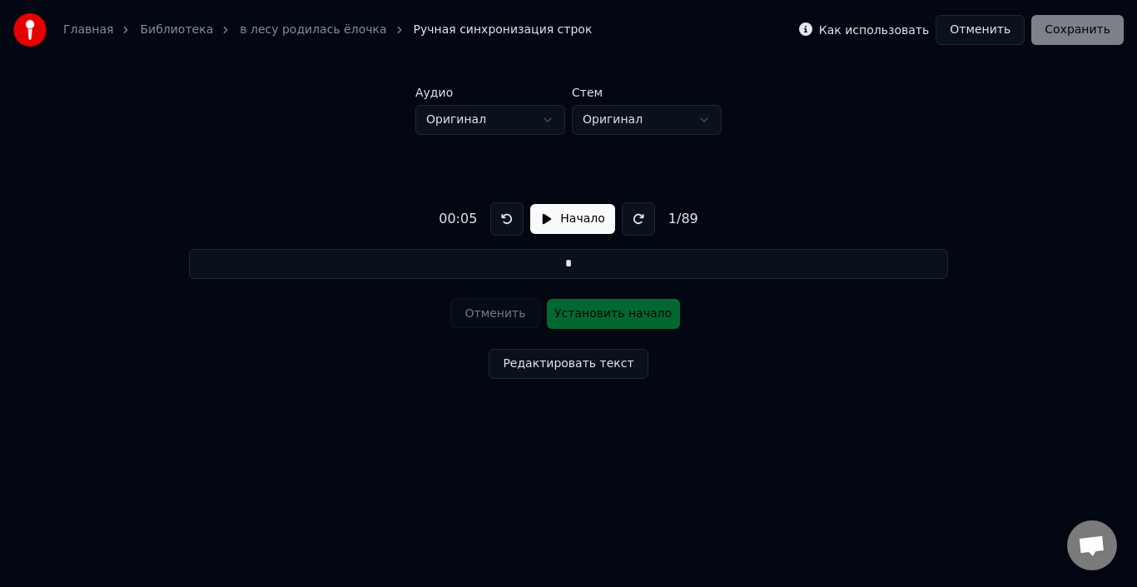
click at [632, 214] on button at bounding box center [638, 218] width 33 height 33
click at [632, 216] on button at bounding box center [638, 218] width 33 height 33
click at [534, 218] on button "Начало" at bounding box center [572, 219] width 84 height 30
click at [548, 219] on button "Пауза" at bounding box center [572, 219] width 76 height 30
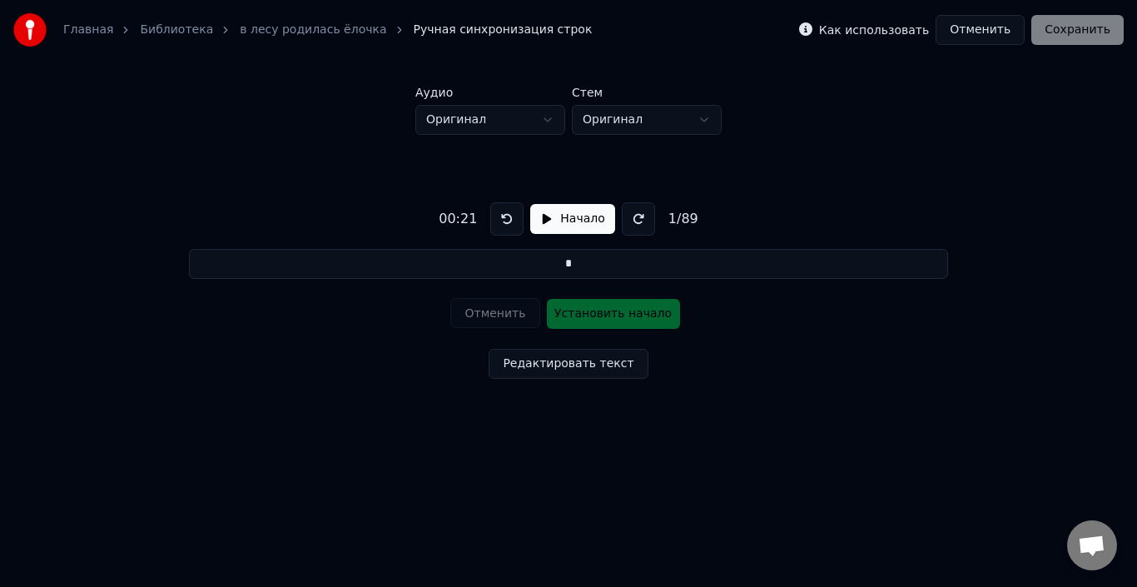
click at [628, 216] on button at bounding box center [638, 218] width 33 height 33
click at [543, 220] on button "Начало" at bounding box center [572, 219] width 84 height 30
click at [550, 220] on button "Пауза" at bounding box center [572, 219] width 76 height 30
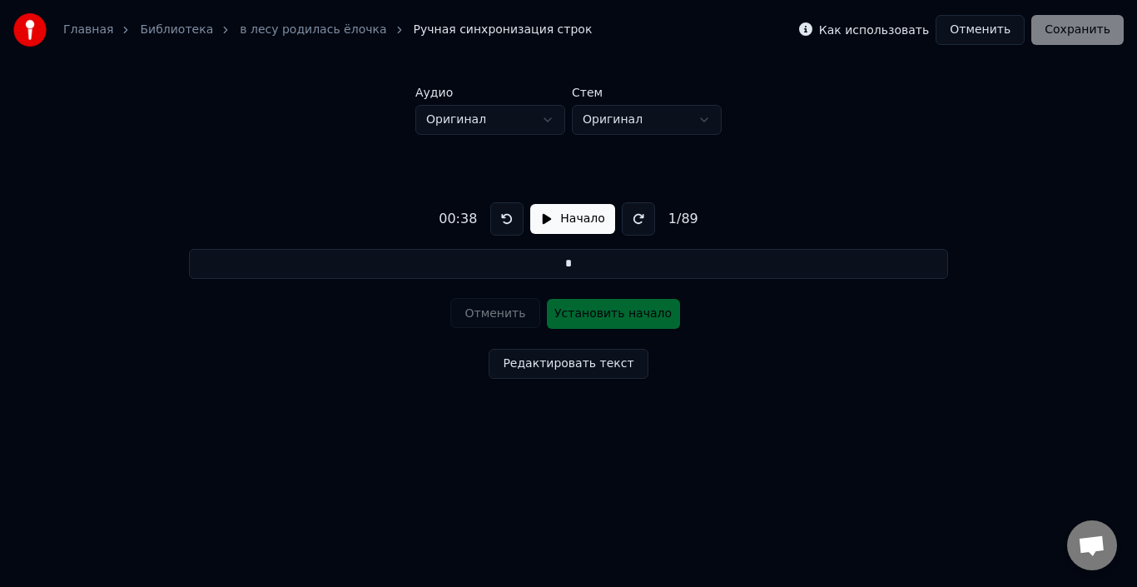
click at [627, 216] on button at bounding box center [638, 218] width 33 height 33
click at [544, 221] on button "Начало" at bounding box center [572, 219] width 84 height 30
click at [543, 221] on button "Пауза" at bounding box center [572, 219] width 76 height 30
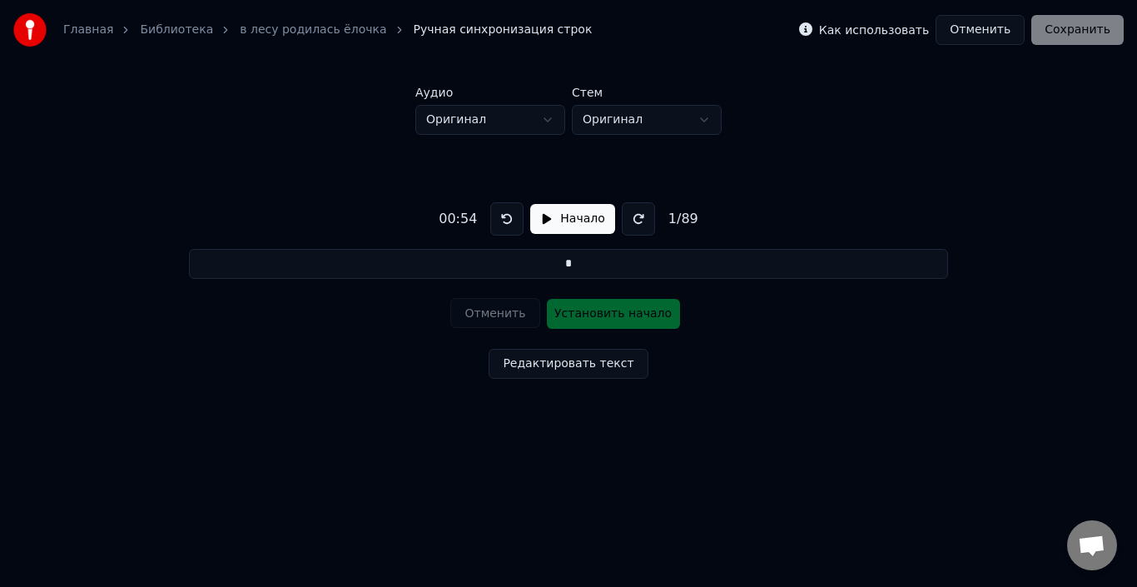
drag, startPoint x: 575, startPoint y: 263, endPoint x: 561, endPoint y: 263, distance: 14.1
click at [561, 263] on input "*" at bounding box center [568, 264] width 758 height 30
click at [508, 222] on button at bounding box center [506, 218] width 33 height 33
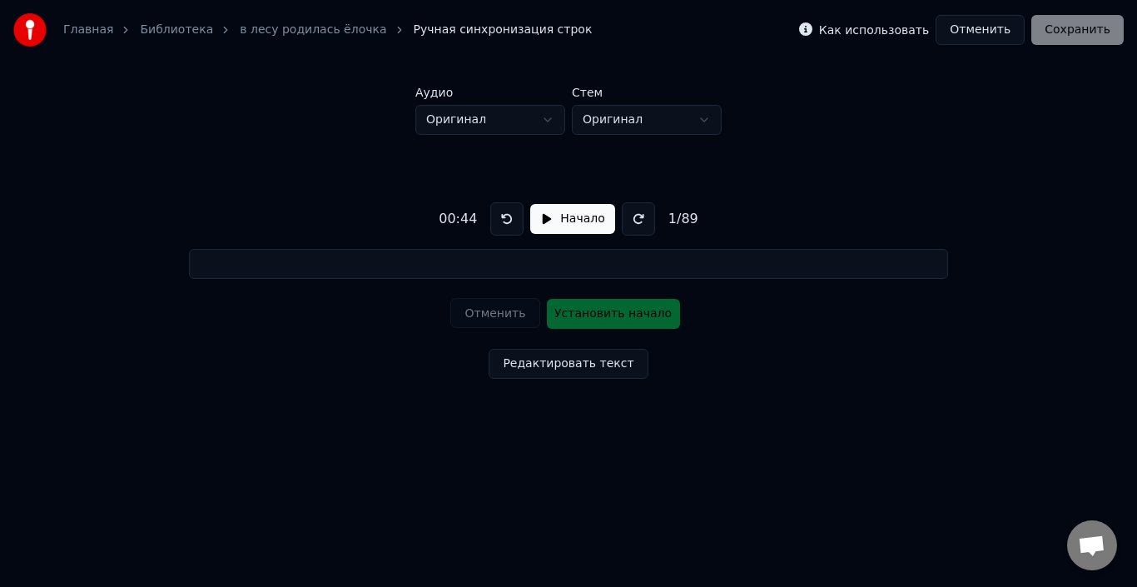
click at [508, 222] on button at bounding box center [506, 218] width 33 height 33
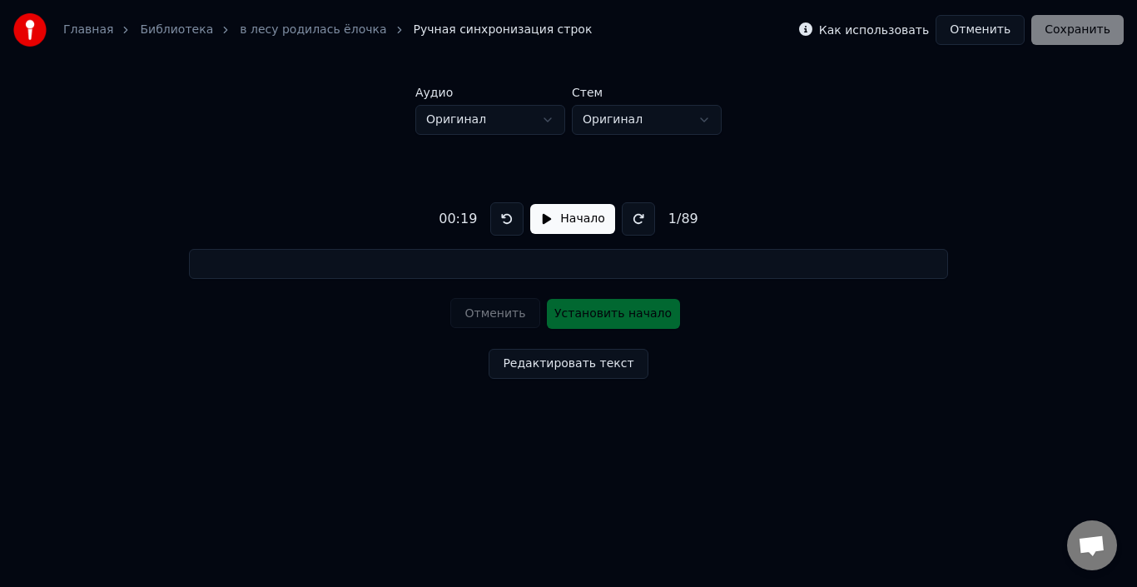
click at [508, 222] on button at bounding box center [506, 218] width 33 height 33
click at [513, 221] on button at bounding box center [506, 218] width 33 height 33
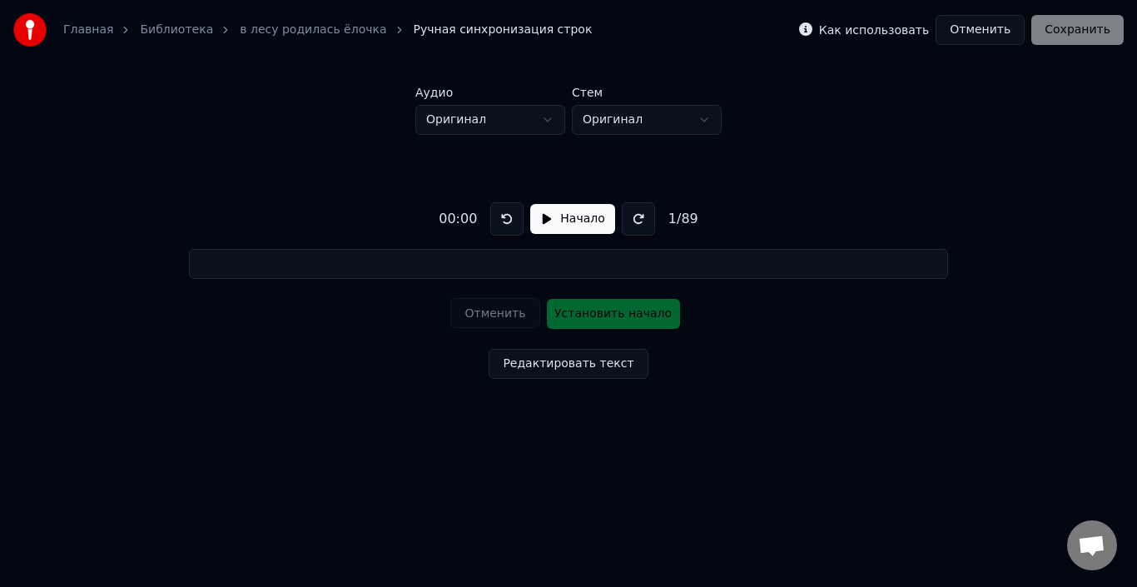
click at [562, 220] on button "Начало" at bounding box center [572, 219] width 84 height 30
click at [543, 220] on button "Пауза" at bounding box center [572, 219] width 76 height 30
click at [269, 25] on link "в лесу родилась ёлочка" at bounding box center [313, 30] width 146 height 17
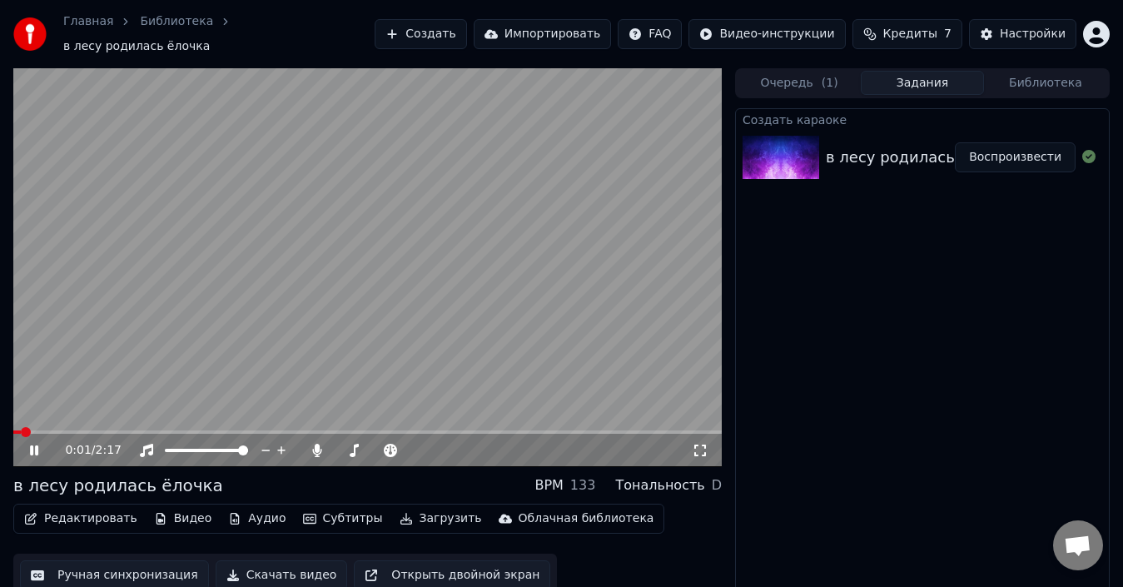
click at [37, 445] on icon at bounding box center [34, 450] width 8 height 10
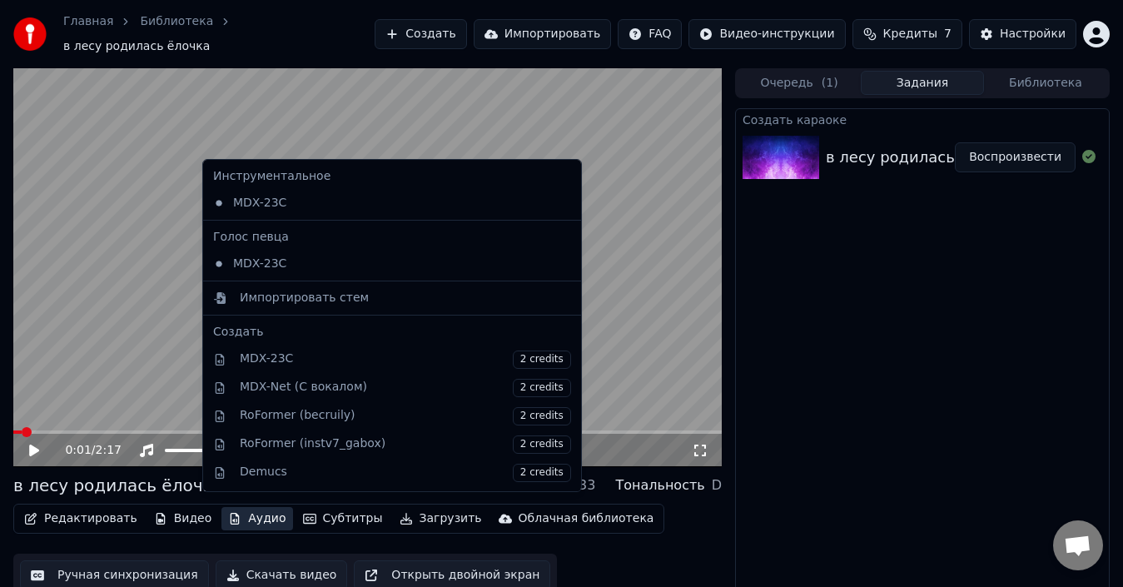
click at [228, 515] on icon "button" at bounding box center [234, 519] width 13 height 12
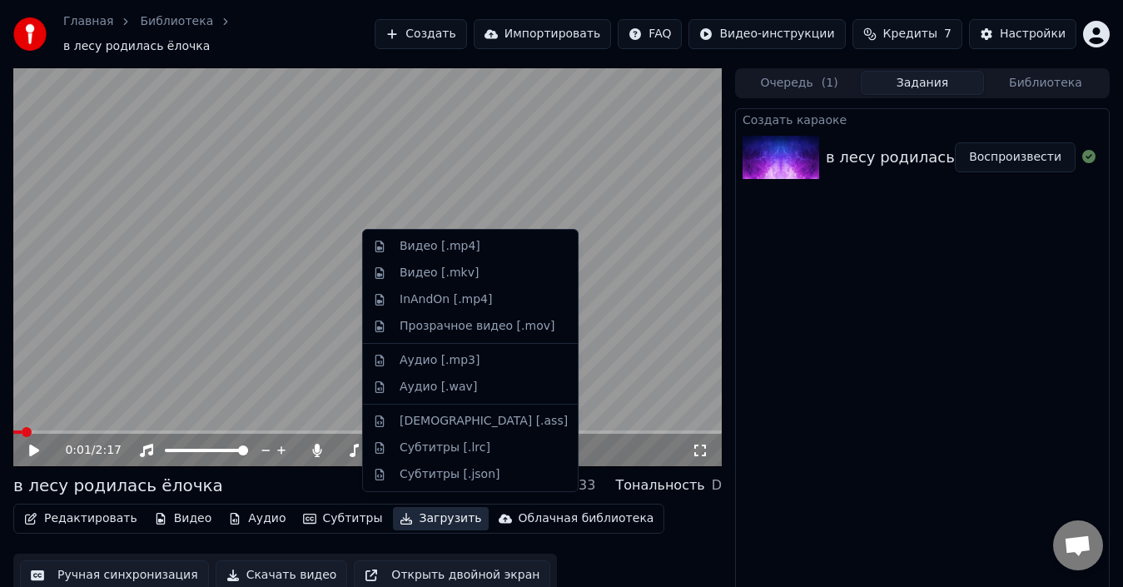
click at [399, 513] on icon "button" at bounding box center [405, 519] width 13 height 12
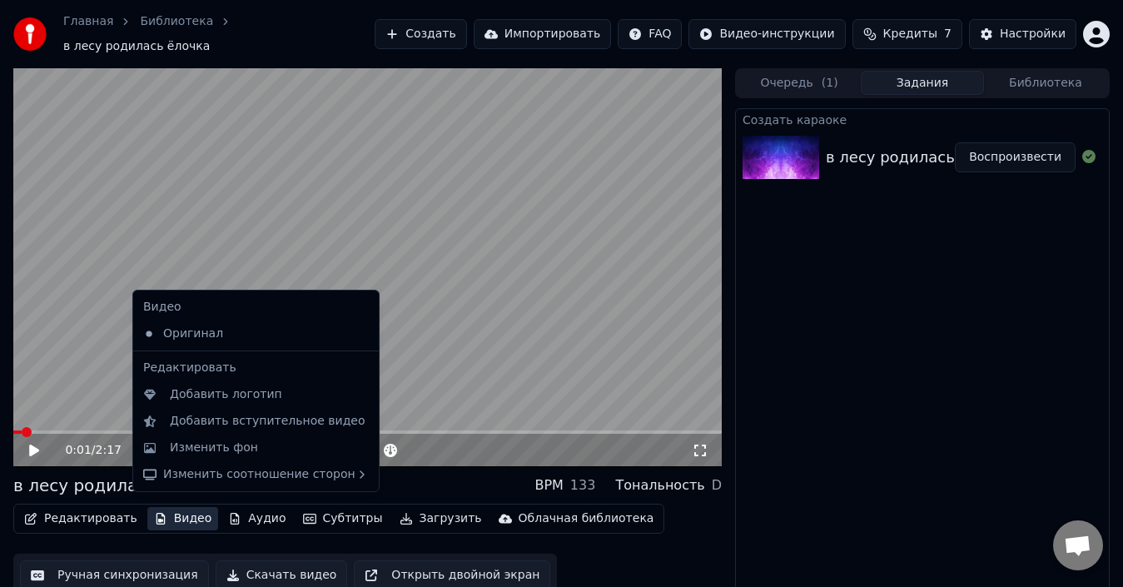
click at [185, 511] on button "Видео" at bounding box center [183, 518] width 72 height 23
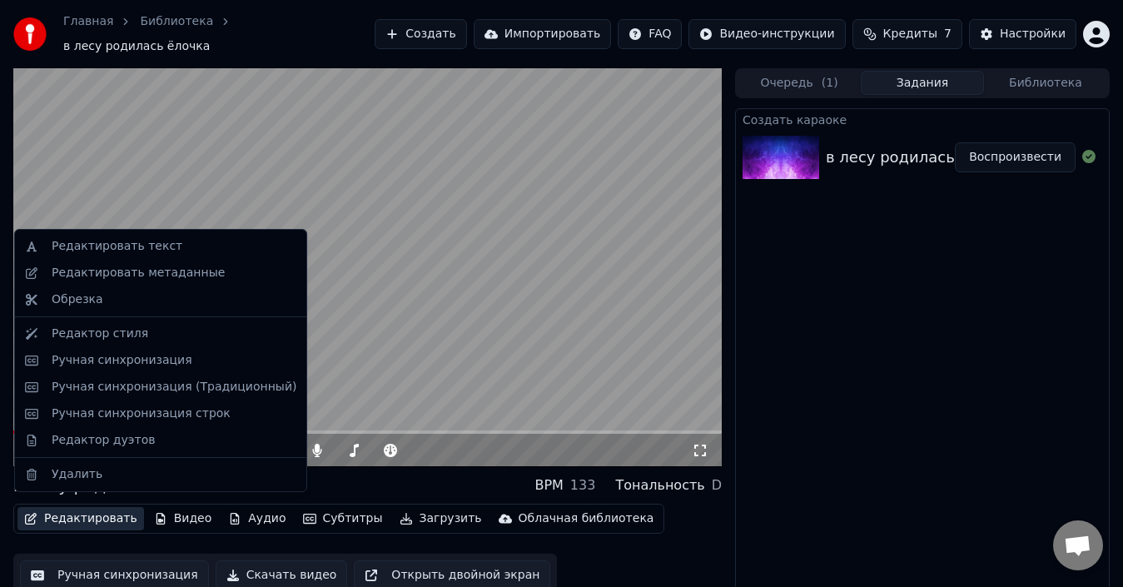
click at [106, 511] on button "Редактировать" at bounding box center [80, 518] width 126 height 23
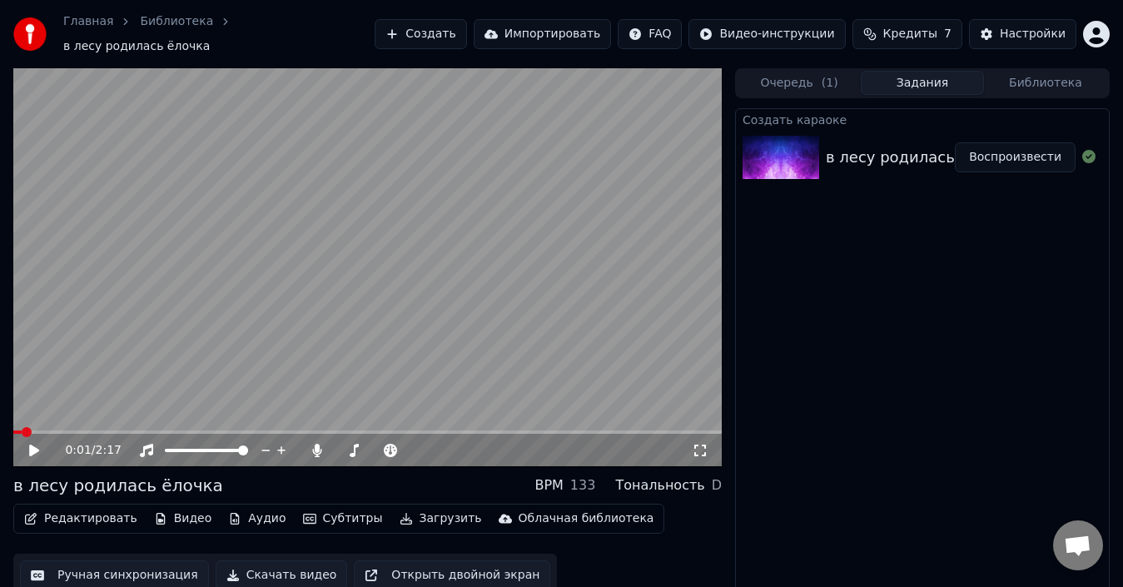
click at [106, 511] on button "Редактировать" at bounding box center [80, 518] width 126 height 23
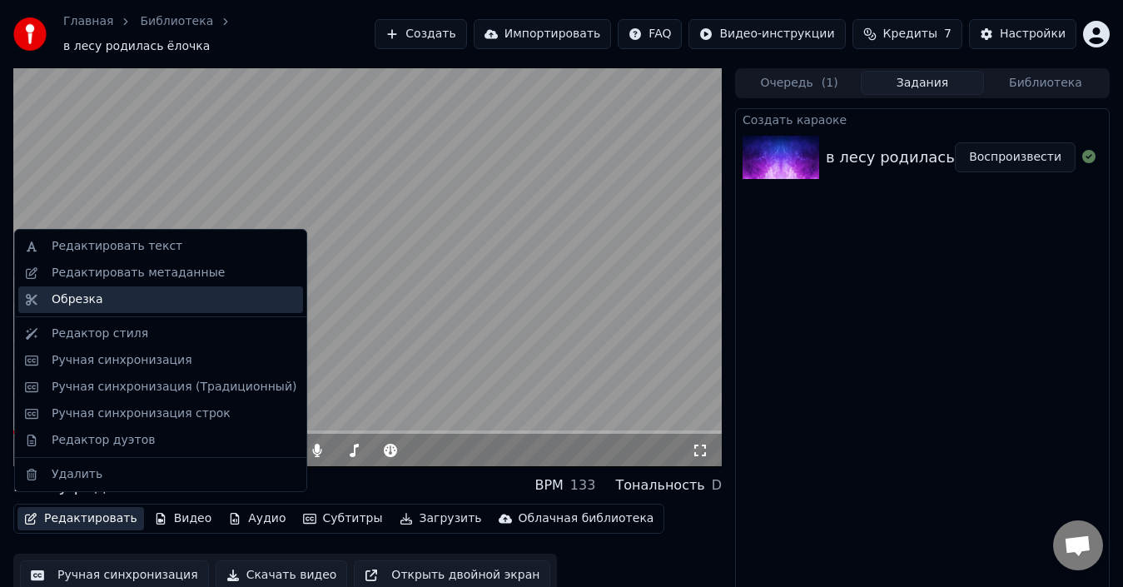
click at [91, 304] on div "Обрезка" at bounding box center [78, 299] width 52 height 17
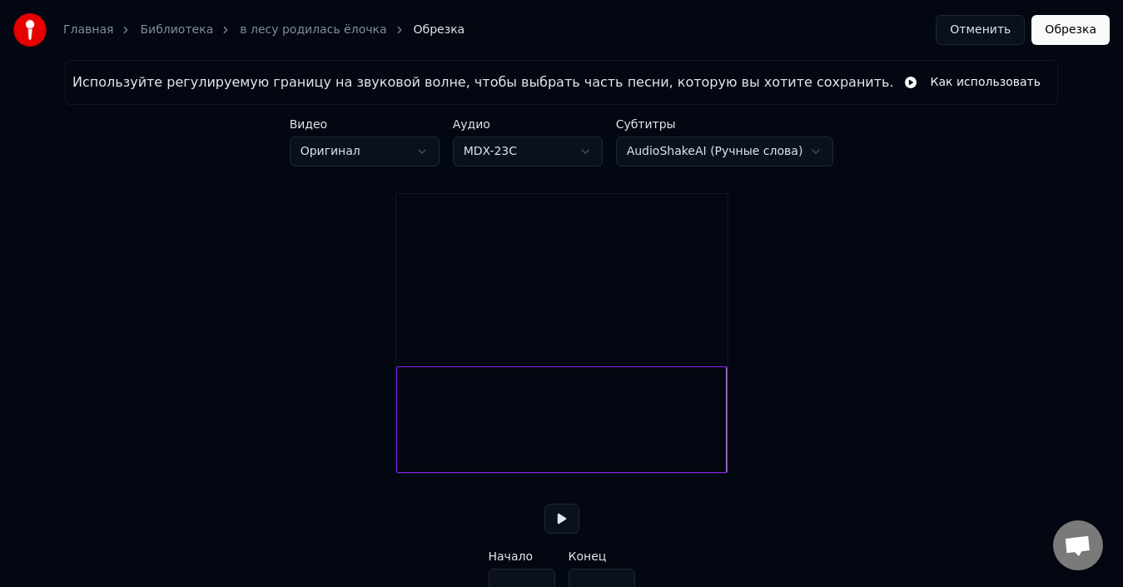
click at [800, 146] on html "Главная Библиотека в лесу родилась ёлочка Обрезка Отменить [PERSON_NAME] Исполь…" at bounding box center [561, 316] width 1123 height 632
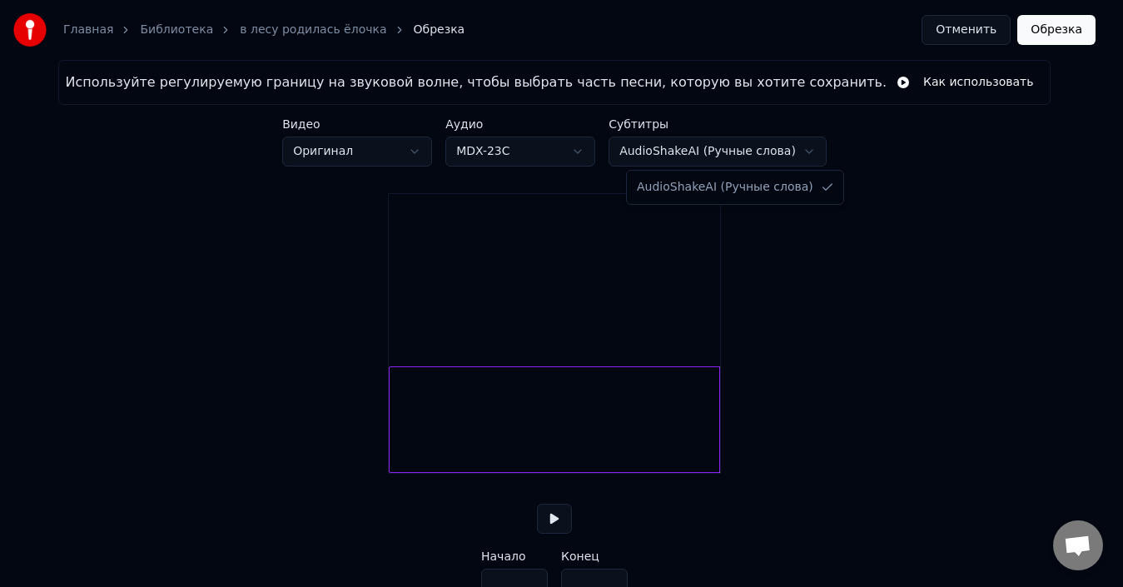
click at [801, 146] on html "Главная Библиотека в лесу родилась ёлочка Обрезка Отменить [PERSON_NAME] Исполь…" at bounding box center [561, 316] width 1123 height 632
click at [597, 152] on html "Главная Библиотека в лесу родилась ёлочка Обрезка Отменить [PERSON_NAME] Исполь…" at bounding box center [568, 316] width 1137 height 632
click at [433, 151] on html "Главная Библиотека в лесу родилась ёлочка Обрезка Отменить [PERSON_NAME] Исполь…" at bounding box center [561, 316] width 1123 height 632
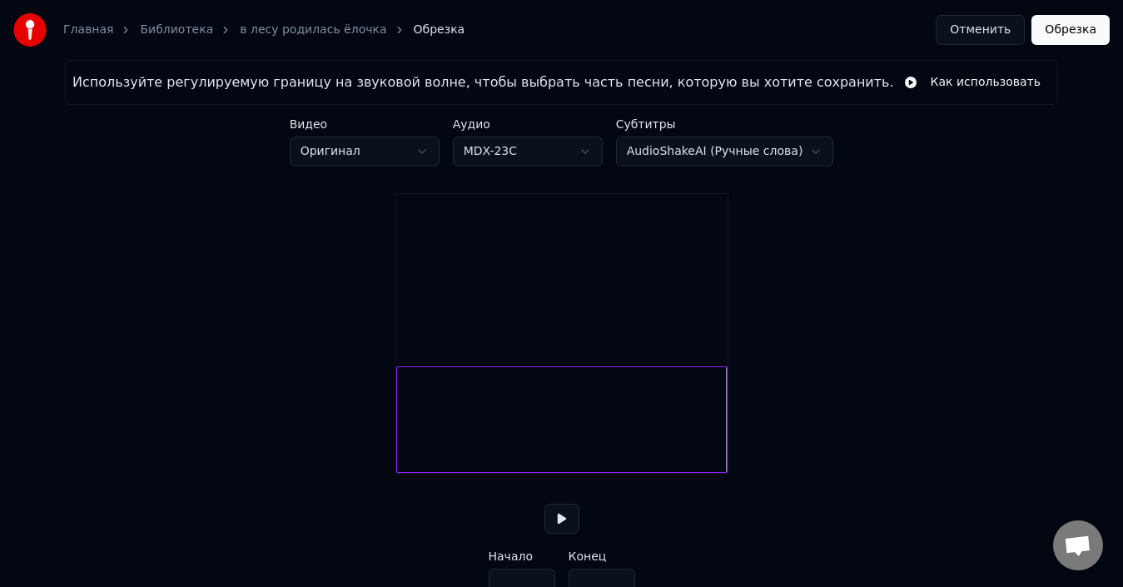
click at [481, 351] on video at bounding box center [561, 277] width 331 height 166
click at [716, 400] on div at bounding box center [714, 419] width 5 height 105
click at [729, 403] on div "Используйте регулируемую границу на звуковой волне, чтобы выбрать часть песни, …" at bounding box center [561, 346] width 1123 height 572
click at [721, 416] on div at bounding box center [719, 419] width 5 height 105
type input "*****"
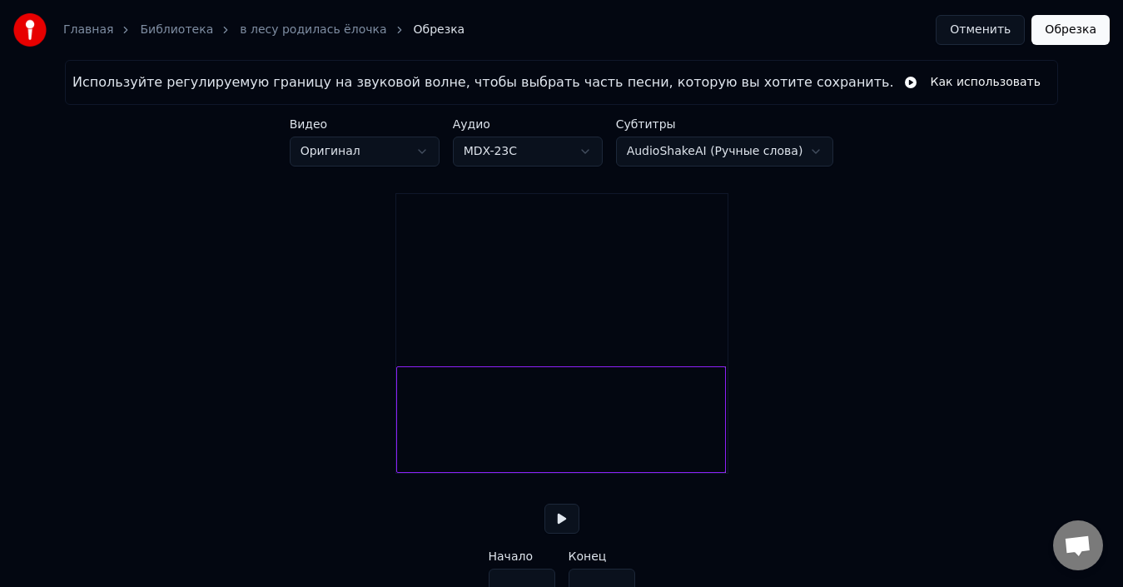
click at [567, 533] on button at bounding box center [561, 518] width 35 height 30
click at [564, 533] on button at bounding box center [561, 518] width 35 height 30
click at [561, 533] on button at bounding box center [561, 518] width 35 height 30
drag, startPoint x: 395, startPoint y: 493, endPoint x: 407, endPoint y: 490, distance: 12.1
click at [407, 474] on div at bounding box center [561, 333] width 333 height 280
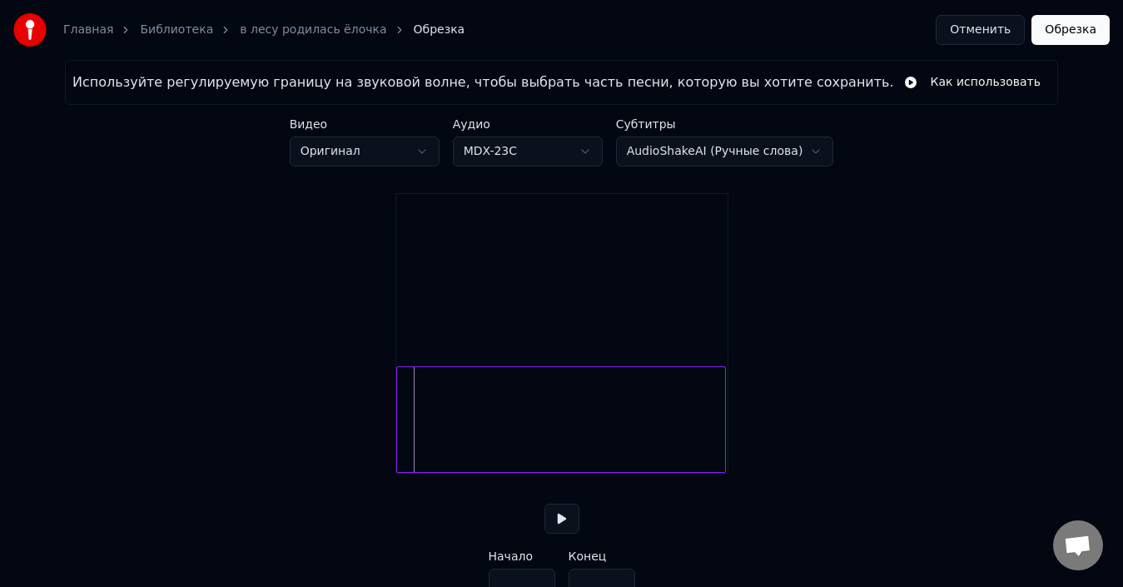
click at [404, 495] on div "Используйте регулируемую границу на звуковой волне, чтобы выбрать часть песни, …" at bounding box center [561, 346] width 1123 height 572
click at [419, 473] on div at bounding box center [569, 419] width 311 height 107
type input "***"
click at [558, 533] on button at bounding box center [561, 518] width 35 height 30
click at [559, 533] on button at bounding box center [561, 518] width 35 height 30
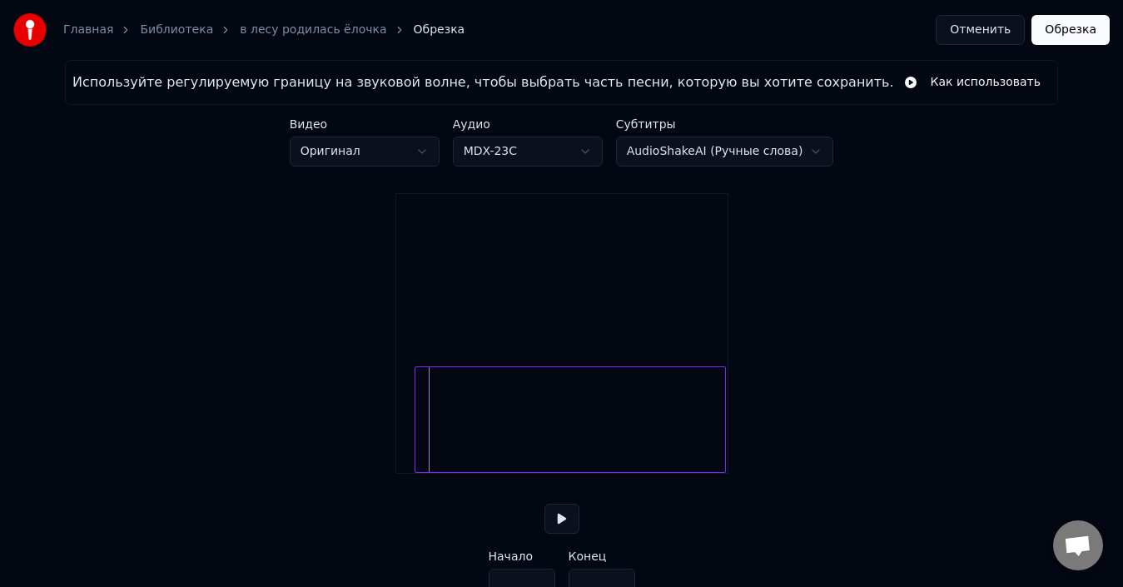
click at [1063, 33] on button "Обрезка" at bounding box center [1070, 30] width 78 height 30
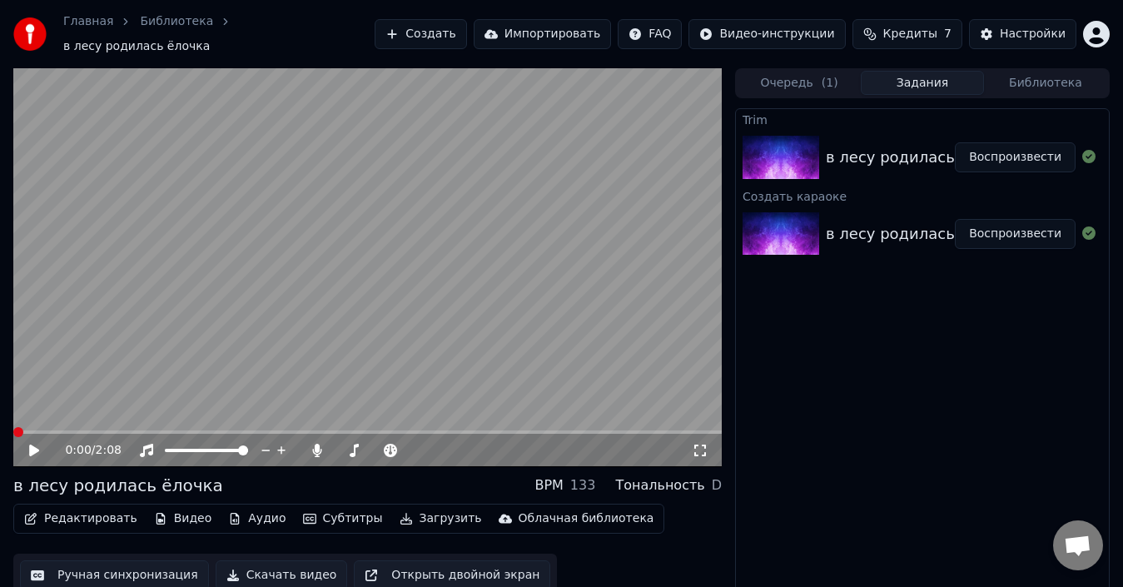
click at [33, 444] on icon at bounding box center [34, 450] width 10 height 12
click at [30, 444] on icon at bounding box center [46, 450] width 38 height 13
click at [34, 447] on icon at bounding box center [46, 450] width 38 height 13
click at [33, 447] on icon at bounding box center [46, 450] width 38 height 13
click at [419, 445] on span at bounding box center [420, 450] width 10 height 10
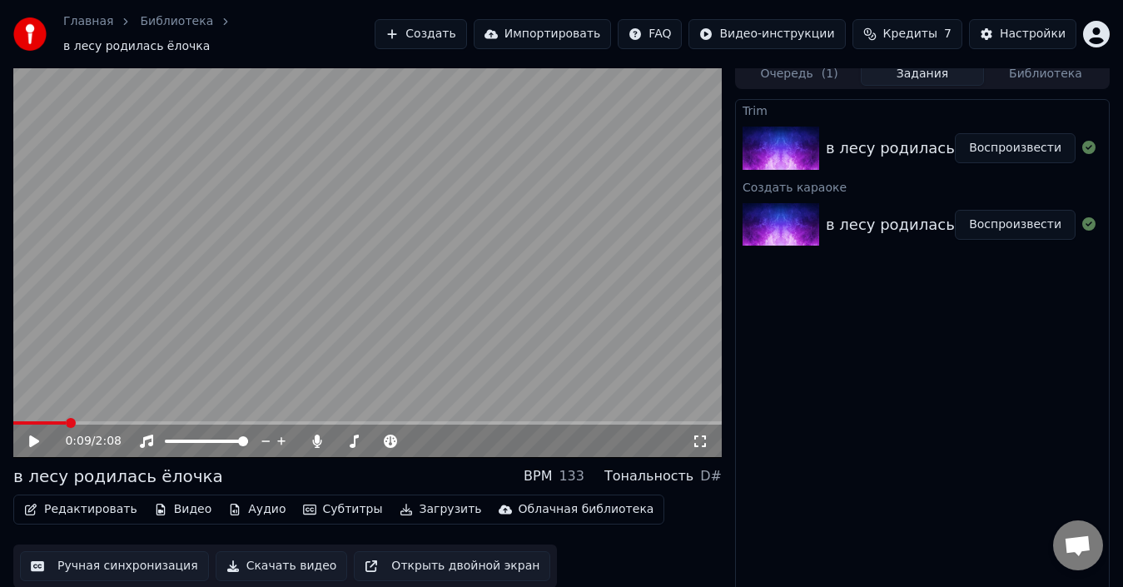
scroll to position [12, 0]
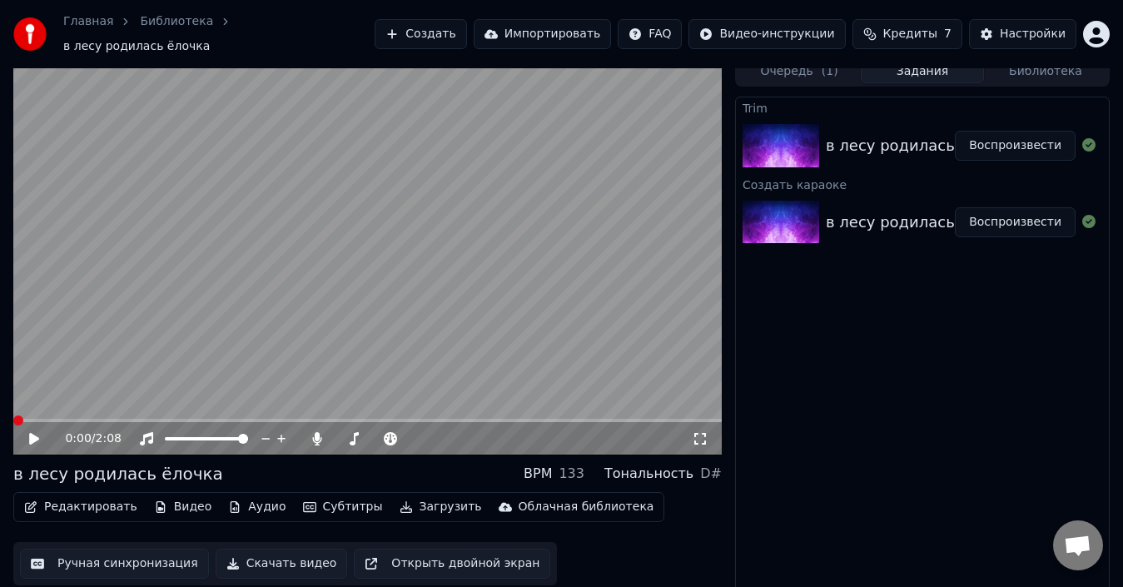
click at [13, 415] on span at bounding box center [18, 420] width 10 height 10
click at [34, 433] on icon at bounding box center [34, 439] width 10 height 12
click at [34, 432] on icon at bounding box center [46, 438] width 38 height 13
click at [13, 415] on span at bounding box center [18, 420] width 10 height 10
click at [1029, 26] on div "Настройки" at bounding box center [1032, 34] width 66 height 17
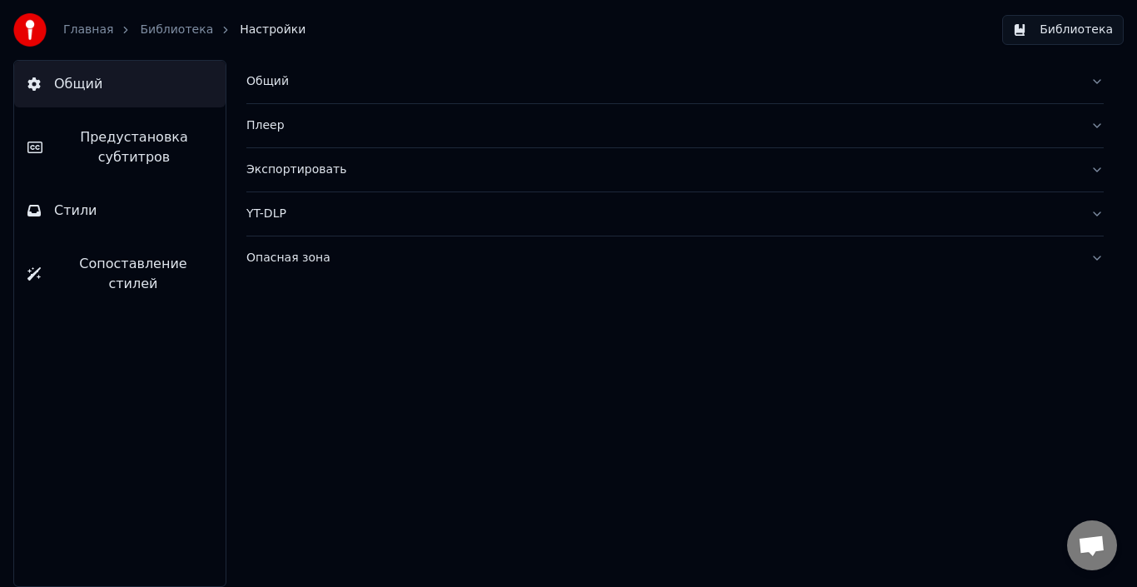
click at [96, 31] on link "Главная" at bounding box center [88, 30] width 50 height 17
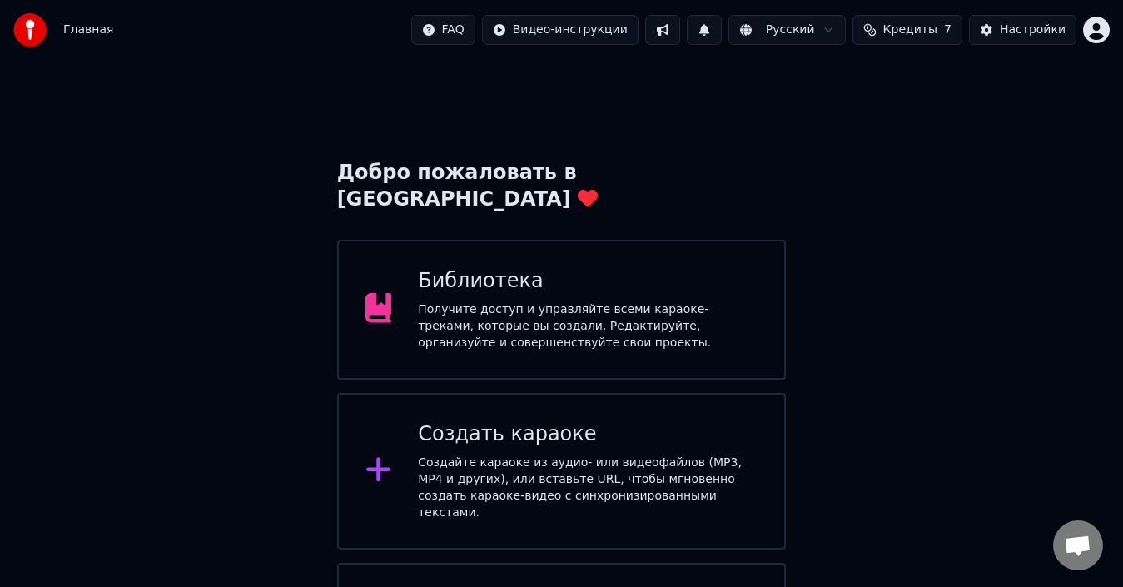
click at [473, 302] on div "Получите доступ и управляйте всеми караоке-треками, которые вы создали. Редакти…" at bounding box center [588, 326] width 340 height 50
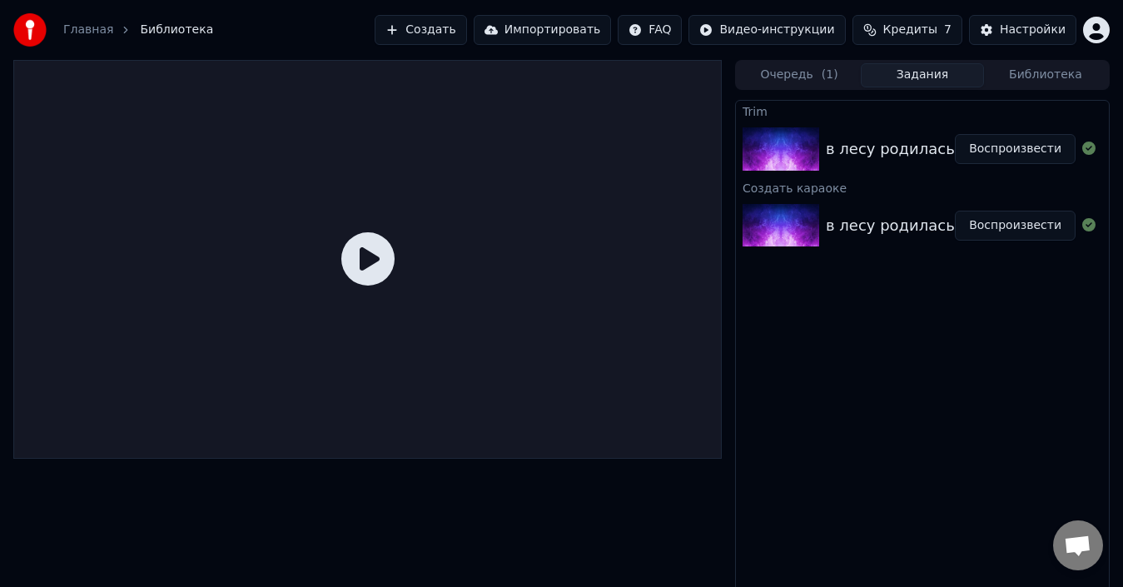
click at [786, 188] on div "Создать караоке" at bounding box center [922, 187] width 373 height 20
click at [985, 229] on button "Воспроизвести" at bounding box center [1014, 226] width 121 height 30
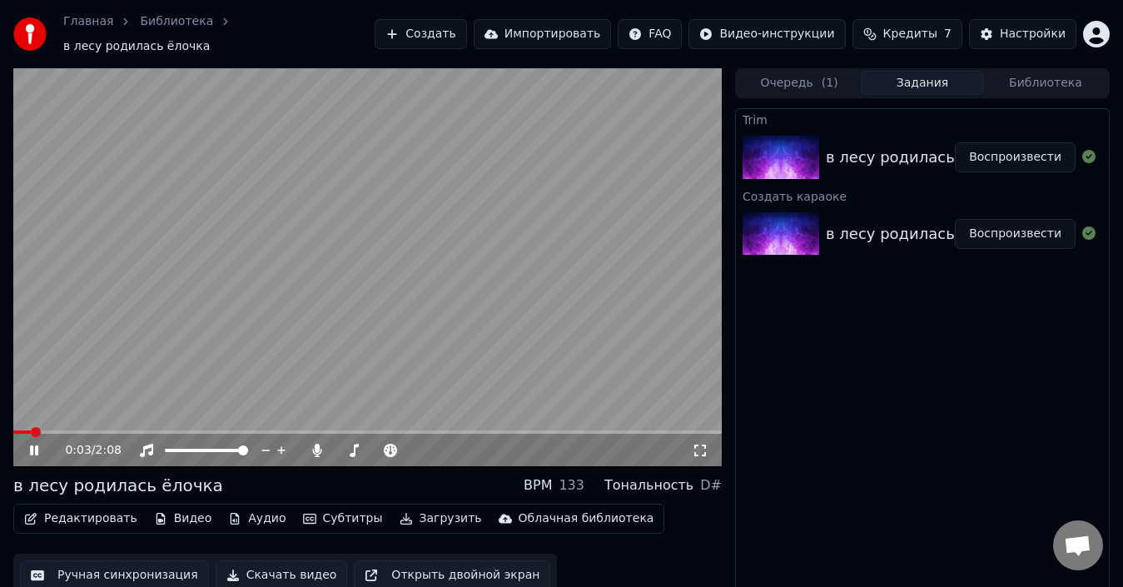
click at [31, 445] on icon at bounding box center [34, 450] width 8 height 10
